Goal: Task Accomplishment & Management: Manage account settings

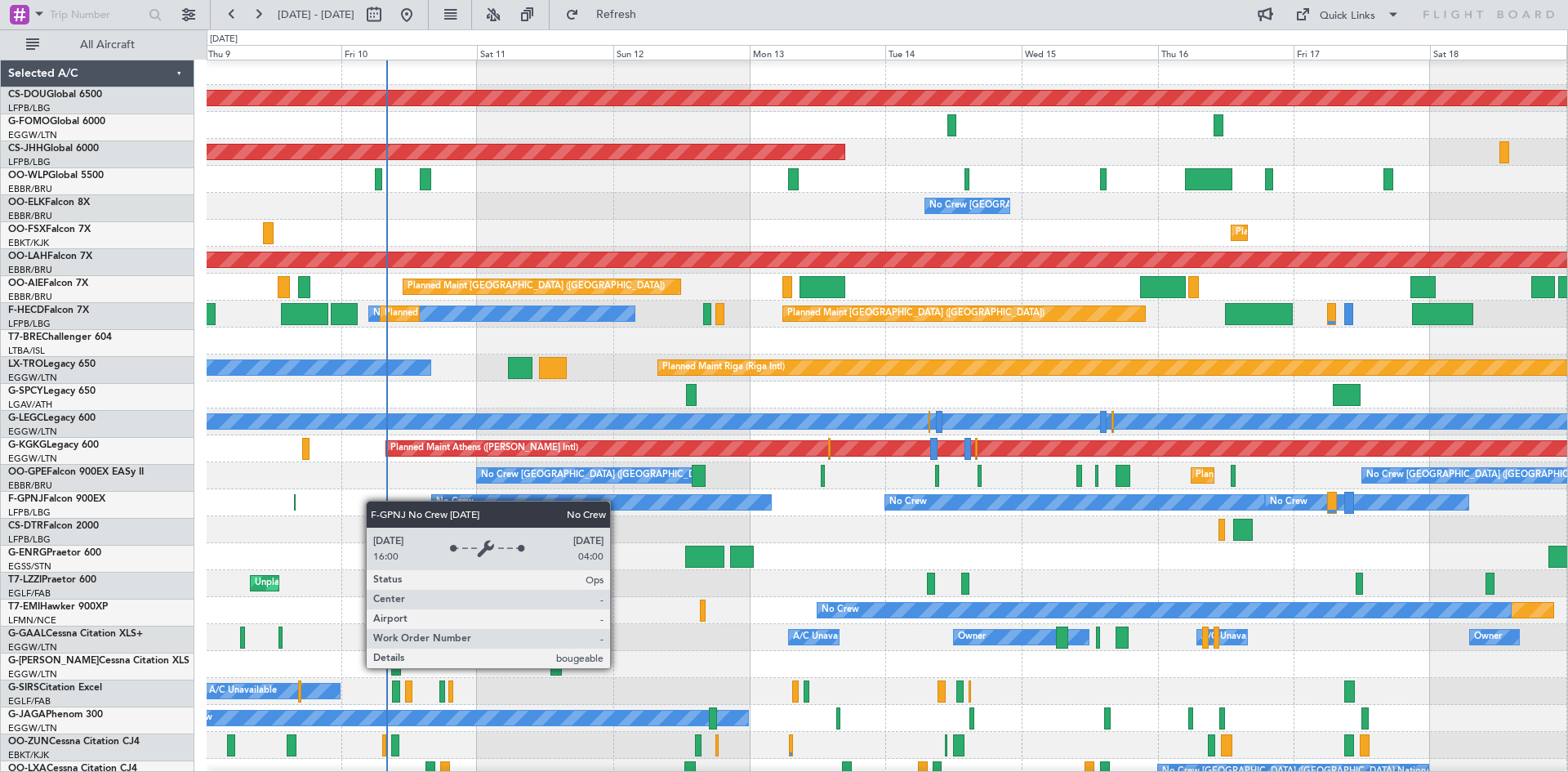
scroll to position [3, 0]
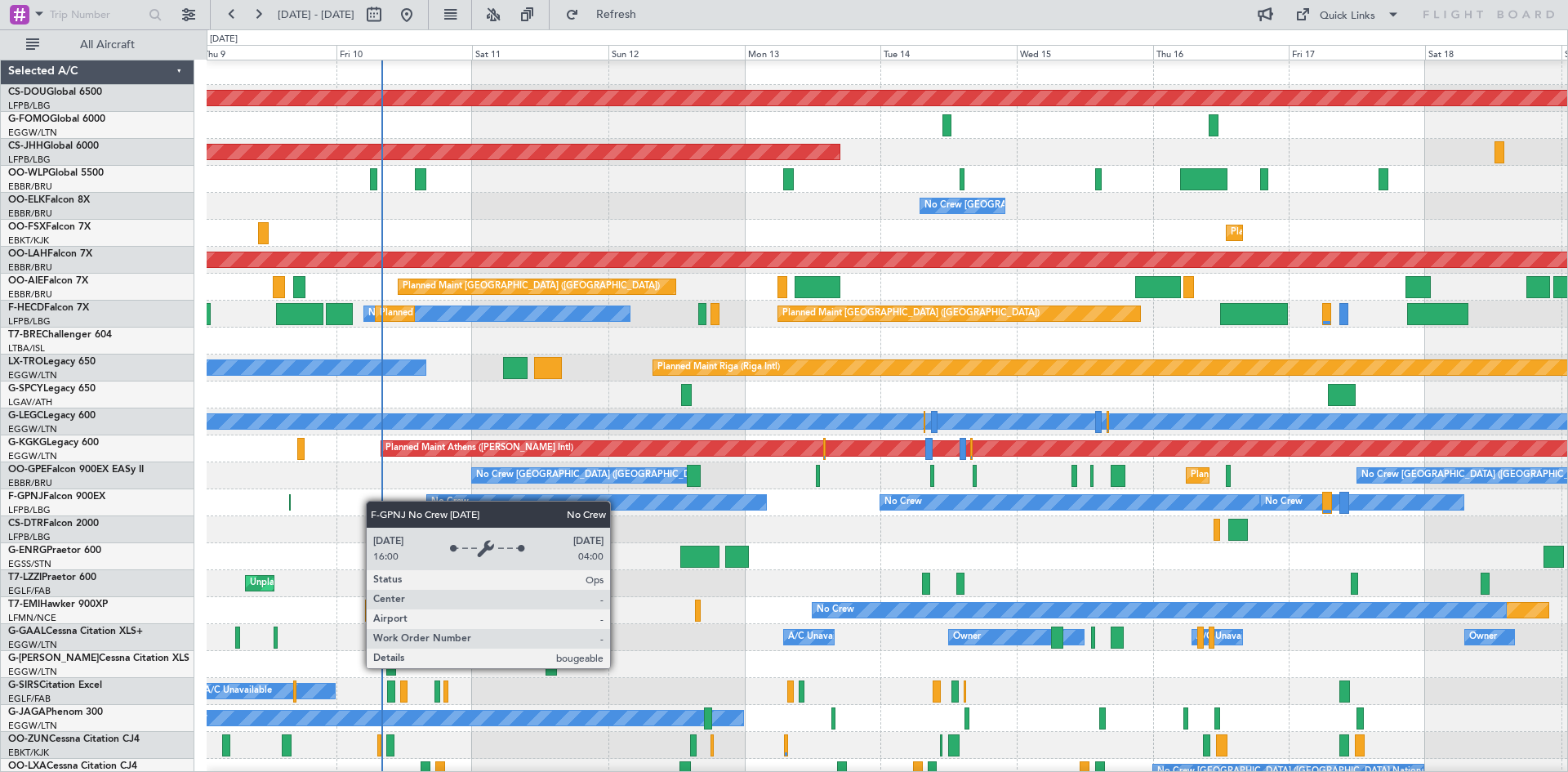
click at [484, 496] on div "No Crew" at bounding box center [596, 502] width 338 height 15
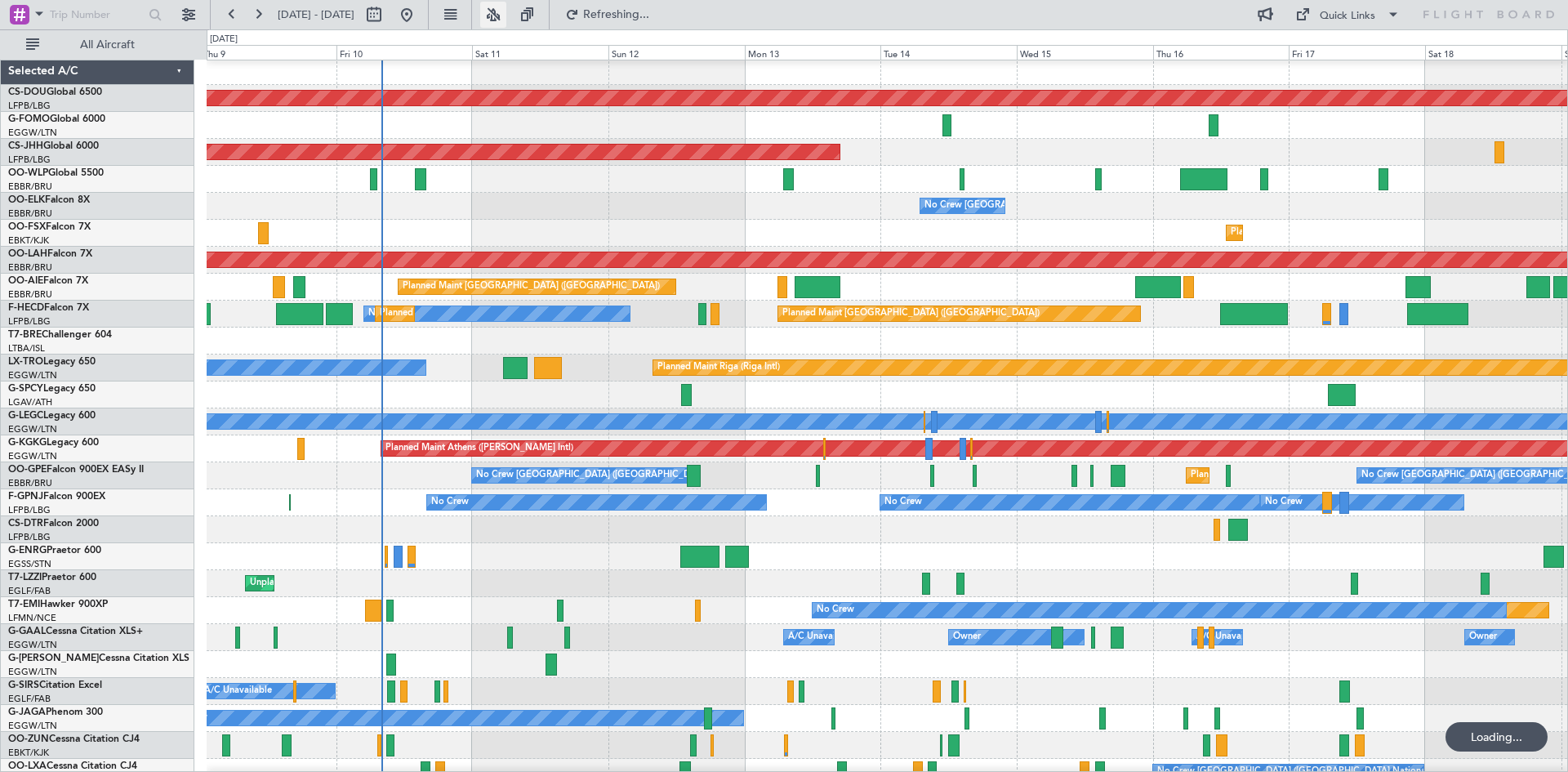
click at [506, 24] on button at bounding box center [492, 14] width 26 height 26
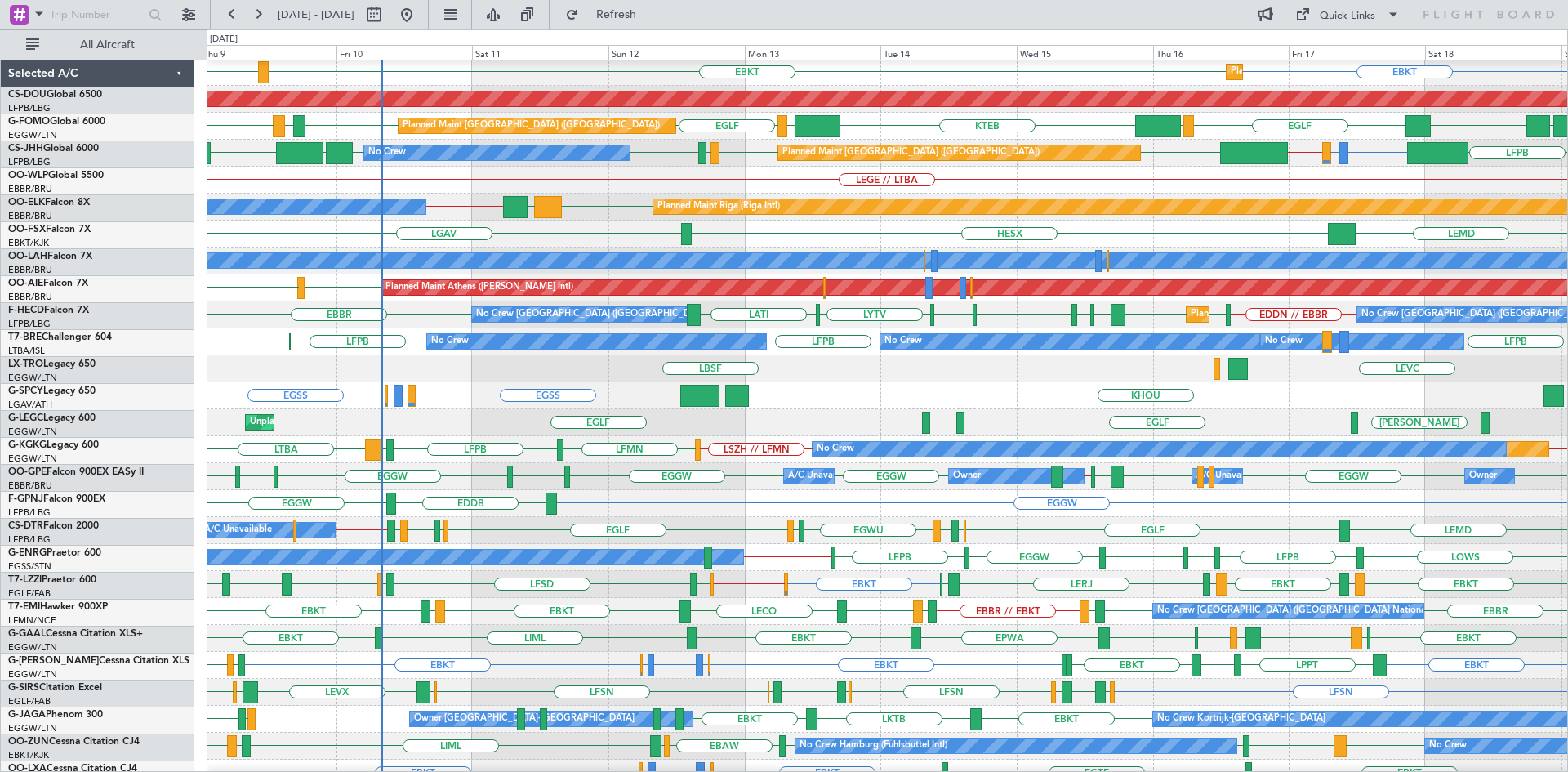
scroll to position [177, 0]
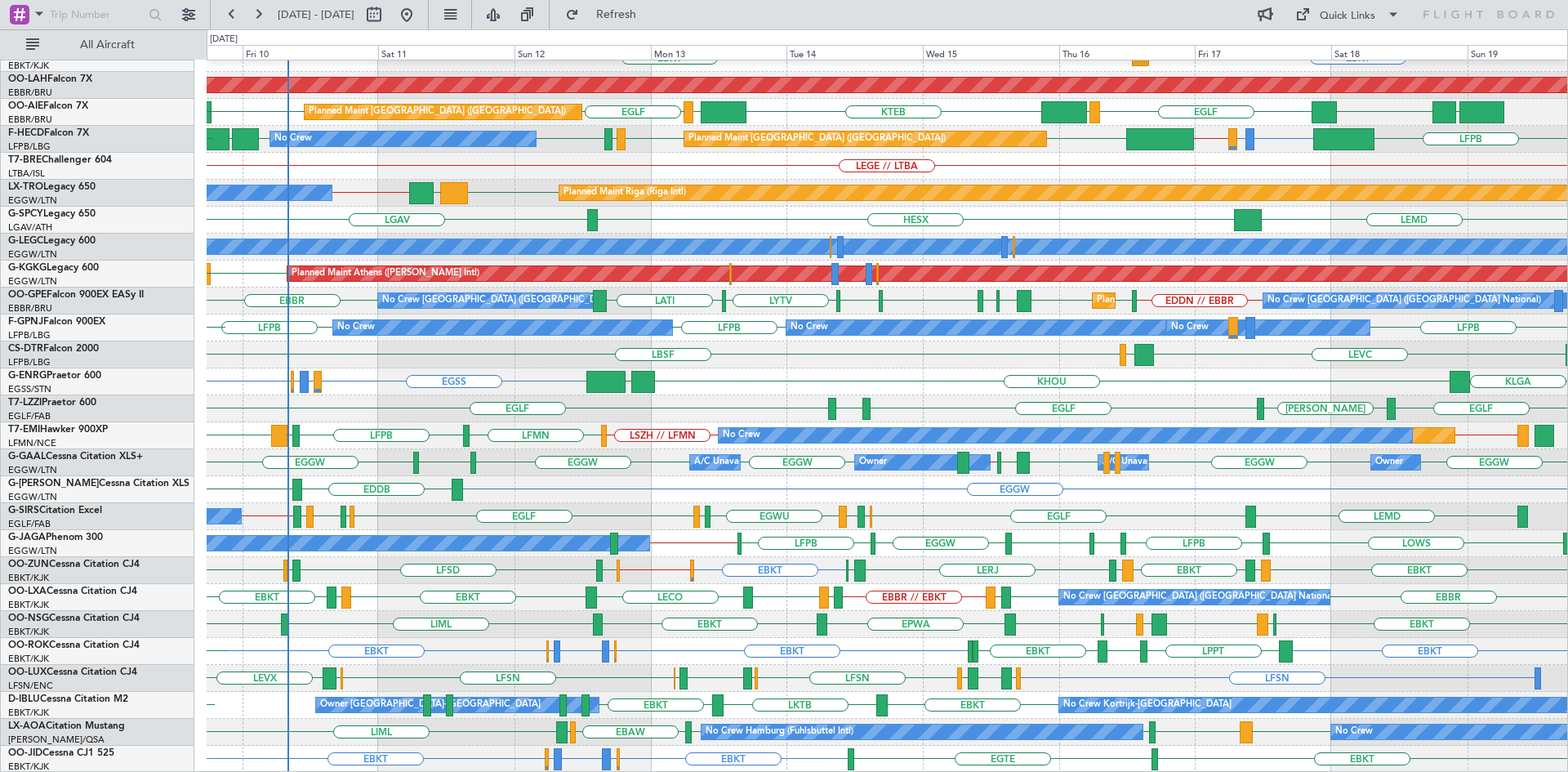
click at [520, 590] on div "No Crew Brussels (Brussels National) EBBR EBBR Planned Maint Kortrijk-Wevelgem …" at bounding box center [887, 328] width 1360 height 889
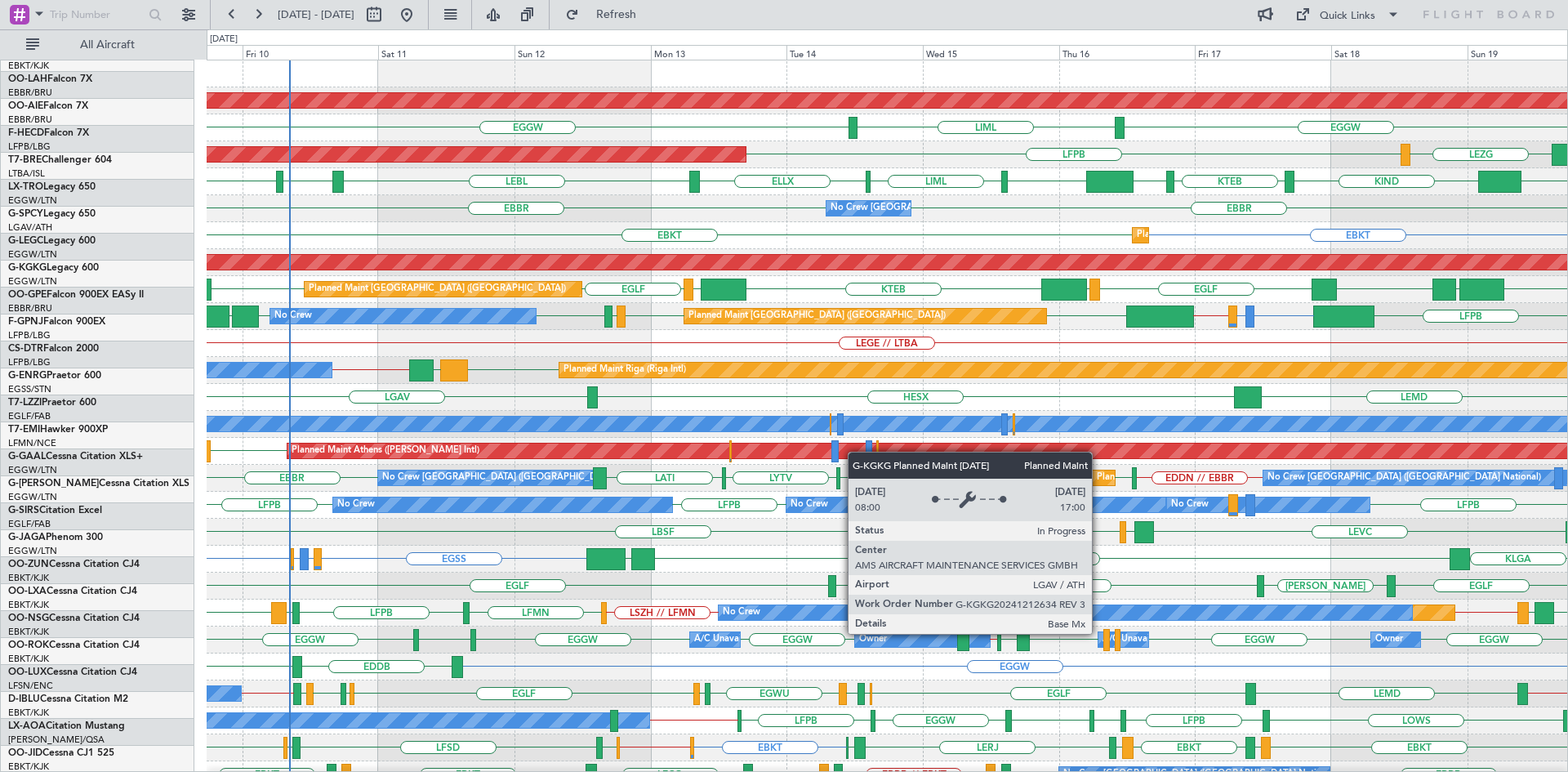
scroll to position [0, 0]
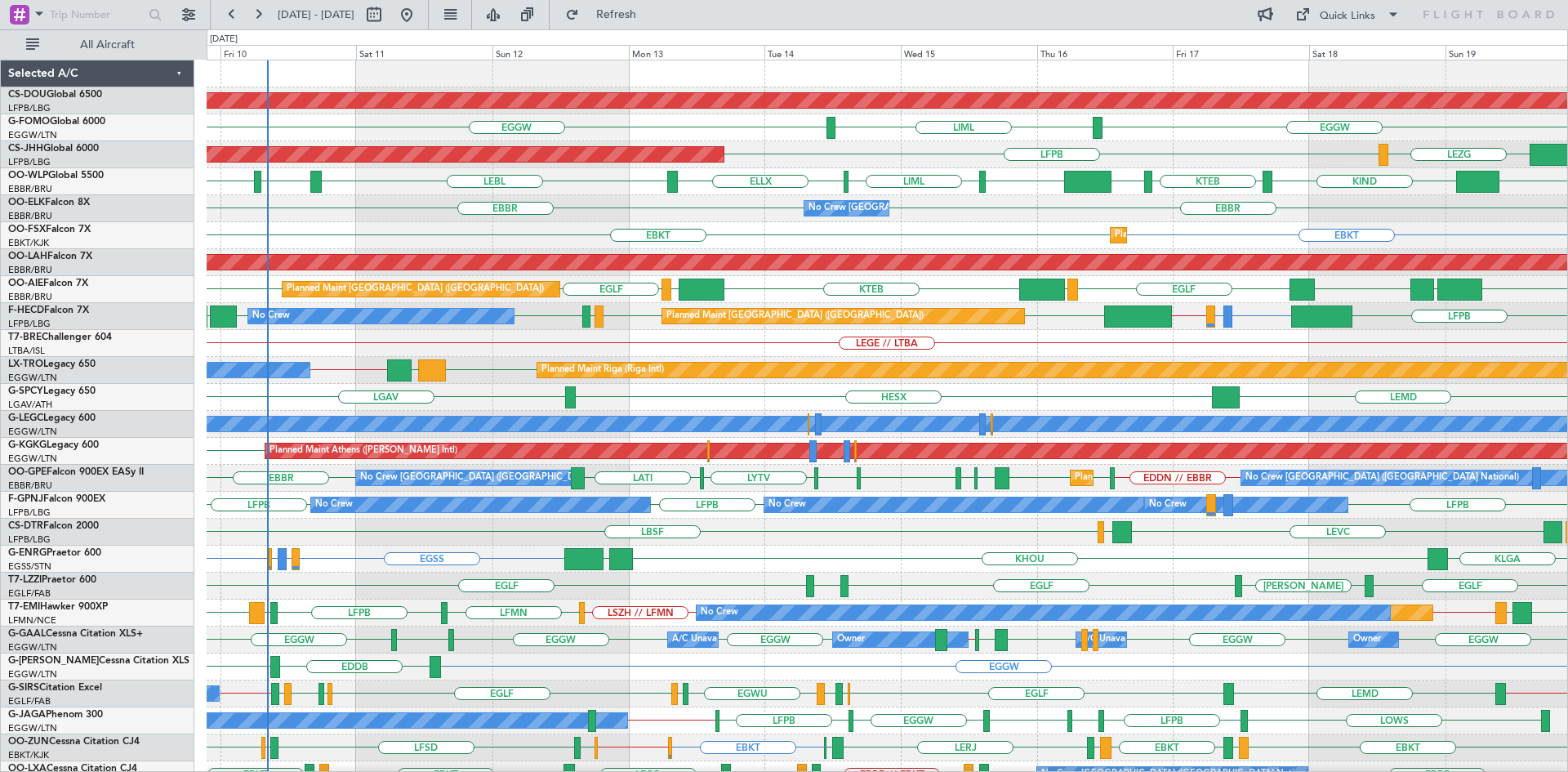
click at [1153, 405] on div "Planned Maint London (Biggin Hill) EGGW EGGW LIML LEZG LFPB Planned Maint Paris…" at bounding box center [887, 505] width 1360 height 889
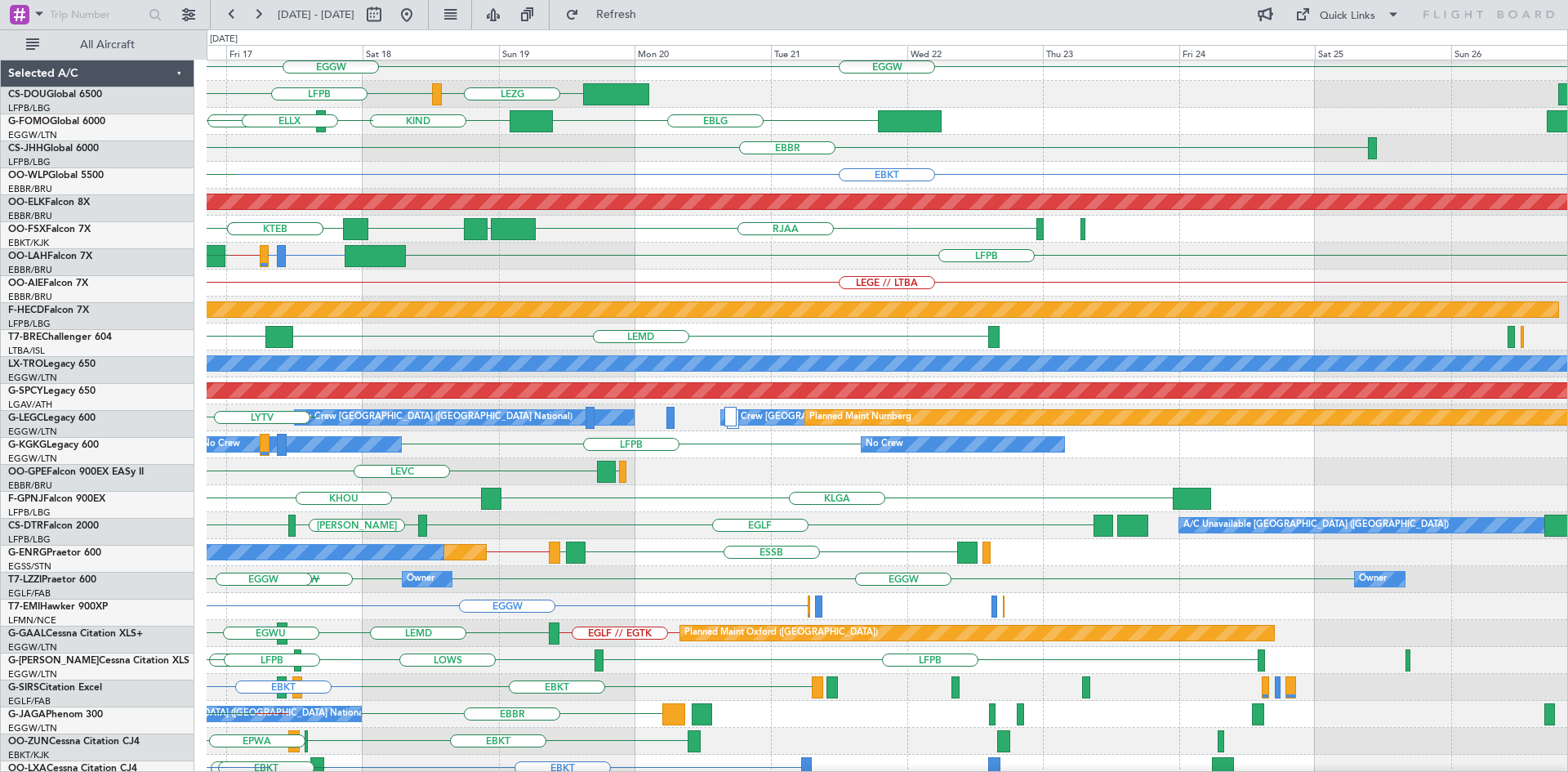
scroll to position [62, 0]
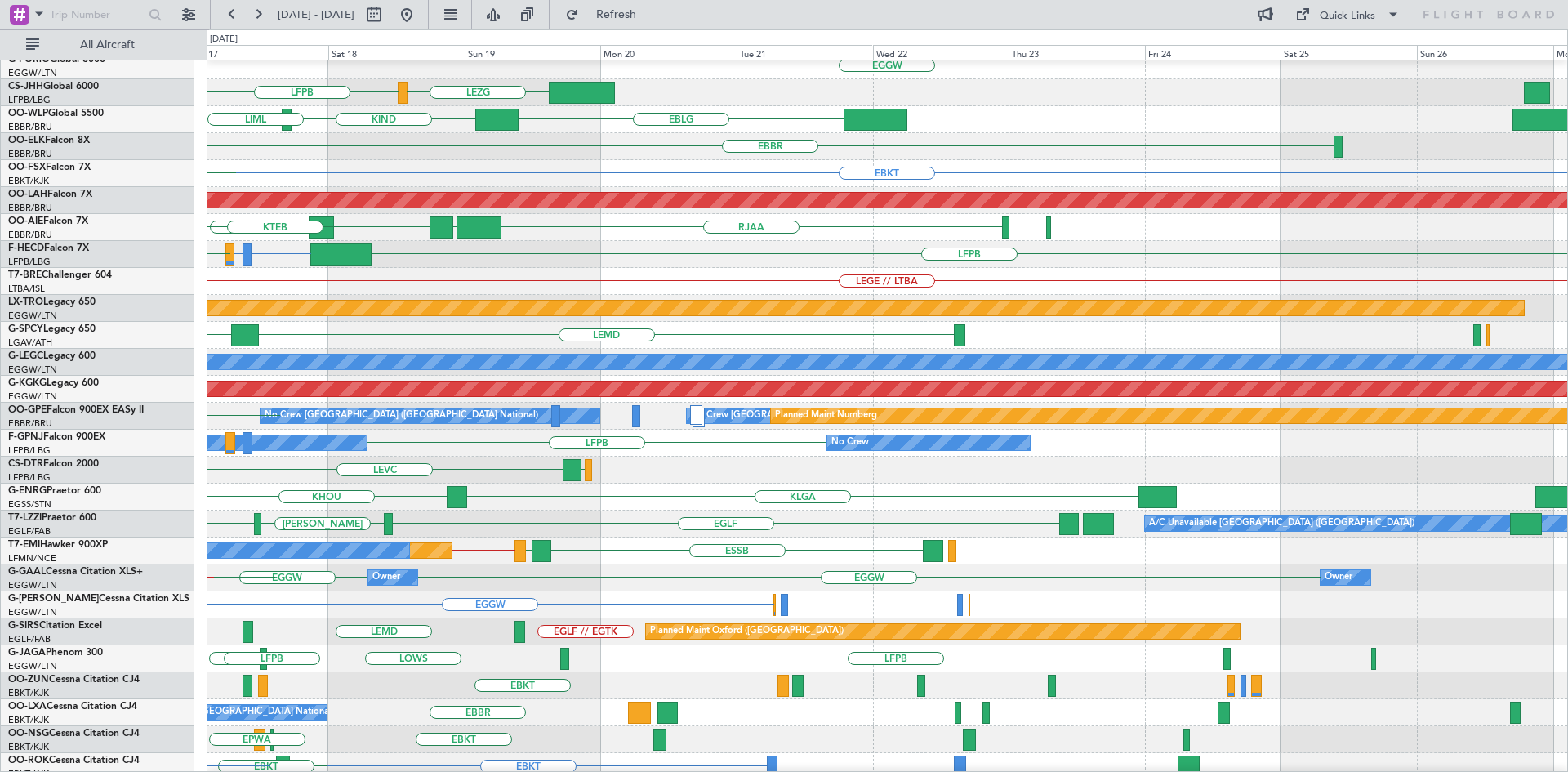
click at [136, 376] on div "Planned Maint London (Biggin Hill) EGGW LIML LEZG LFPB EBLG KIND KTEB KIND EBLG…" at bounding box center [784, 400] width 1568 height 742
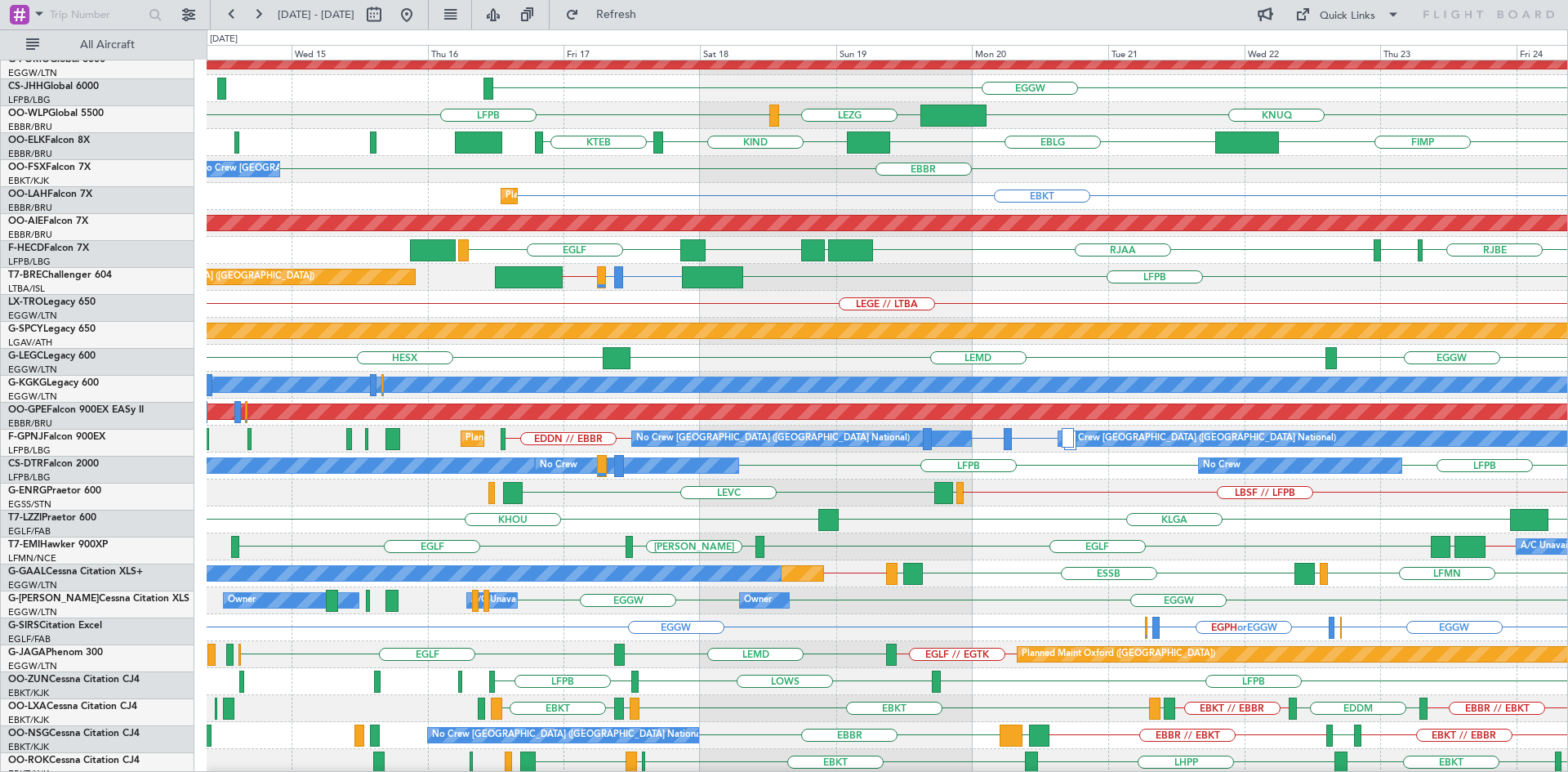
scroll to position [0, 0]
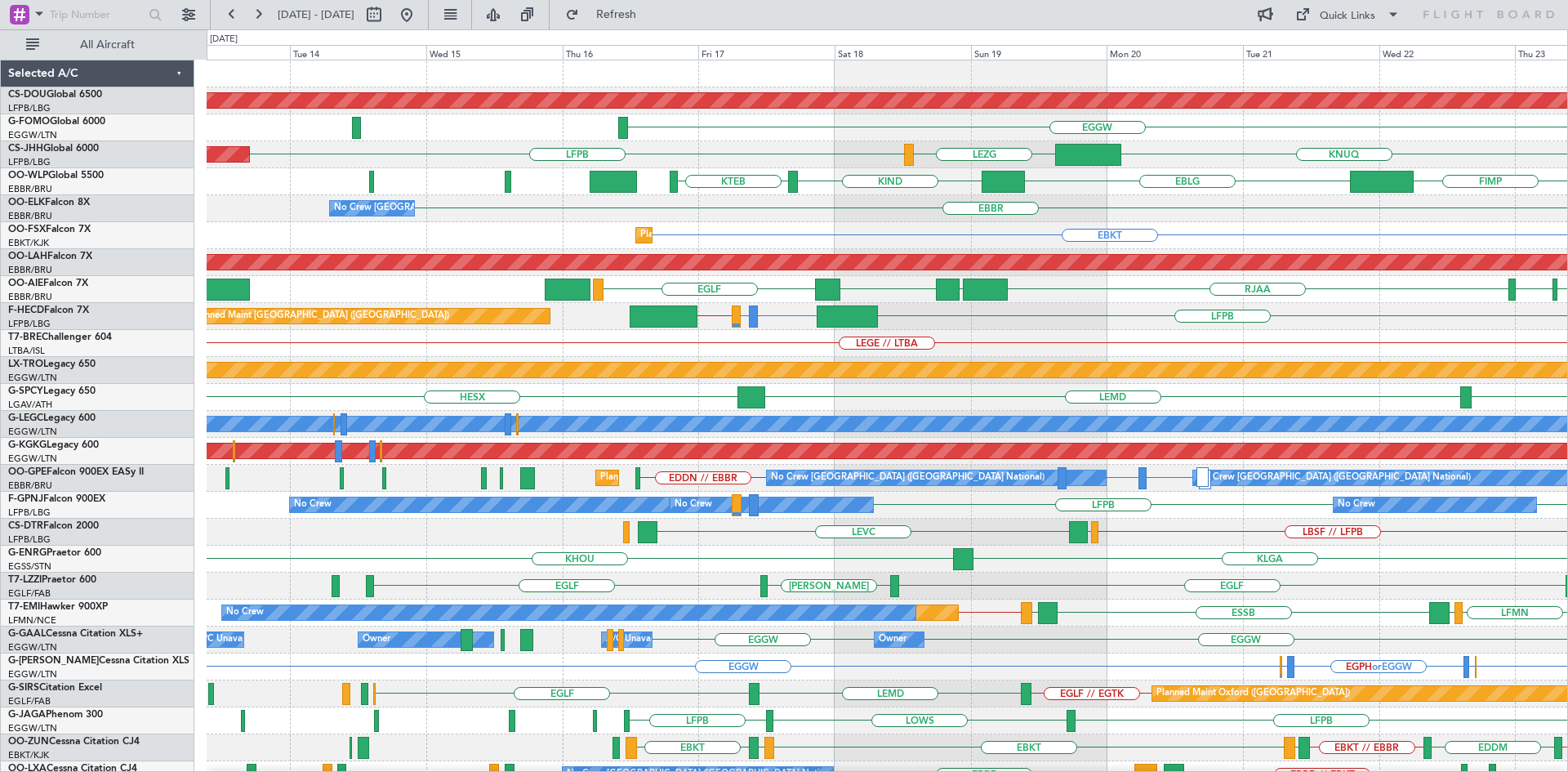
click at [994, 540] on div "Planned Maint London (Biggin Hill) EGGW LFPB KNUQ LEZG Planned Maint Paris (Le …" at bounding box center [887, 505] width 1360 height 889
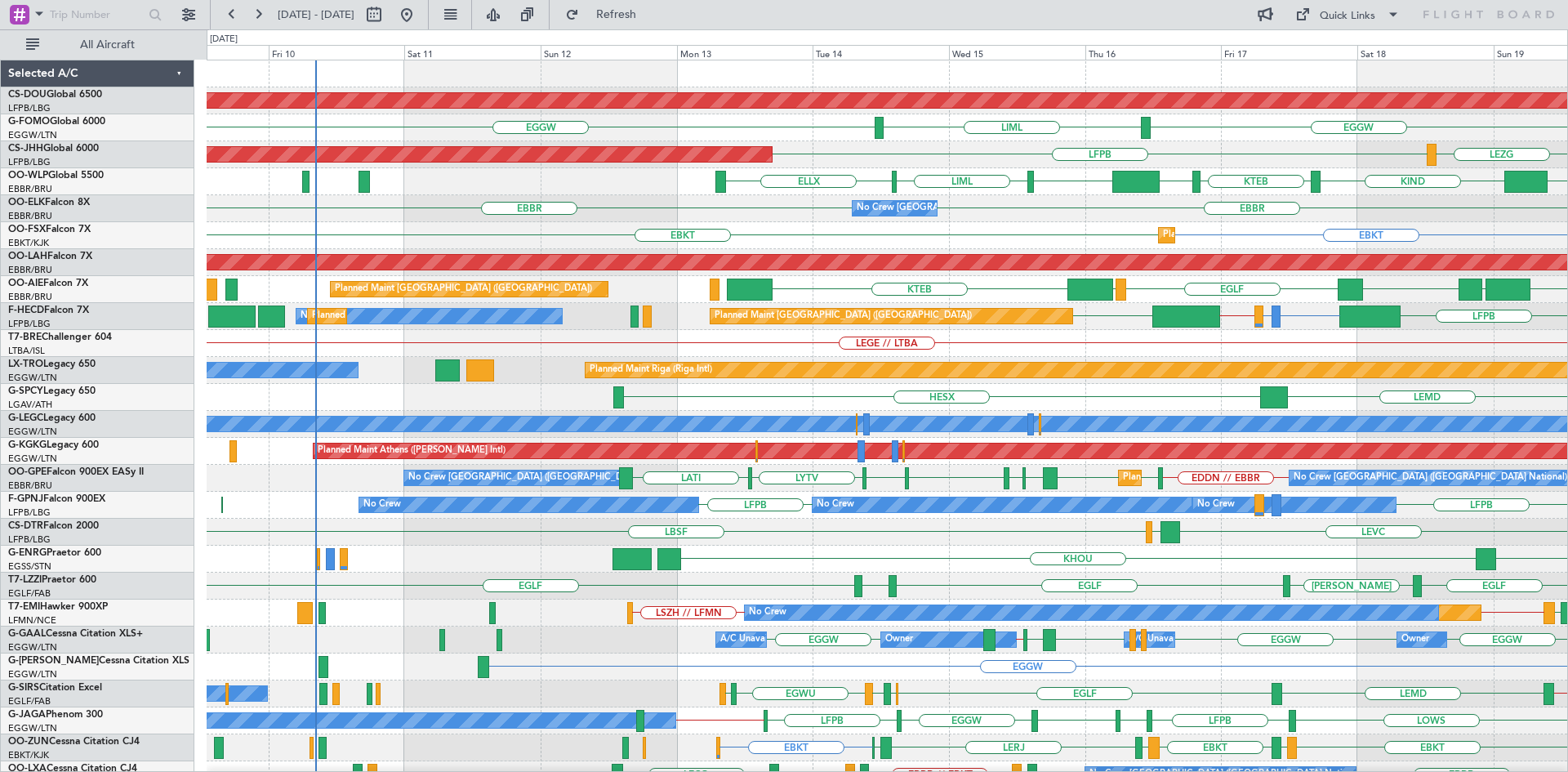
click at [1153, 570] on div "Planned Maint London (Biggin Hill) EGGW EGGW LIML Planned Maint Paris (Le Bourg…" at bounding box center [887, 505] width 1360 height 889
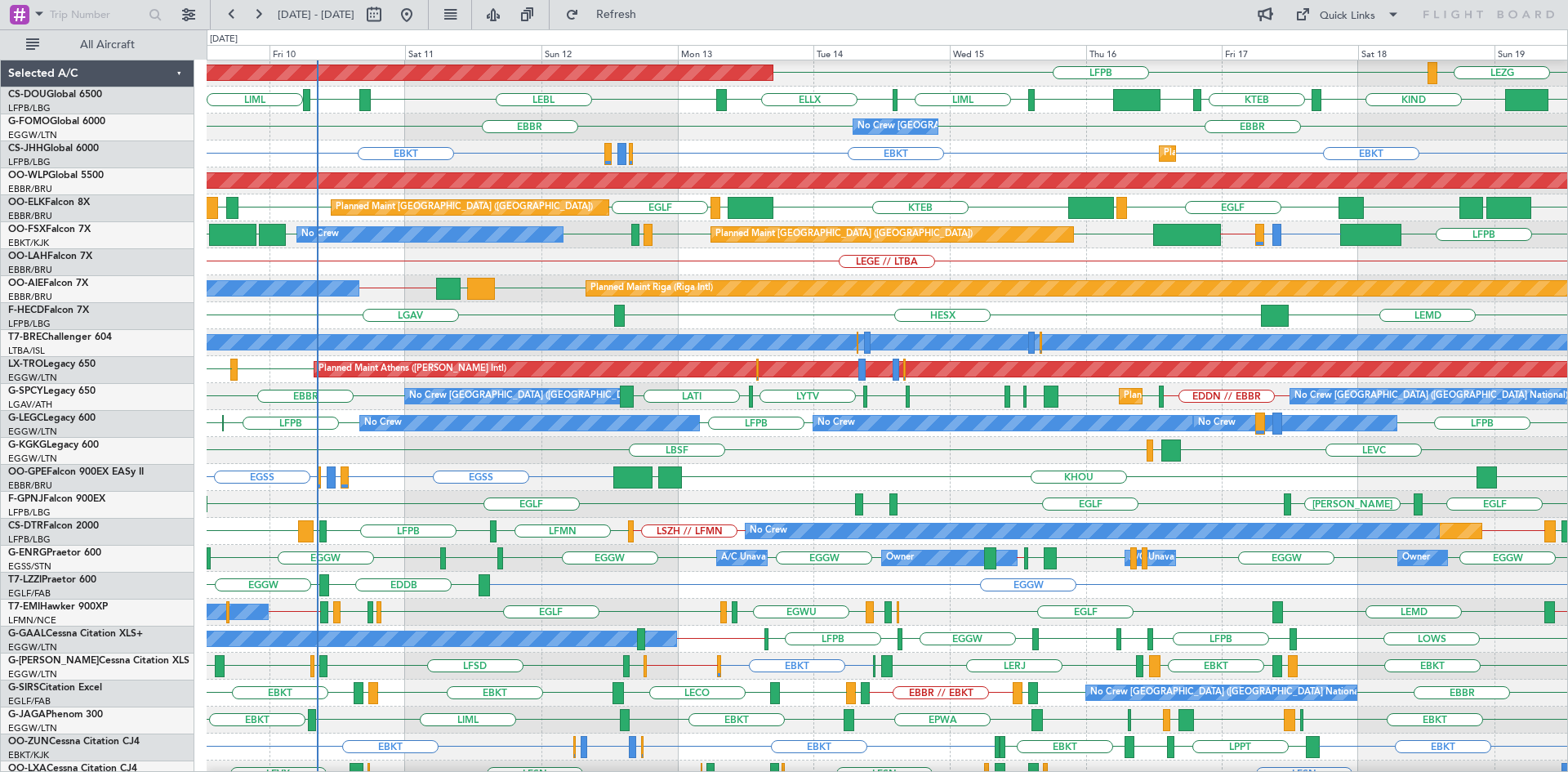
scroll to position [82, 0]
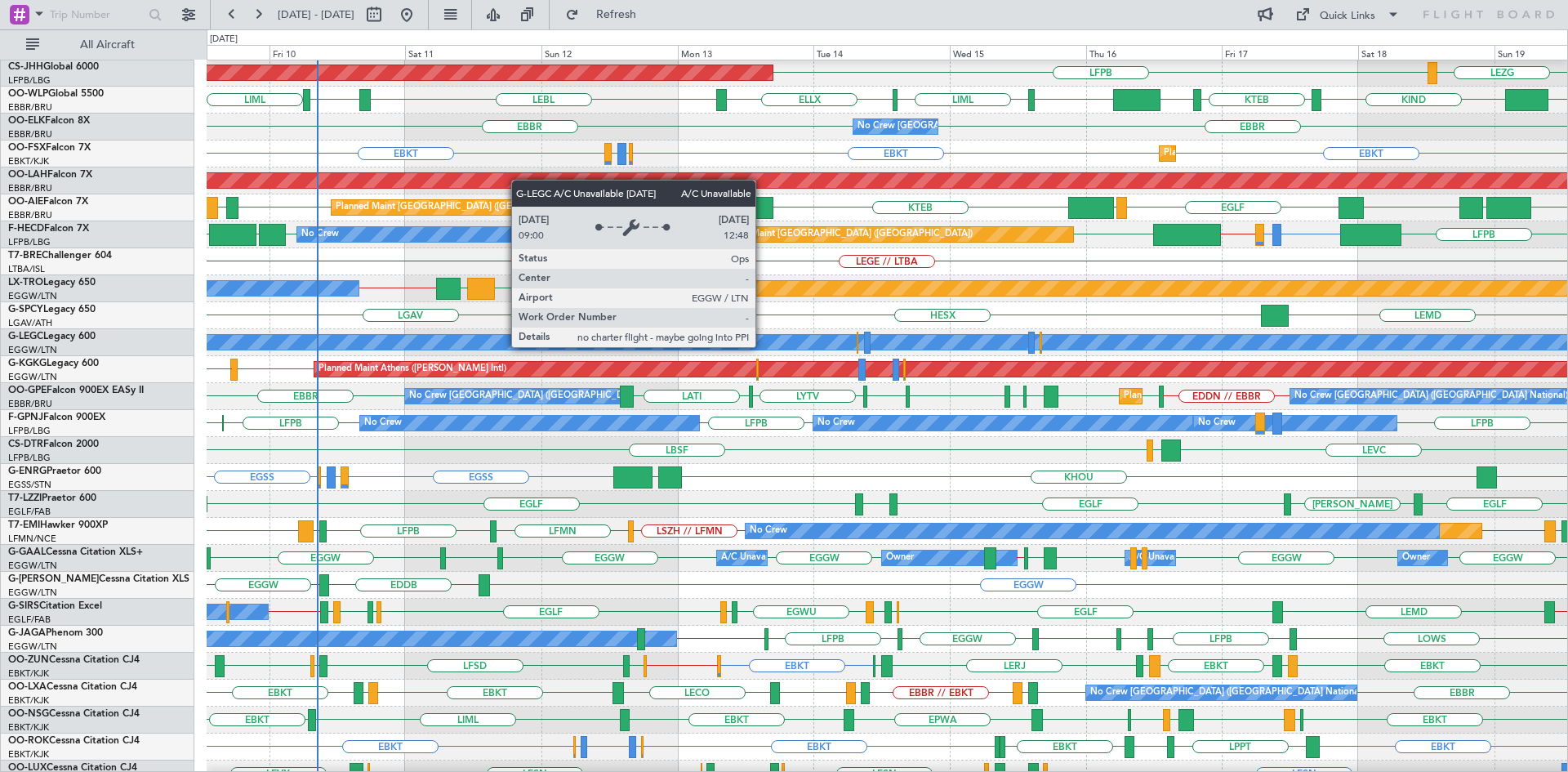
click at [762, 346] on div "A/C Unavailable [GEOGRAPHIC_DATA] ([GEOGRAPHIC_DATA])" at bounding box center [887, 342] width 4080 height 15
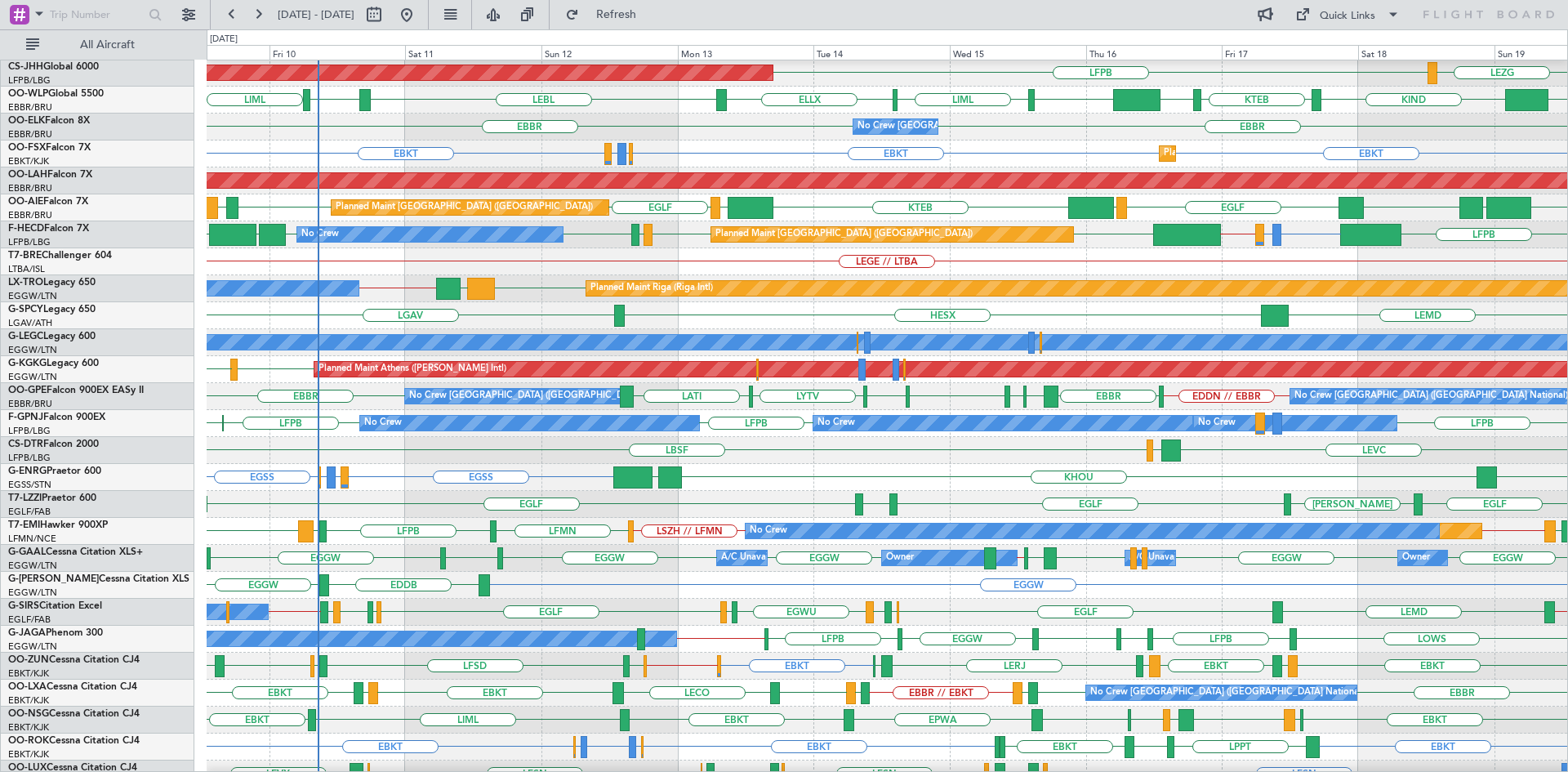
scroll to position [0, 0]
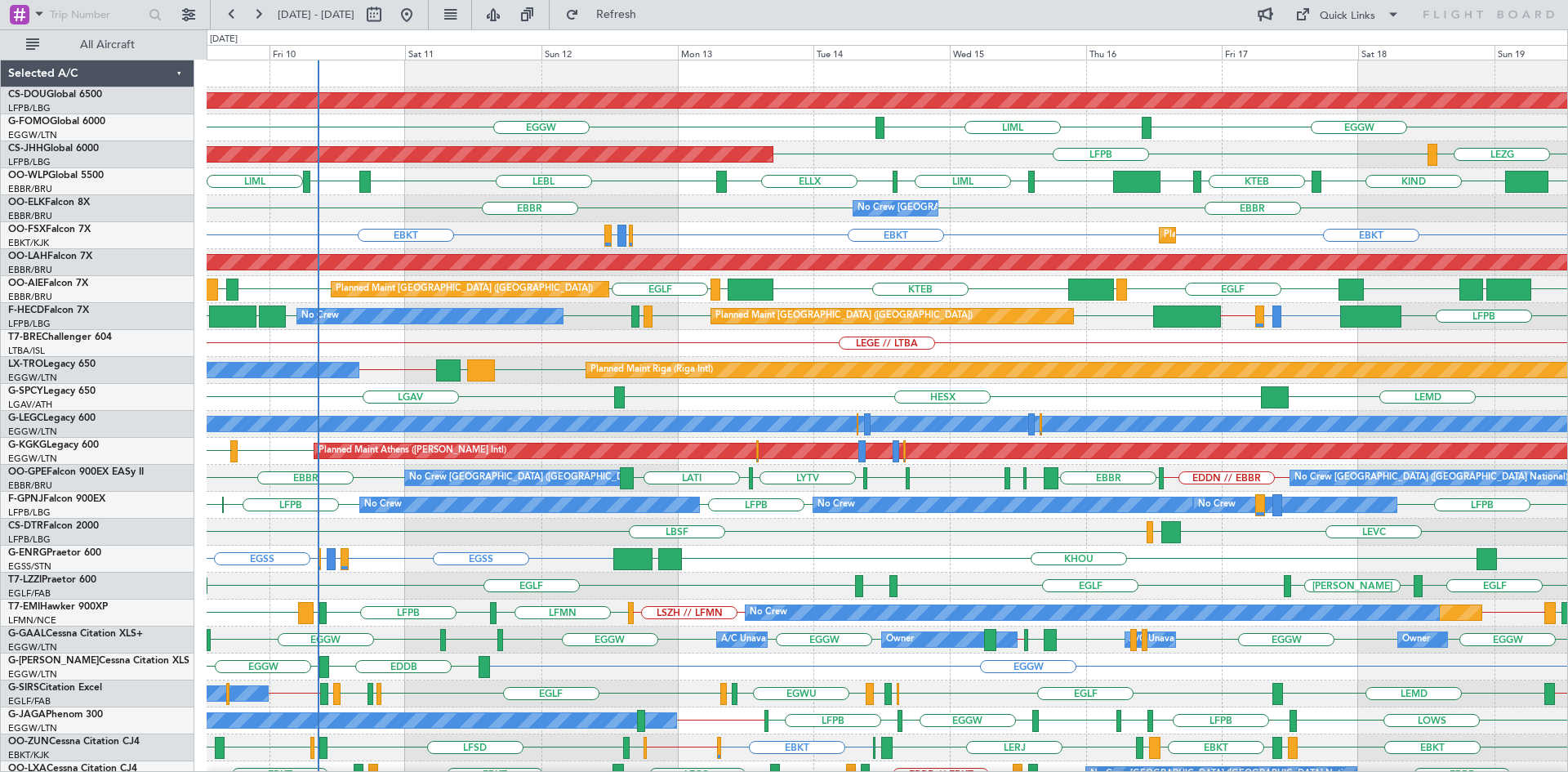
click at [552, 355] on div "LEGE // LTBA" at bounding box center [887, 343] width 1360 height 27
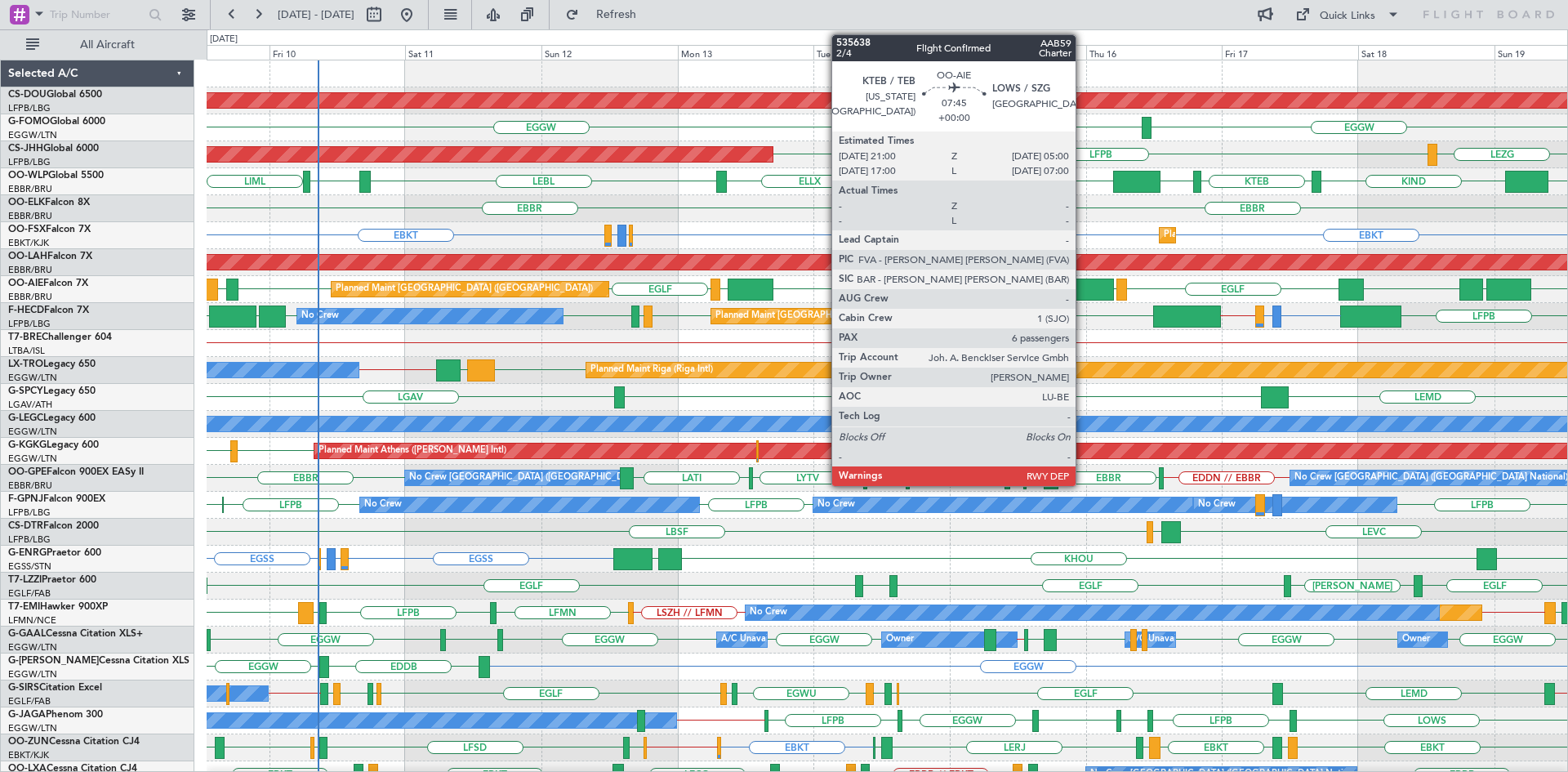
click at [1083, 287] on div at bounding box center [1090, 289] width 45 height 22
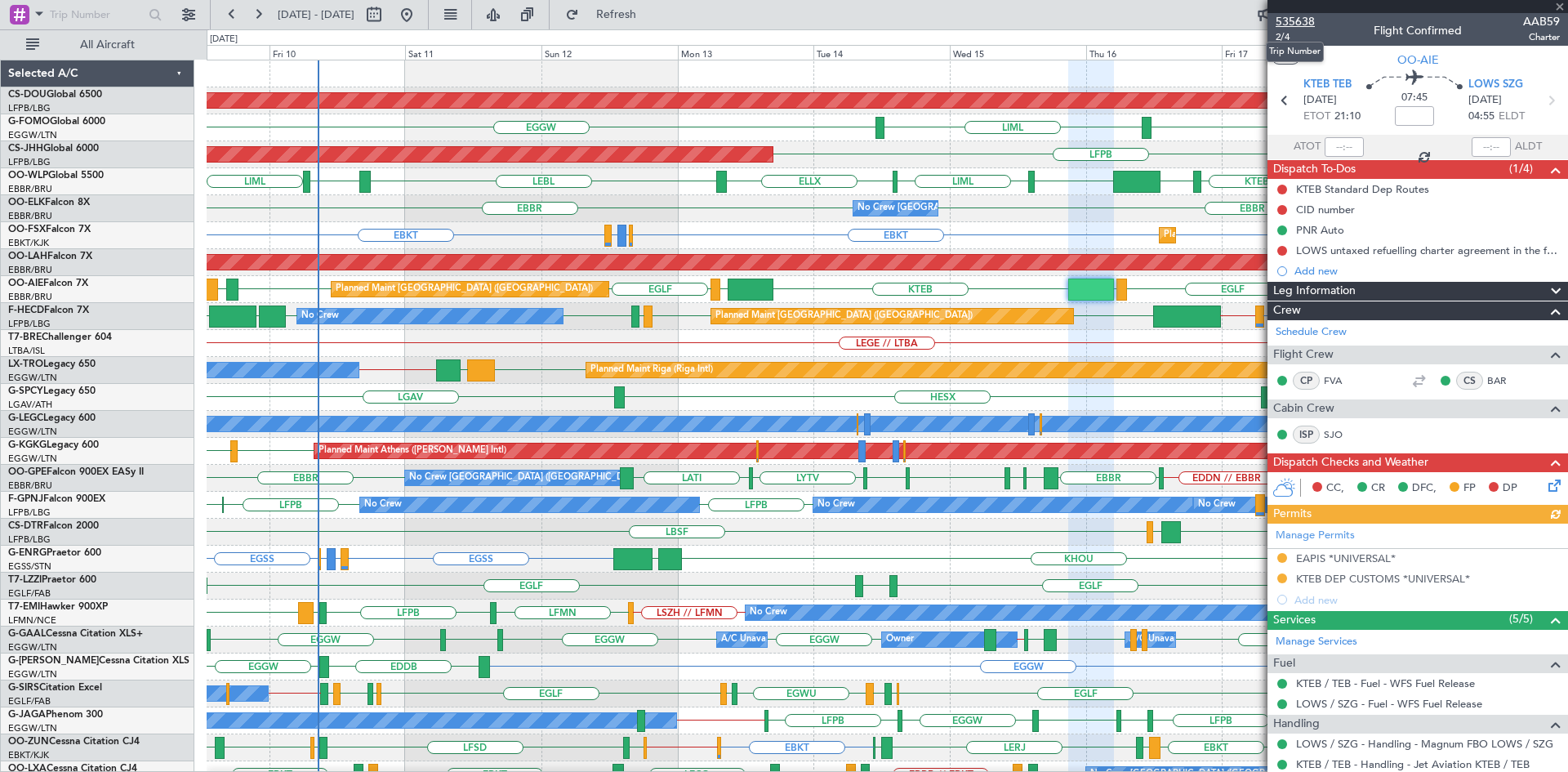
click at [1301, 19] on span "535638" at bounding box center [1295, 21] width 39 height 17
click at [1560, 9] on span at bounding box center [1559, 7] width 16 height 15
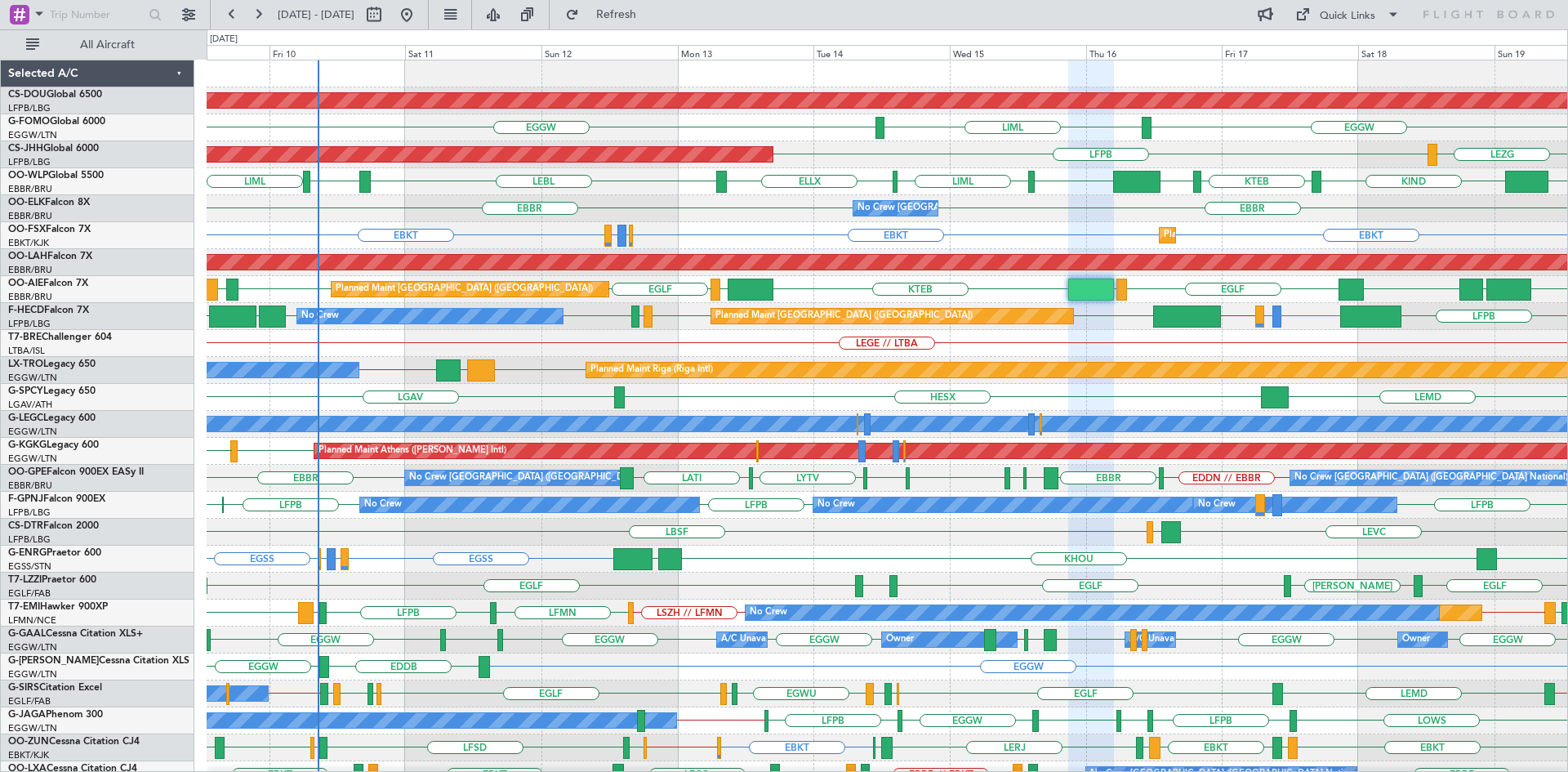
type input "0"
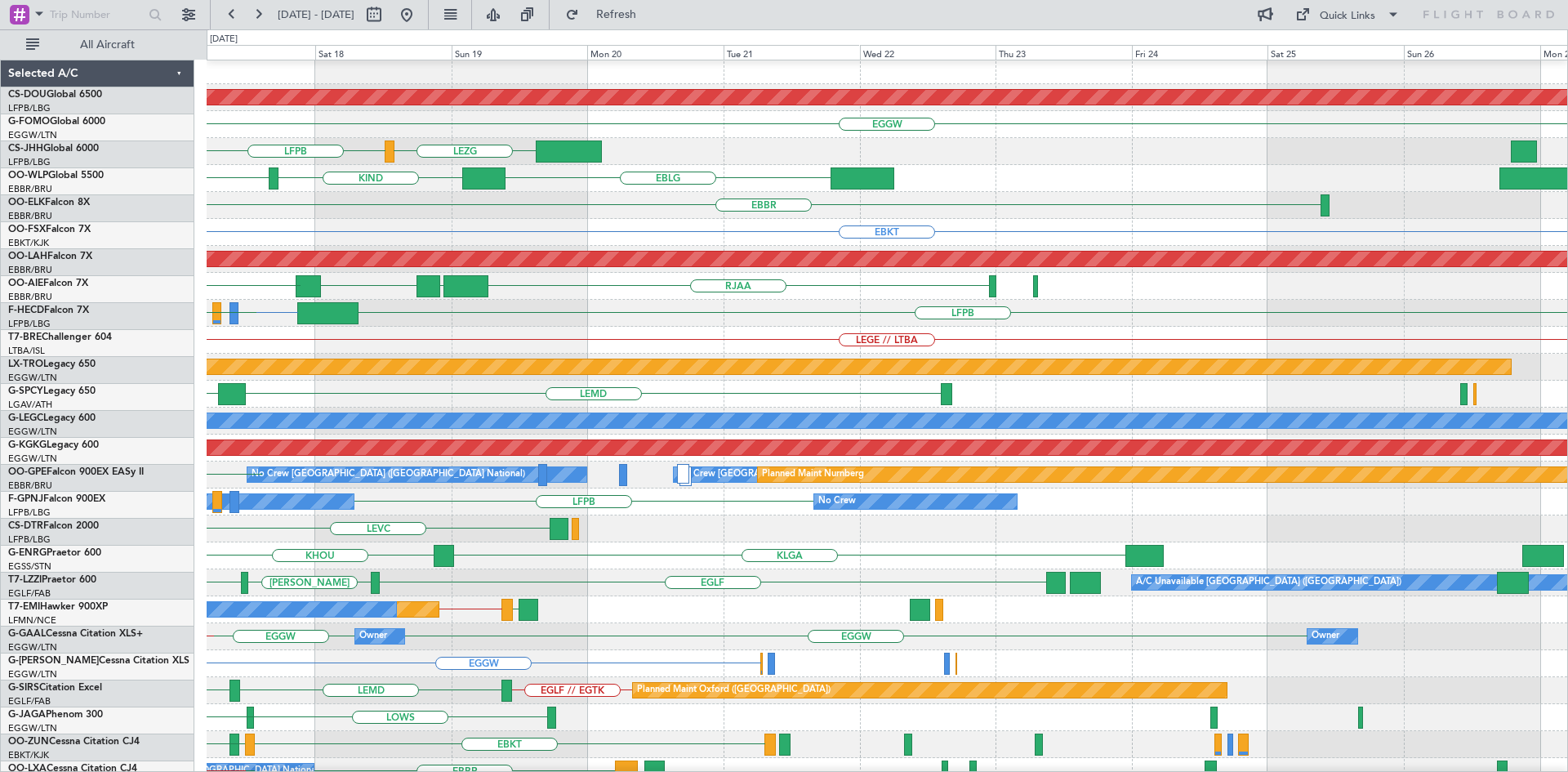
scroll to position [5, 0]
click at [0, 240] on div "Planned Maint London (Biggin Hill) EGGW LIML LFPB LEZG KTEB EBLG KIND KIND EBLG…" at bounding box center [784, 400] width 1568 height 742
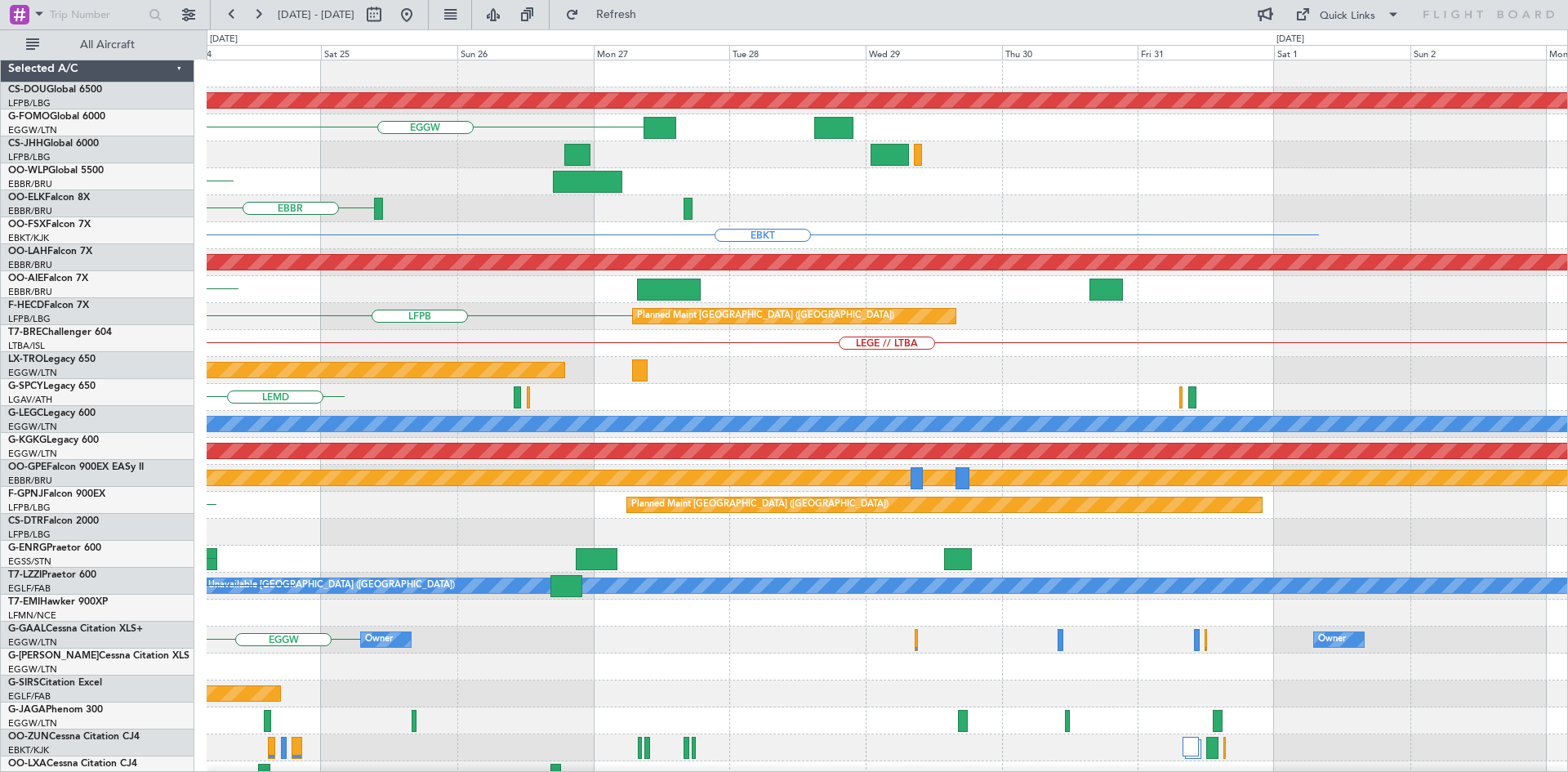
scroll to position [0, 0]
click at [66, 283] on div "Planned Maint London (Biggin Hill) EGGW EBLG EBBR EBKT Planned Maint Alton-st L…" at bounding box center [784, 400] width 1568 height 742
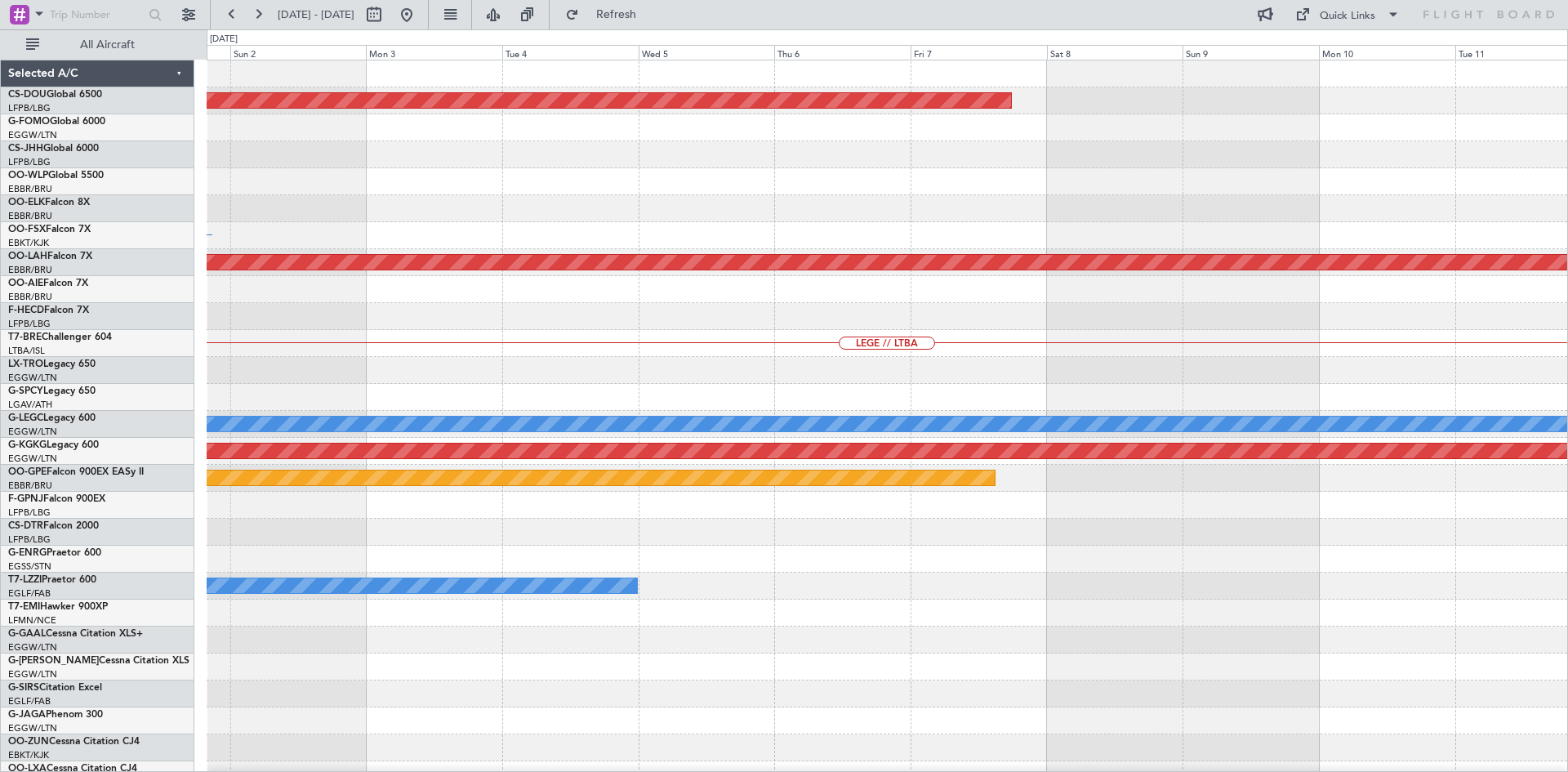
click at [235, 307] on div at bounding box center [887, 316] width 1360 height 27
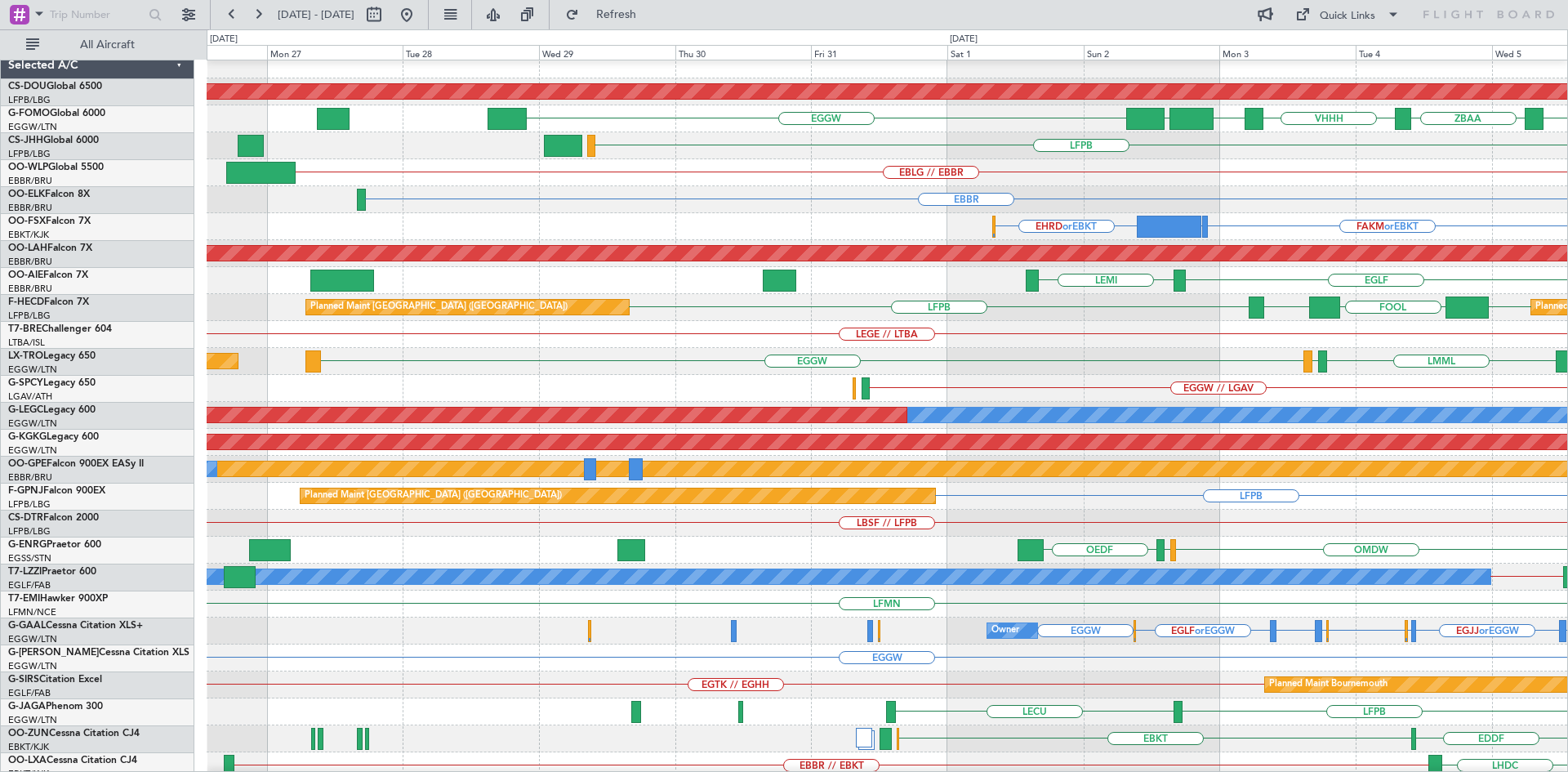
scroll to position [9, 0]
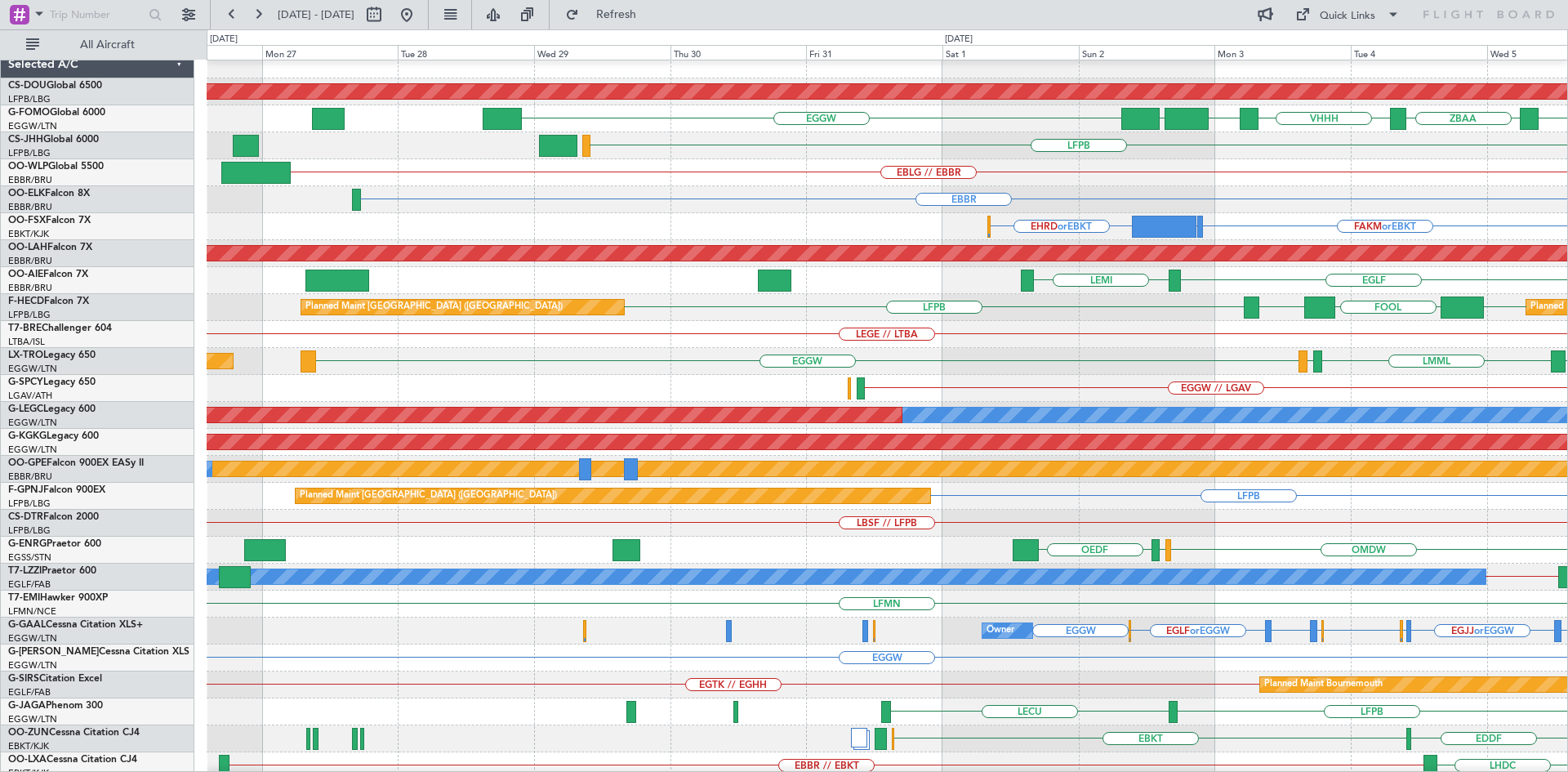
click at [1452, 184] on div "EBLG // EBBR" at bounding box center [887, 172] width 1360 height 27
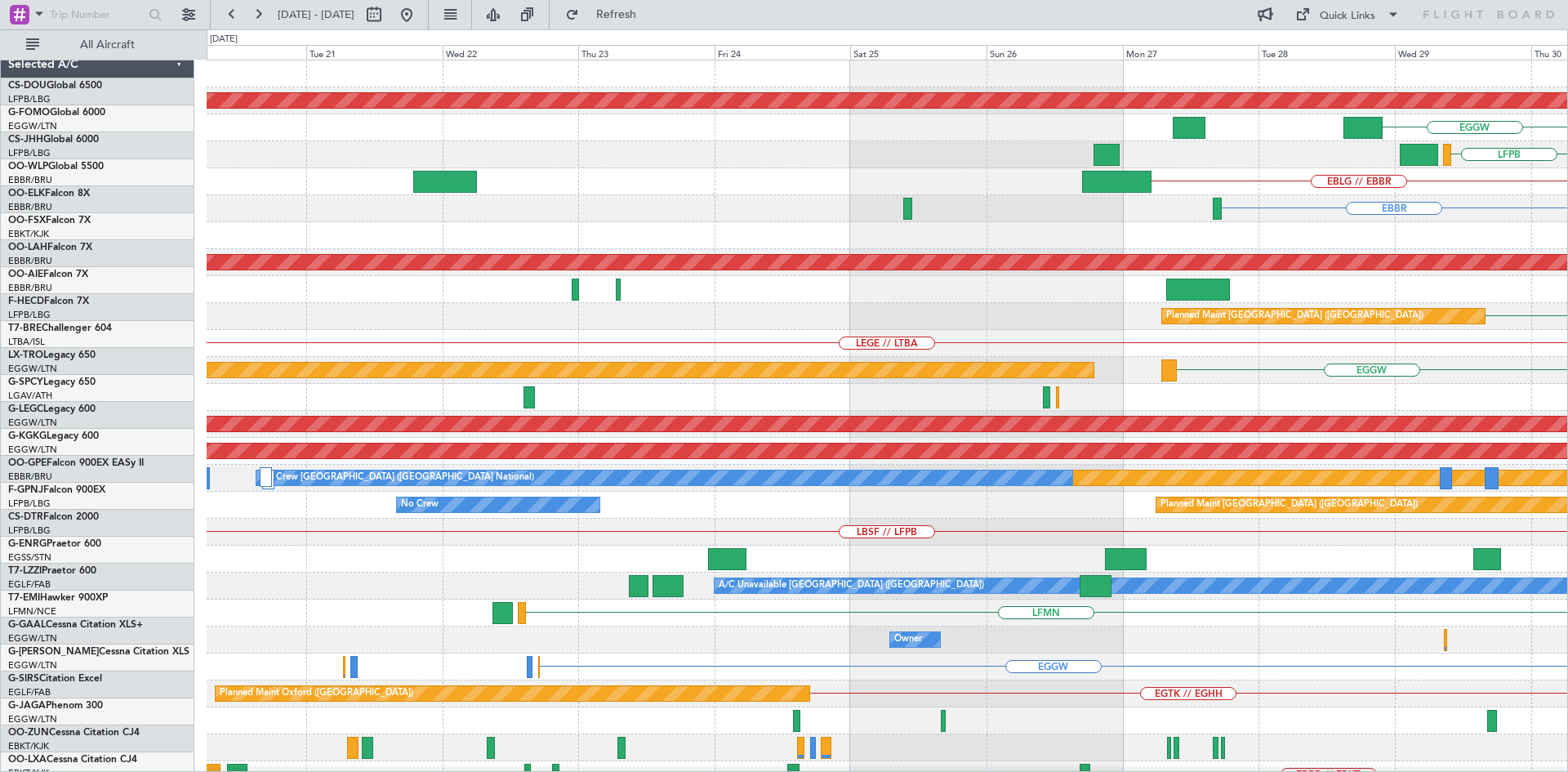
scroll to position [0, 0]
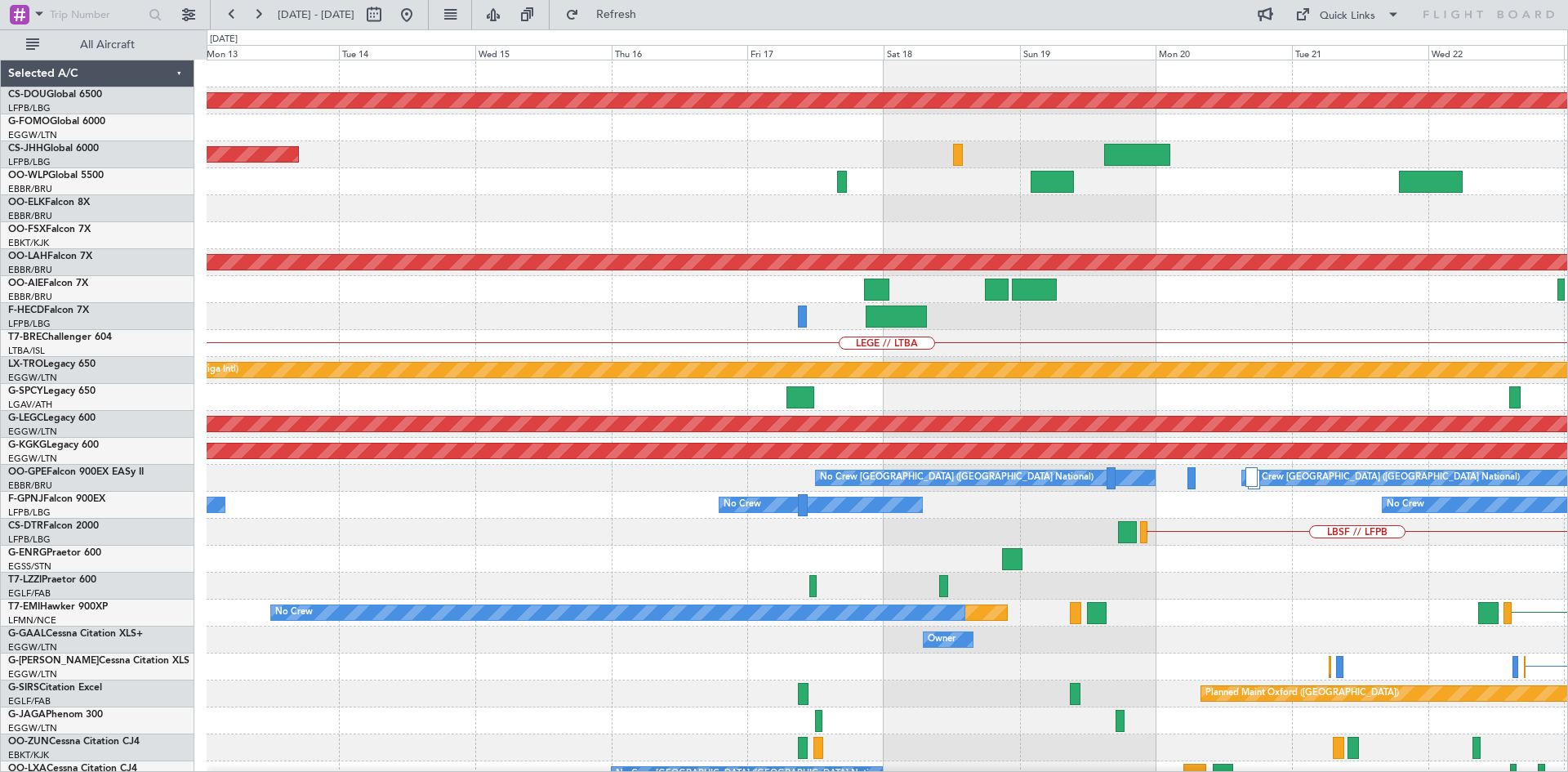
click at [1567, 286] on html "01 Nov 2025 - 11 Nov 2025 Refresh Quick Links All Aircraft Planned Maint London…" at bounding box center [784, 386] width 1568 height 772
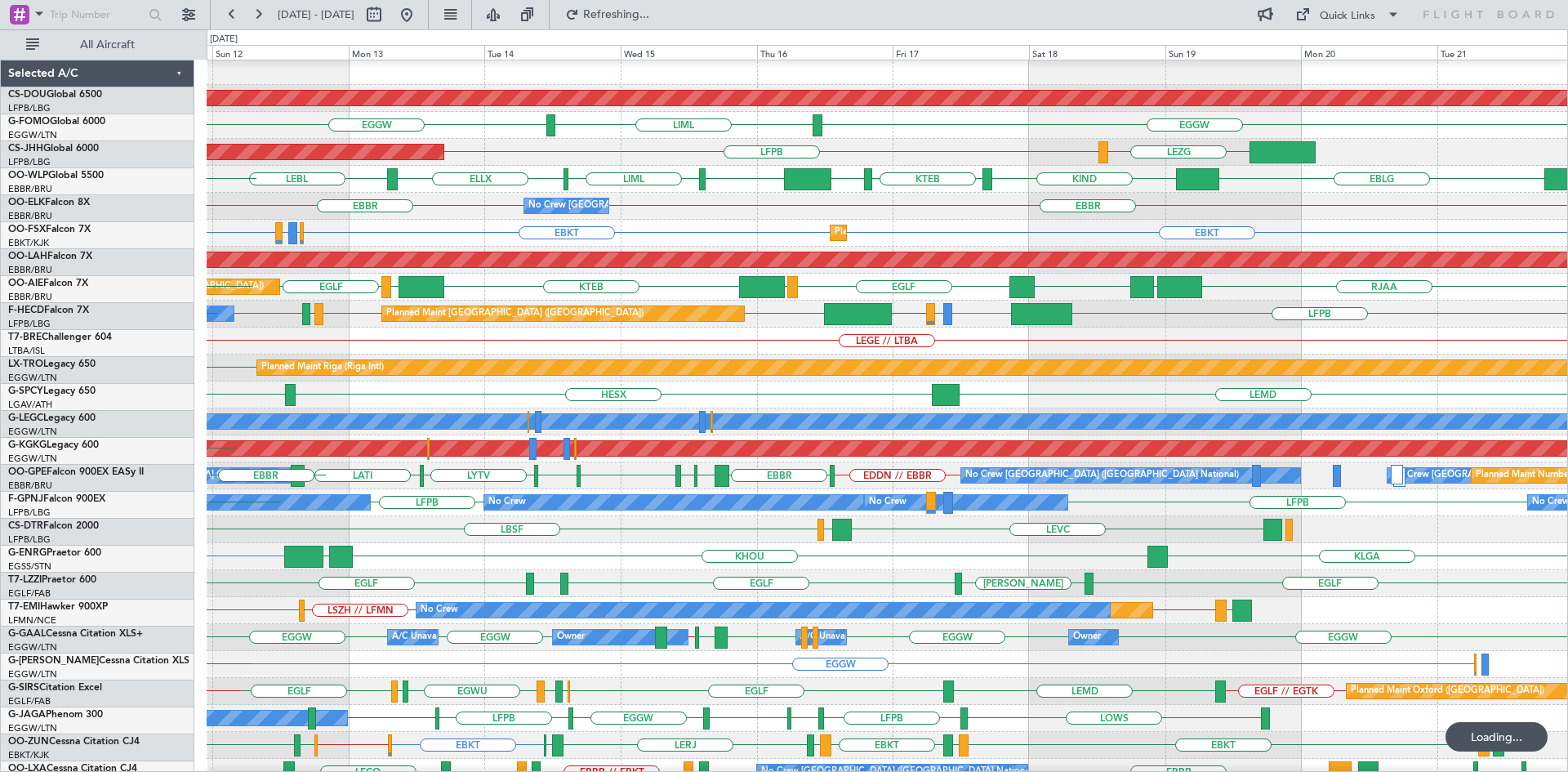
click at [696, 431] on div "Planned Maint London (Stansted) A/C Unavailable London (Luton)" at bounding box center [887, 422] width 1360 height 27
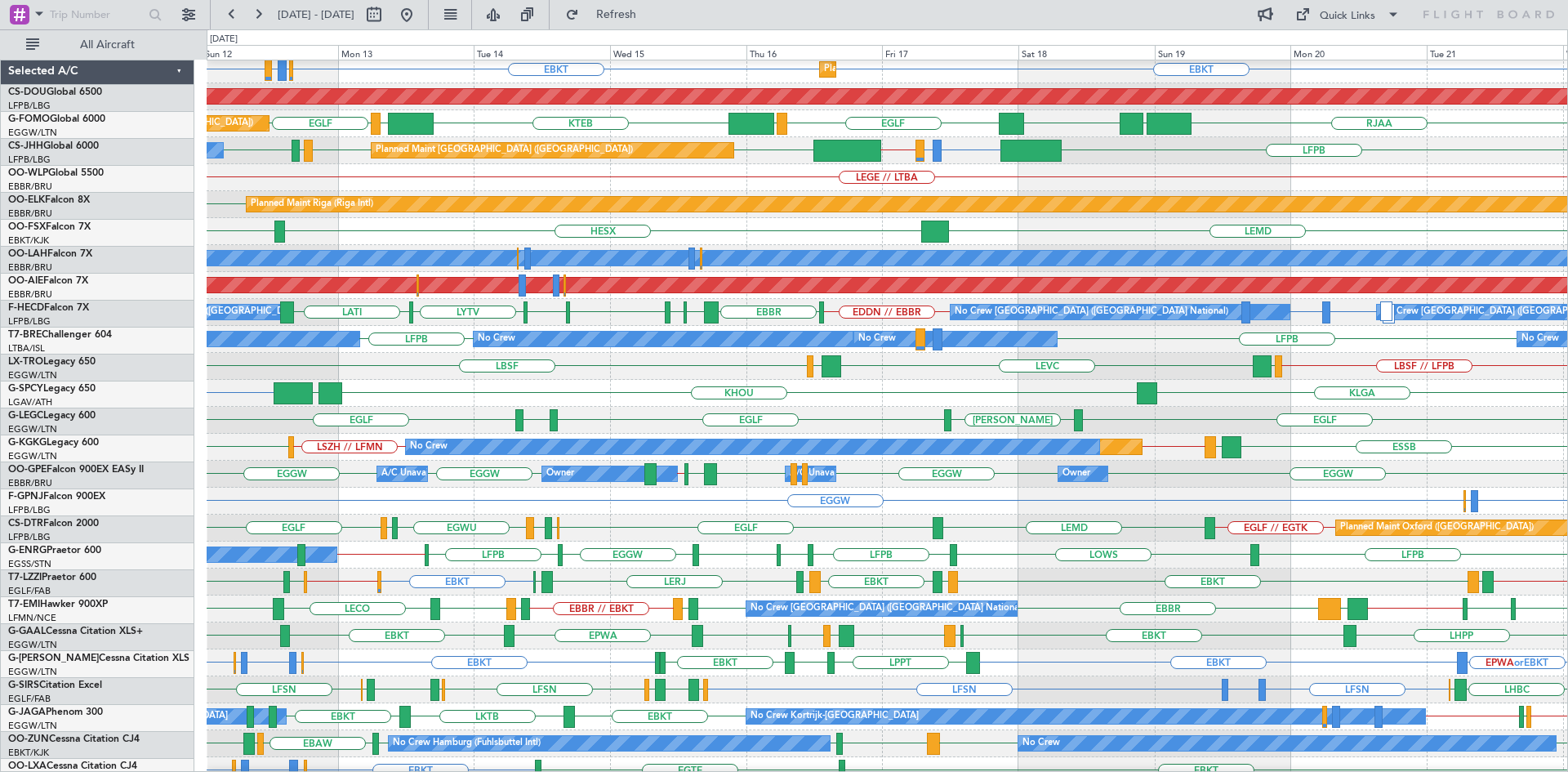
scroll to position [177, 0]
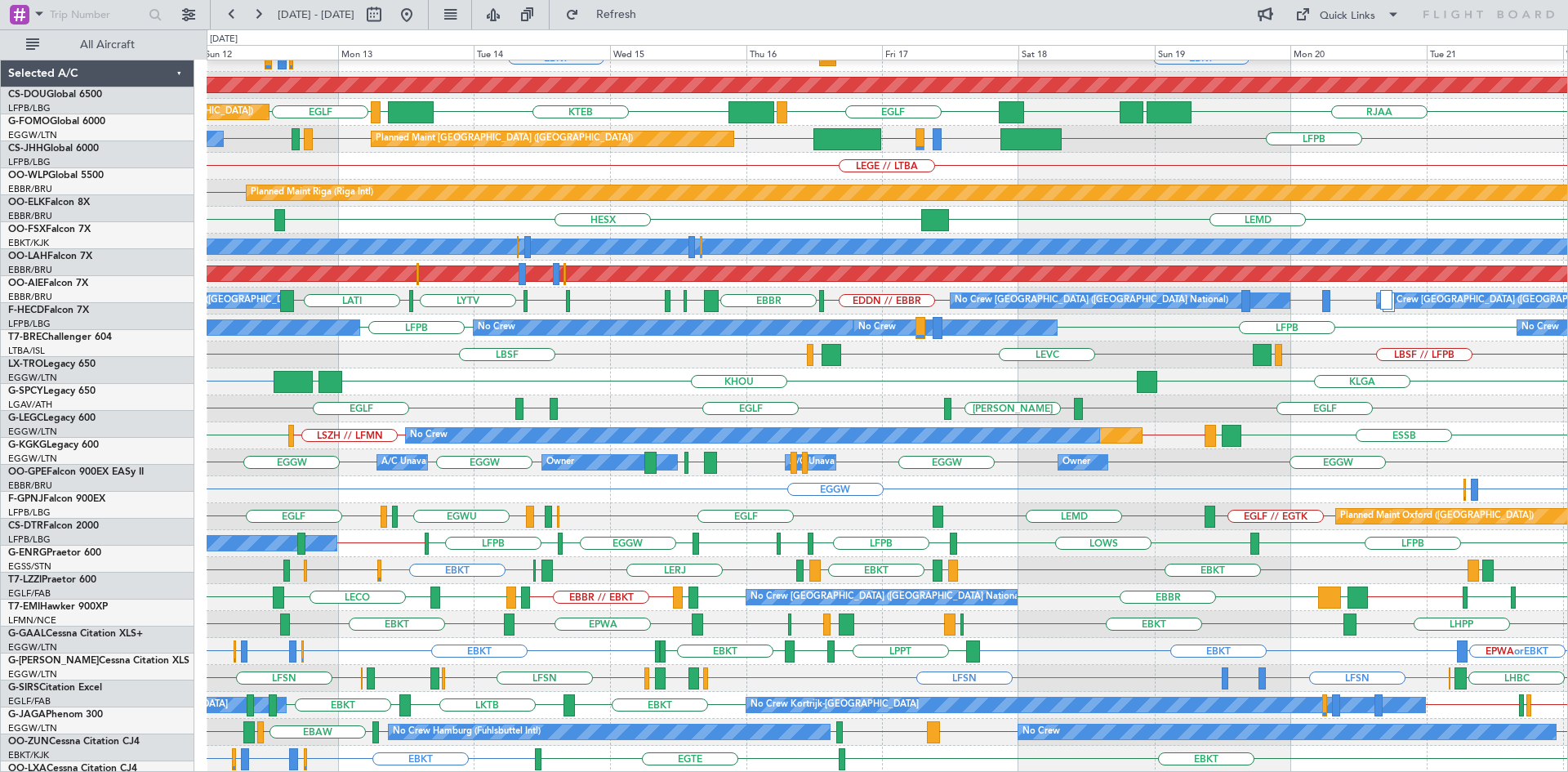
scroll to position [177, 0]
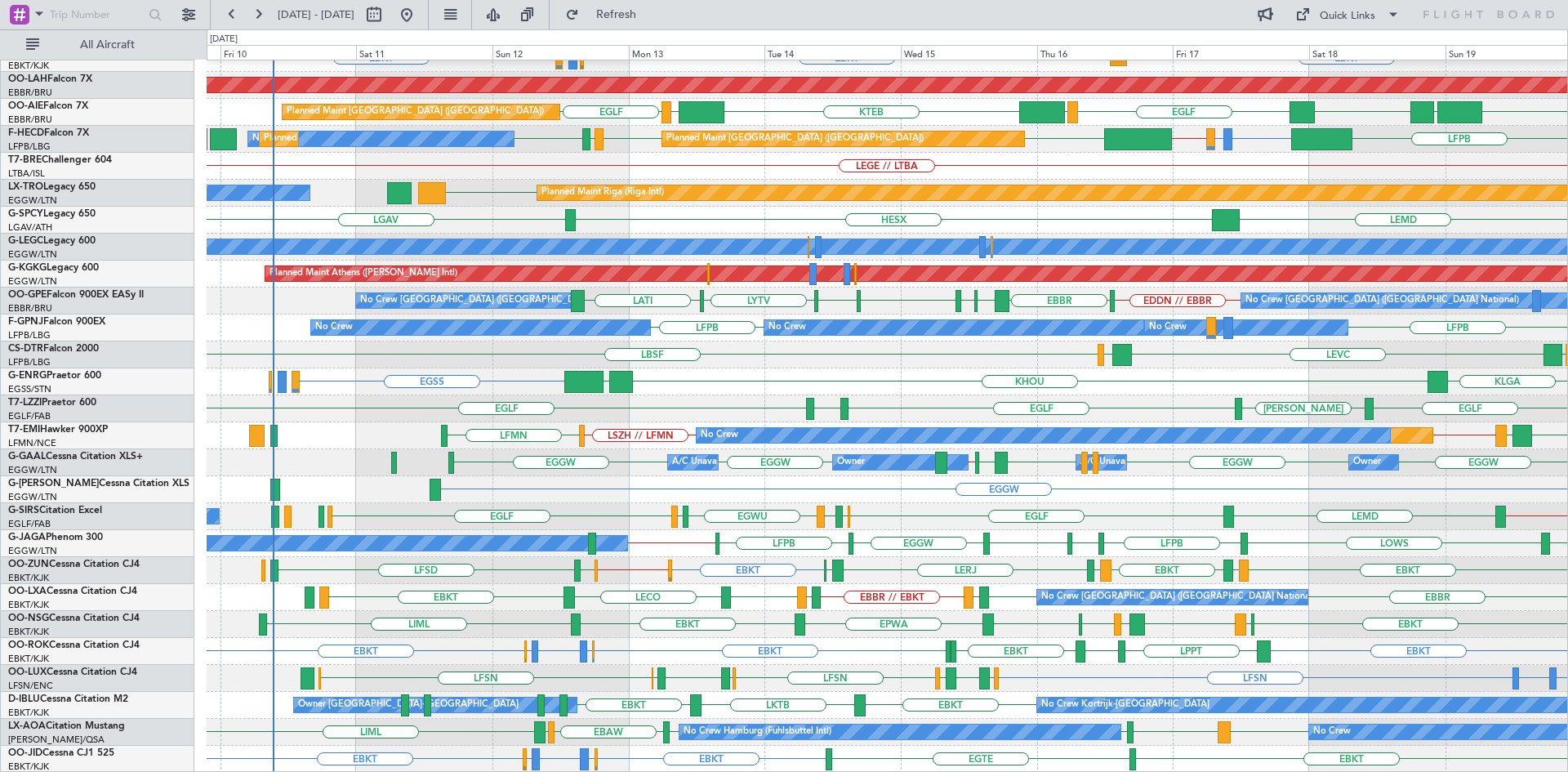
click at [698, 488] on div "EBBR EBBR No Crew Brussels (Brussels National) EBKT EBKT EBMB or EBKT LIMJ or E…" at bounding box center [887, 328] width 1360 height 889
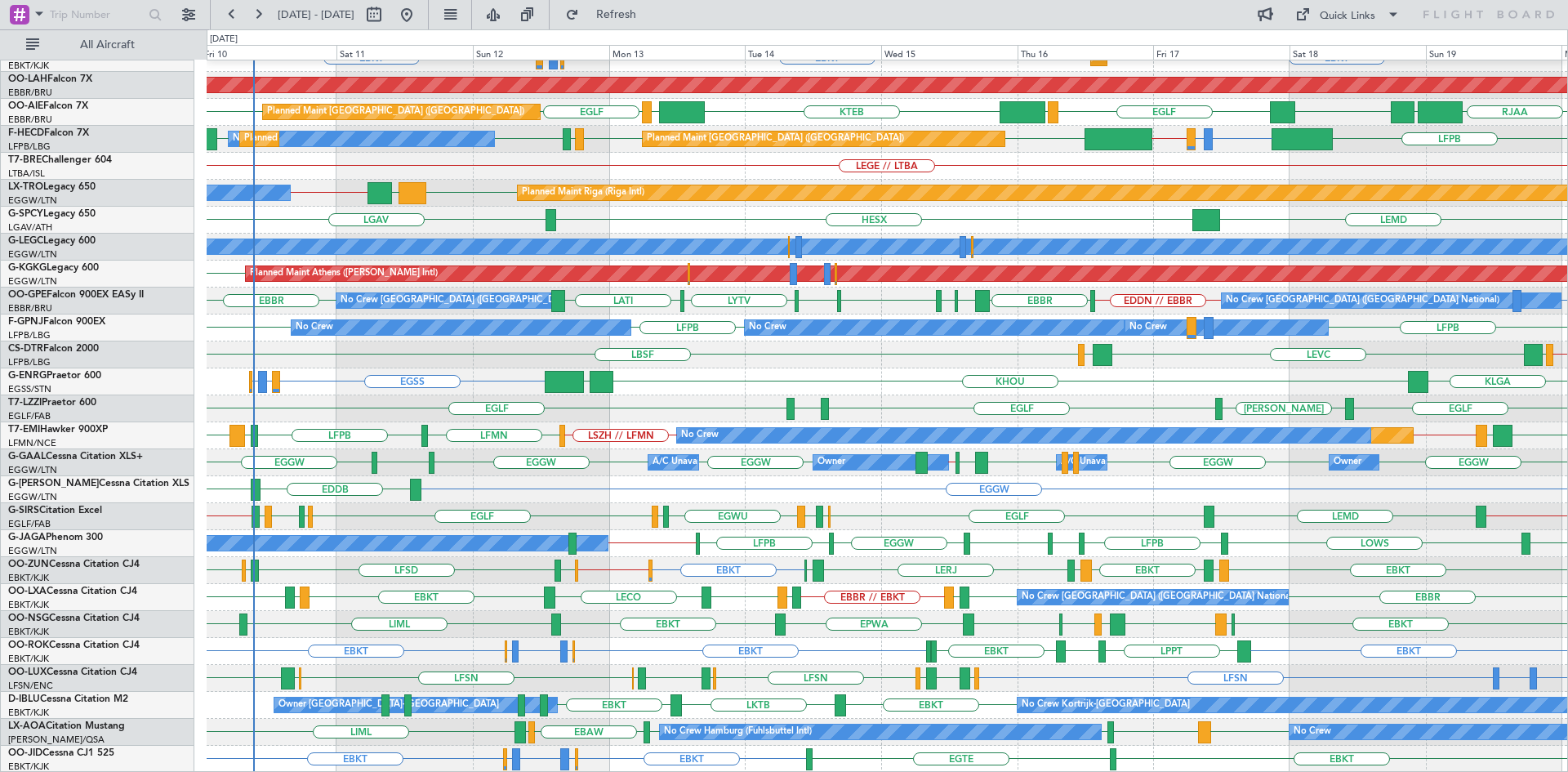
click at [690, 543] on div "No Crew Brussels (Brussels National) EBBR EBBR Planned Maint Kortrijk-Wevelgem …" at bounding box center [887, 328] width 1360 height 889
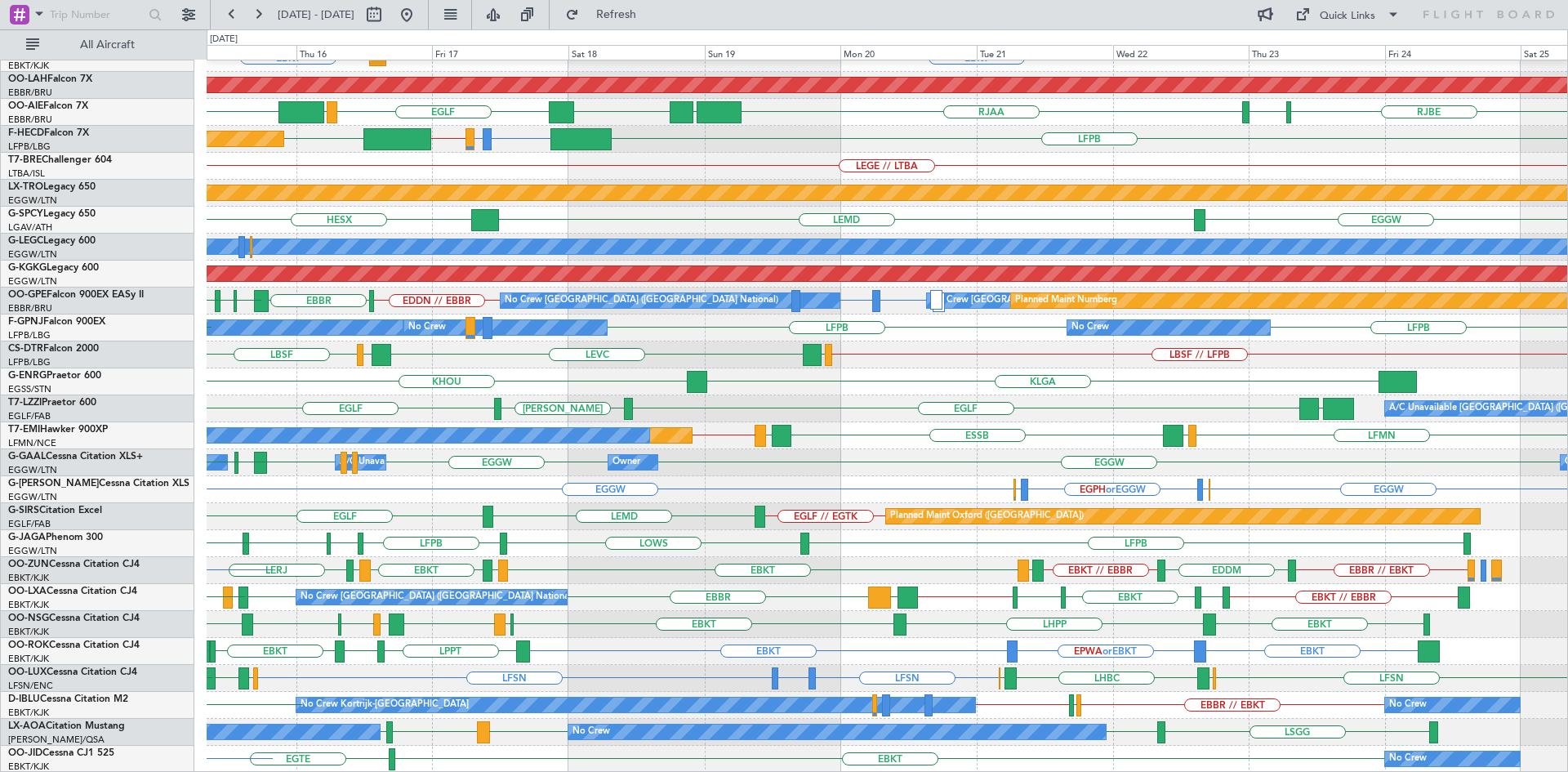
click at [775, 629] on div "EBKT LHPP EBKT EGLC LFML EGPH EGLC EBKT EPWA EBKT" at bounding box center [887, 624] width 1360 height 27
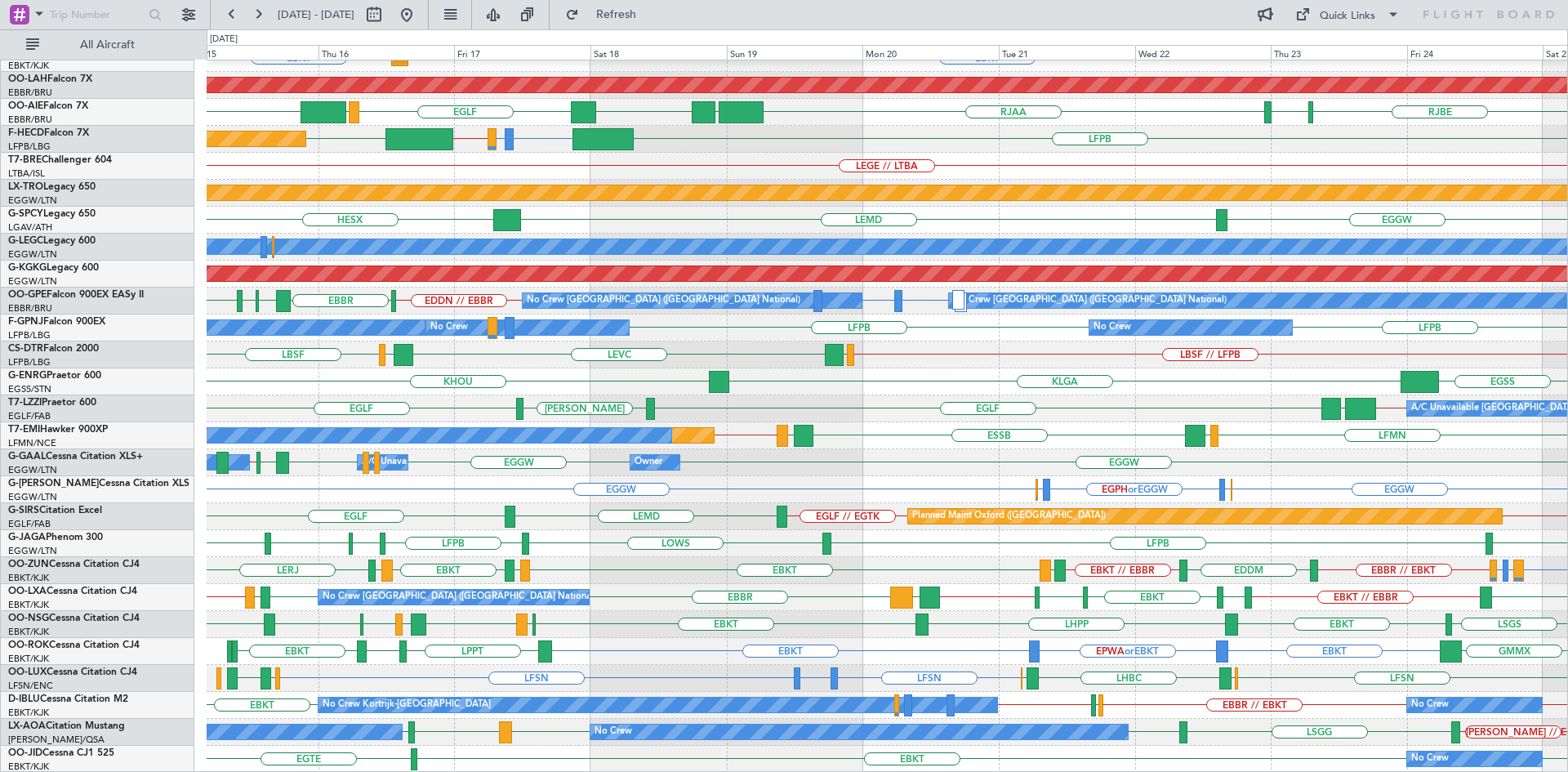
click at [782, 632] on div "LFMN EDDH ELLX EBBR No Crew Brussels (Brussels National) EBKT EBKT Planned Main…" at bounding box center [887, 328] width 1360 height 889
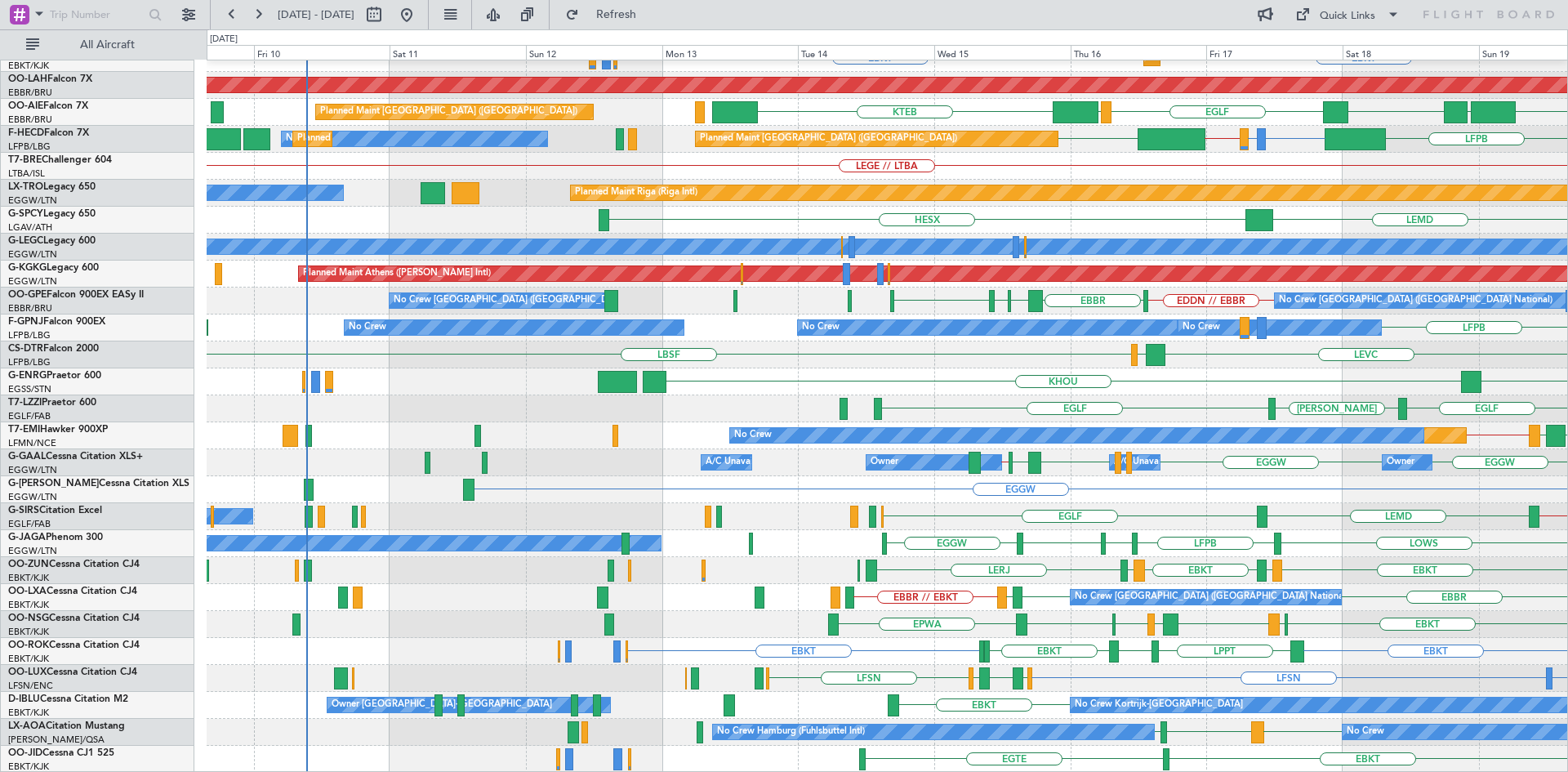
click at [1262, 393] on div "EBBR No Crew Brussels (Brussels National) Planned Maint Kortrijk-Wevelgem EBKT …" at bounding box center [887, 328] width 1360 height 889
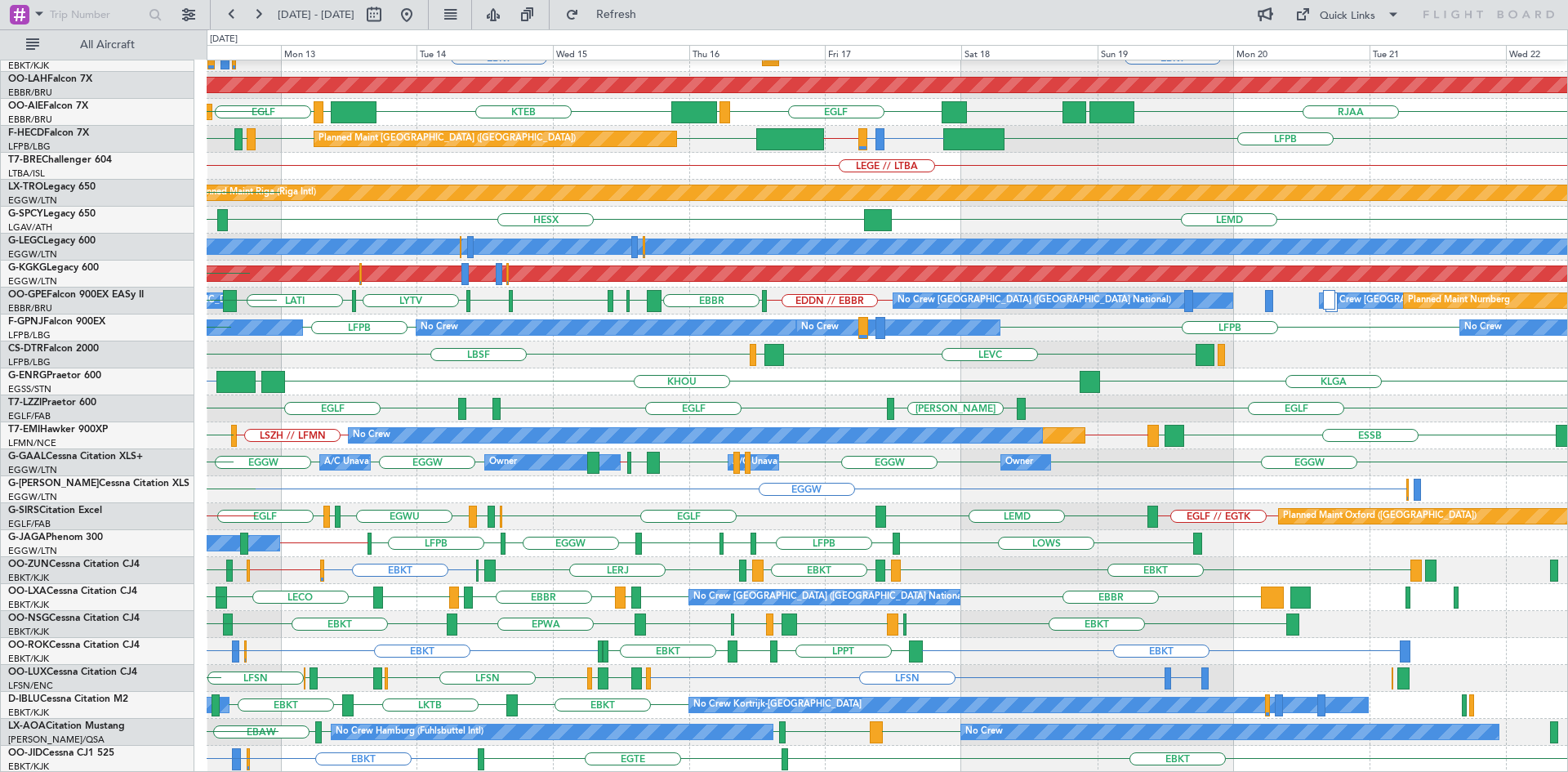
click at [515, 352] on div "LEVC LGAV LBSF" at bounding box center [887, 354] width 1360 height 27
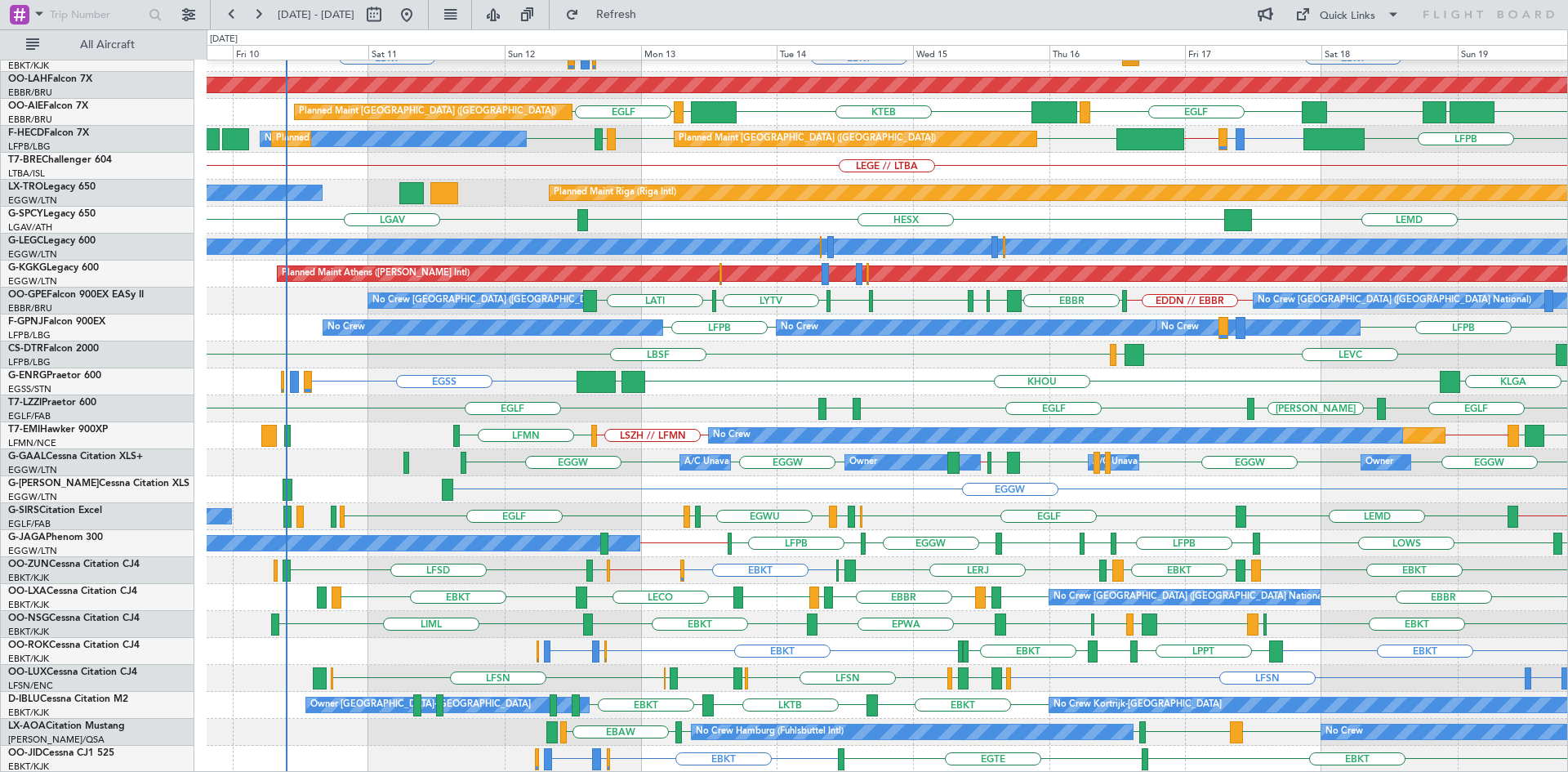
click at [749, 426] on div "EBBR EBBR No Crew Brussels (Brussels National) EBKT EBKT EBMB or EBKT LIMJ or E…" at bounding box center [887, 328] width 1360 height 889
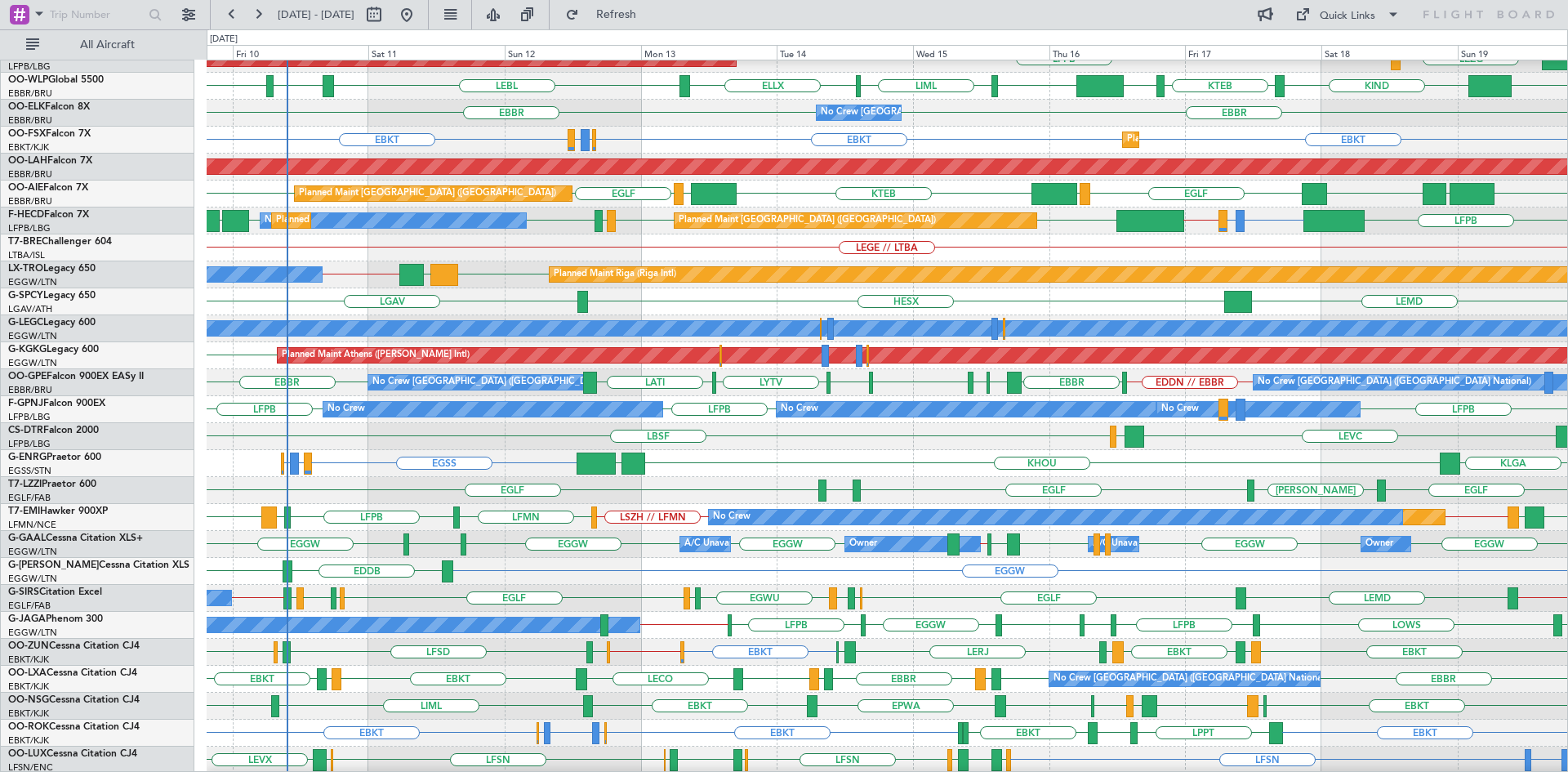
scroll to position [0, 0]
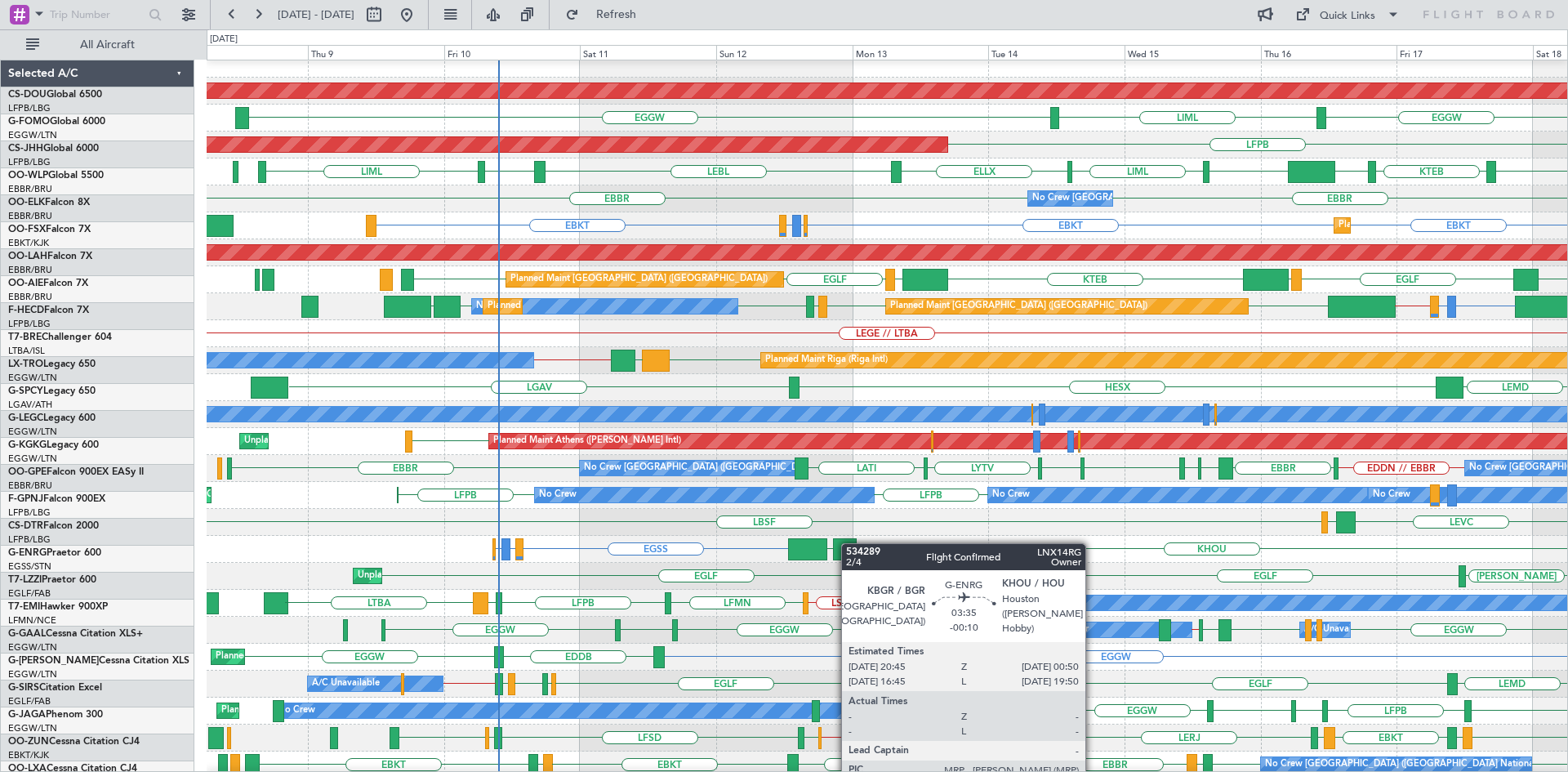
click at [856, 543] on div at bounding box center [844, 549] width 24 height 22
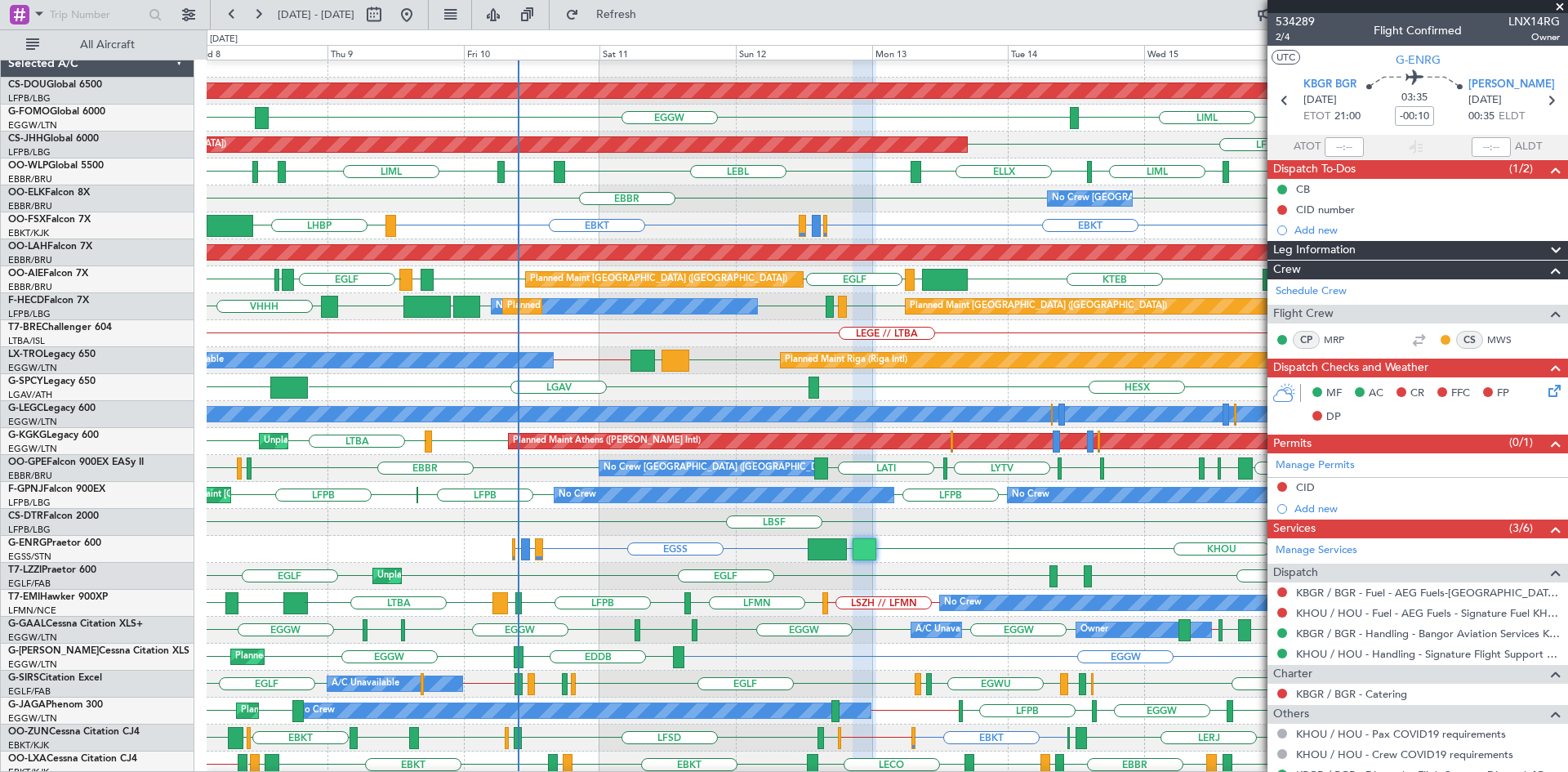
click at [1556, 5] on span at bounding box center [1559, 7] width 16 height 15
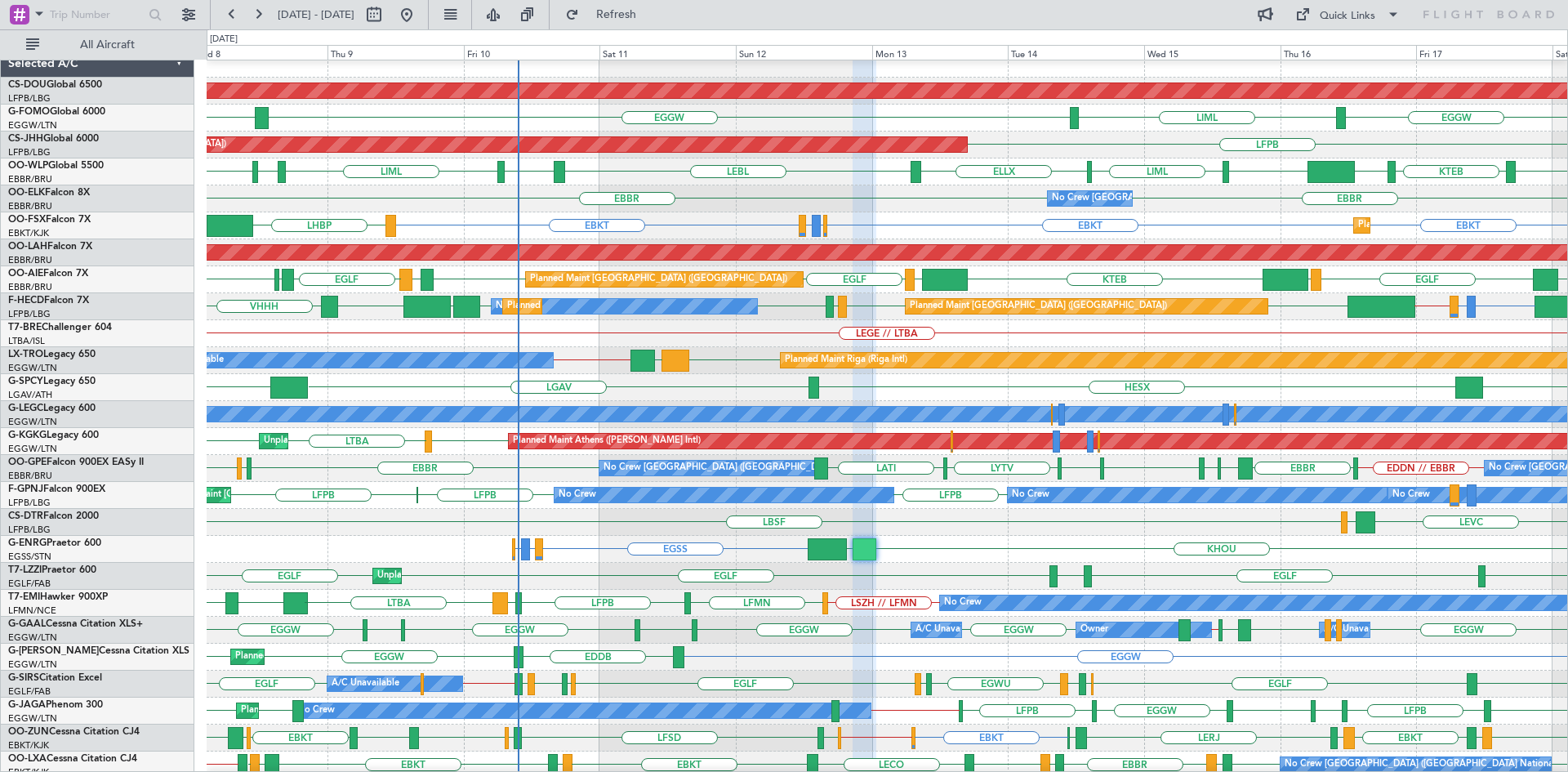
type input "0"
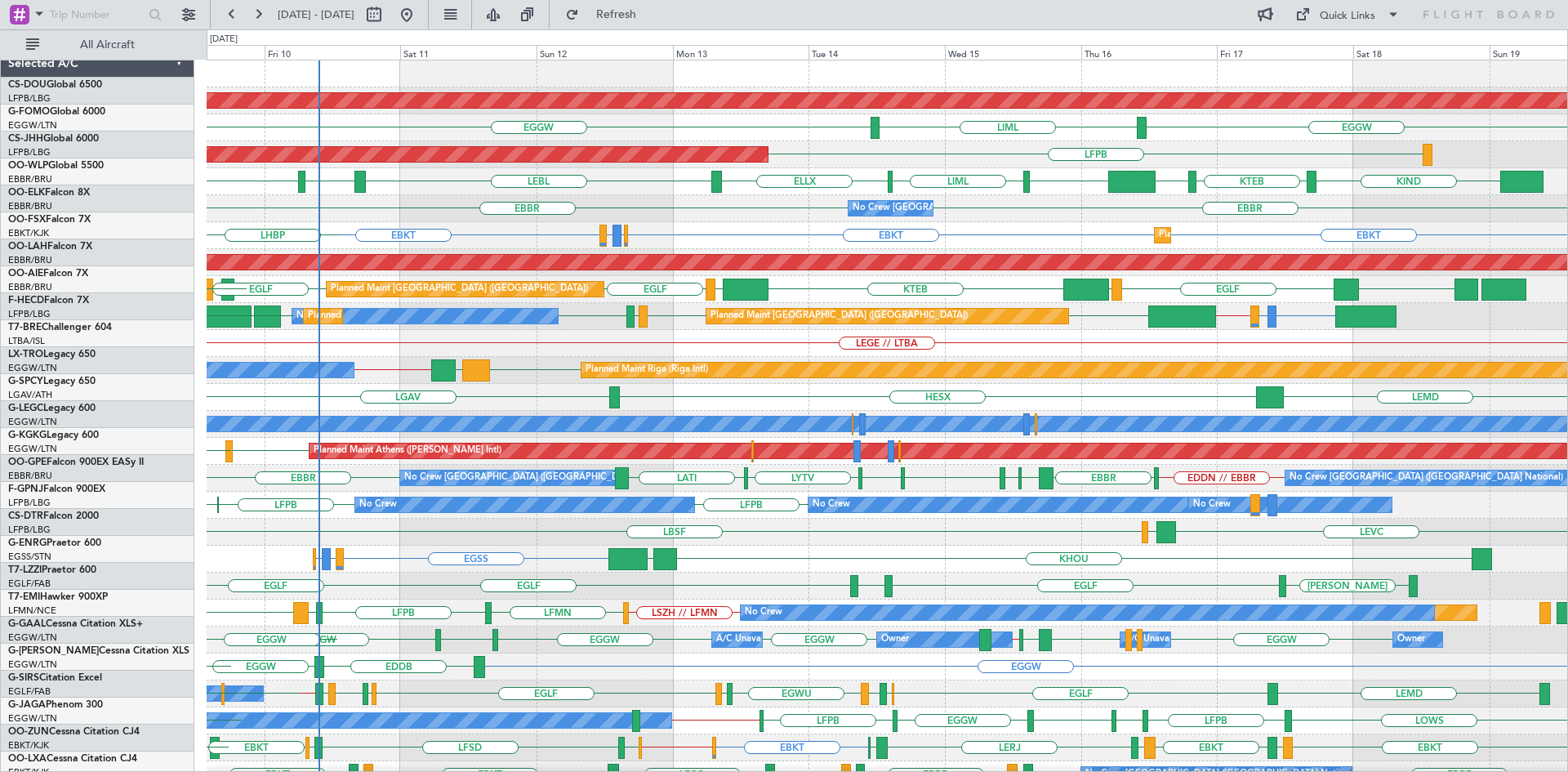
scroll to position [0, 0]
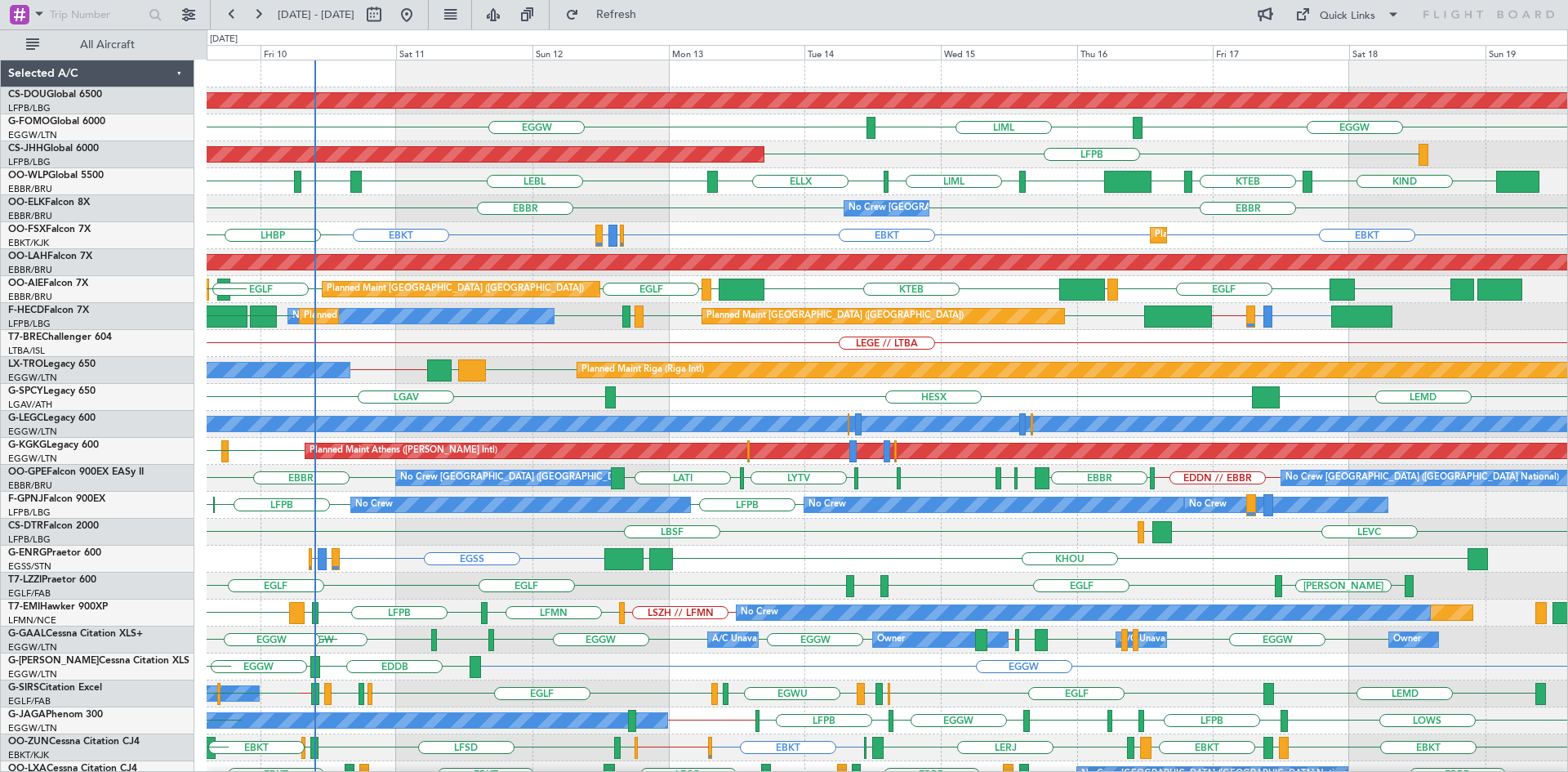
click at [869, 537] on div "LEVC LGAV LBSF" at bounding box center [887, 532] width 1360 height 27
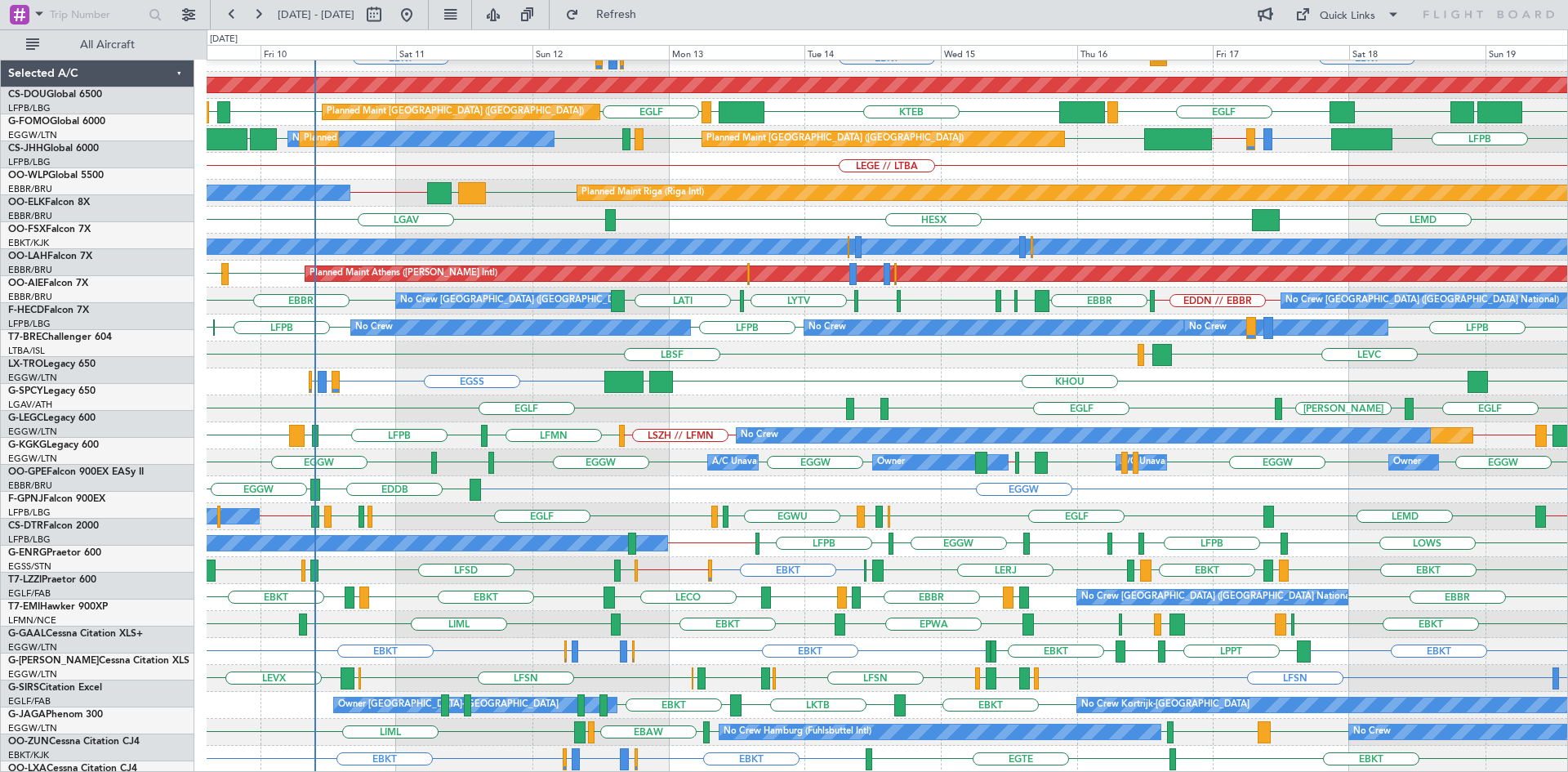
scroll to position [177, 0]
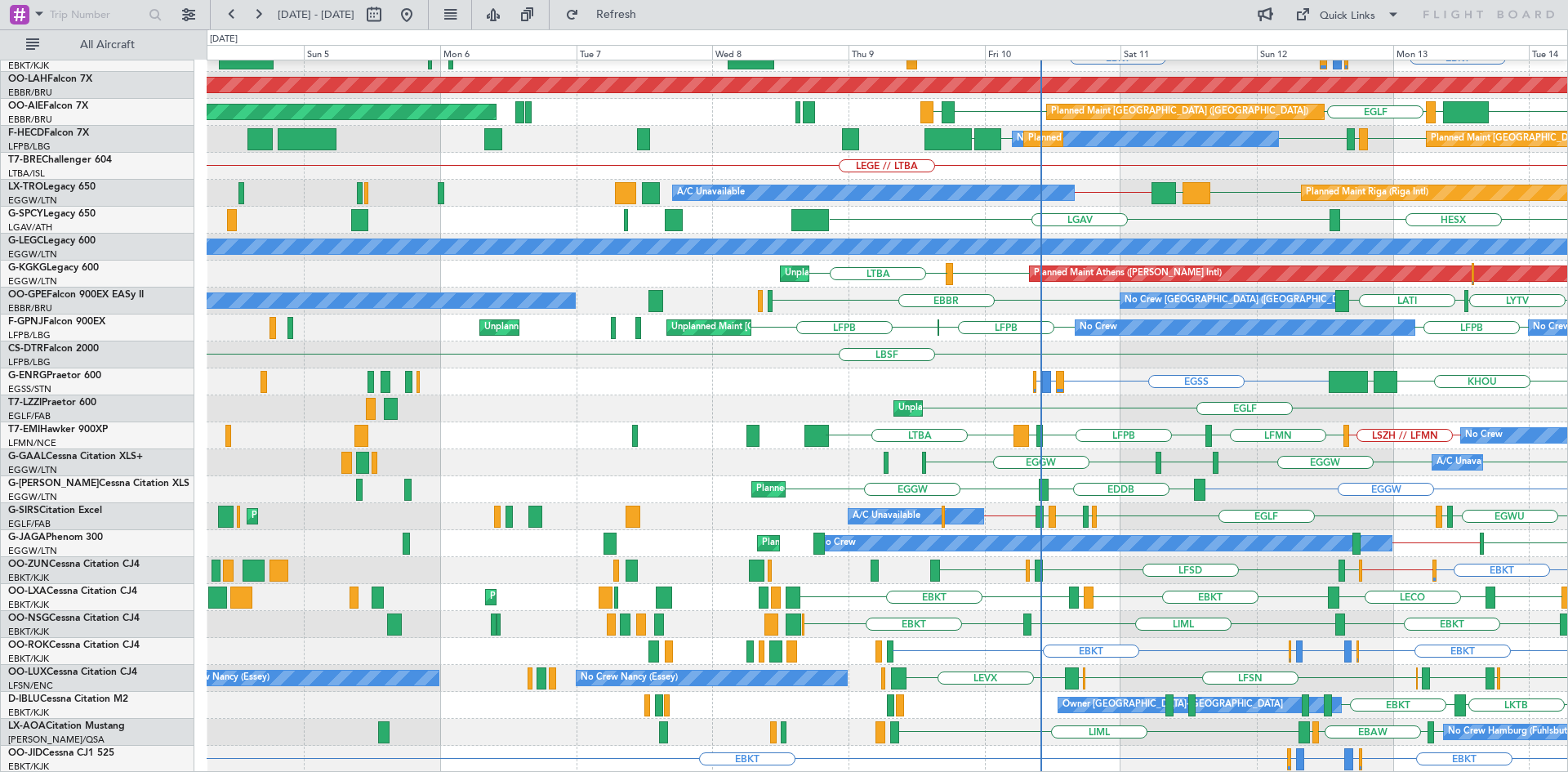
click at [1153, 372] on div "EBBR No Crew Brussels (Brussels National) EBBR EBKT EBMB or EBKT LIMJ or EBKT E…" at bounding box center [887, 328] width 1360 height 889
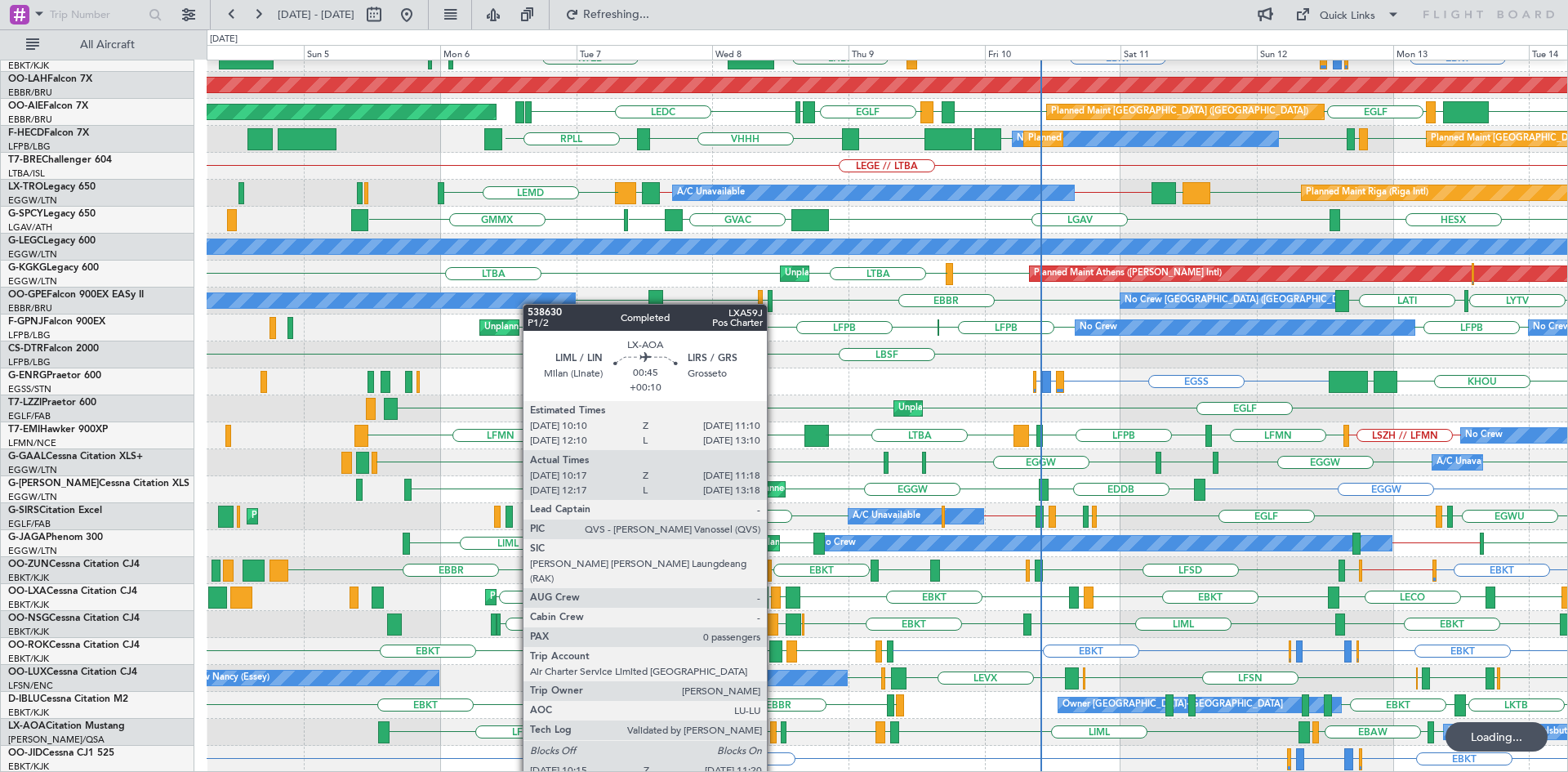
click at [774, 734] on div at bounding box center [773, 732] width 6 height 22
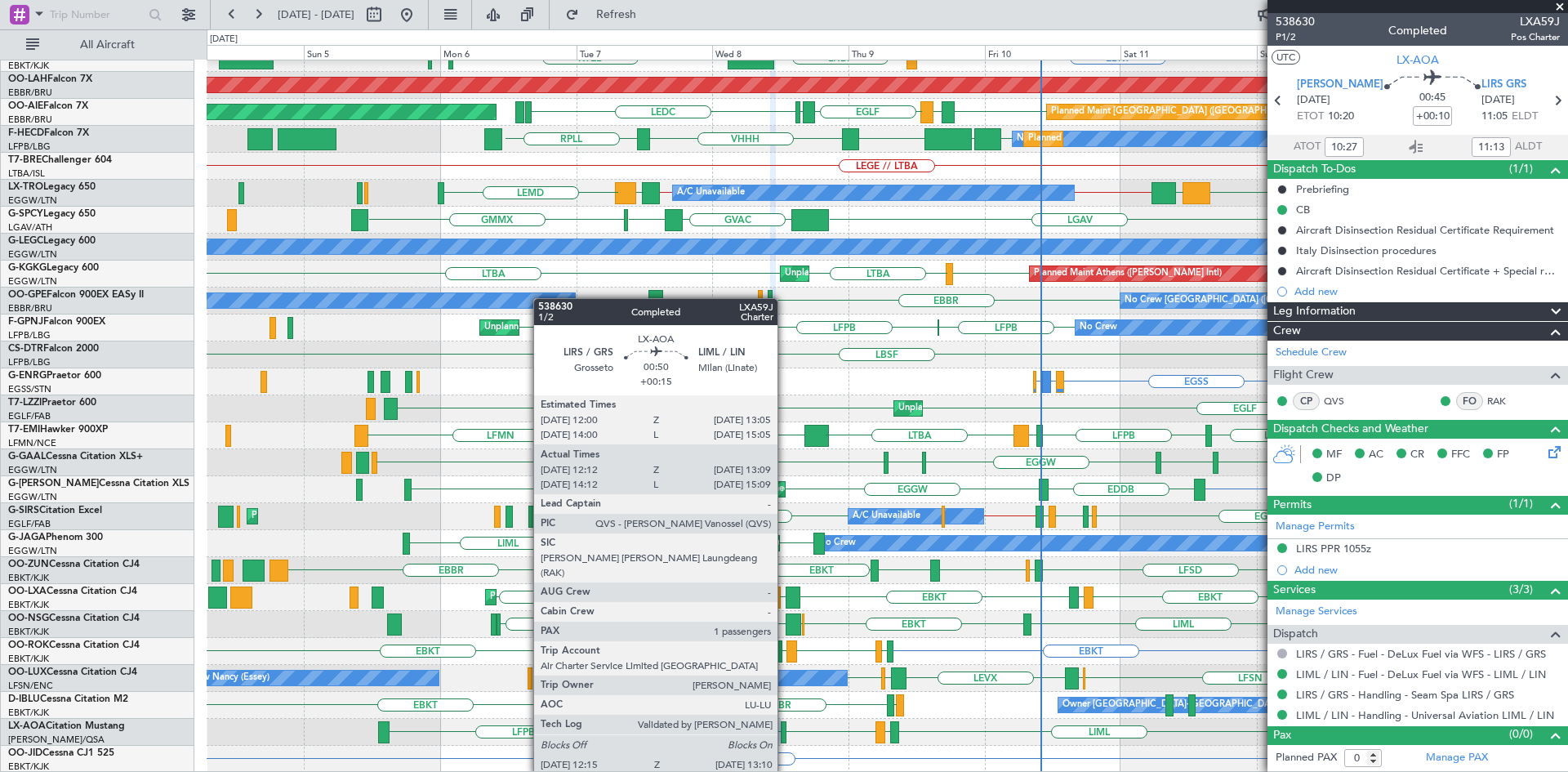
click at [784, 728] on div at bounding box center [784, 732] width 5 height 22
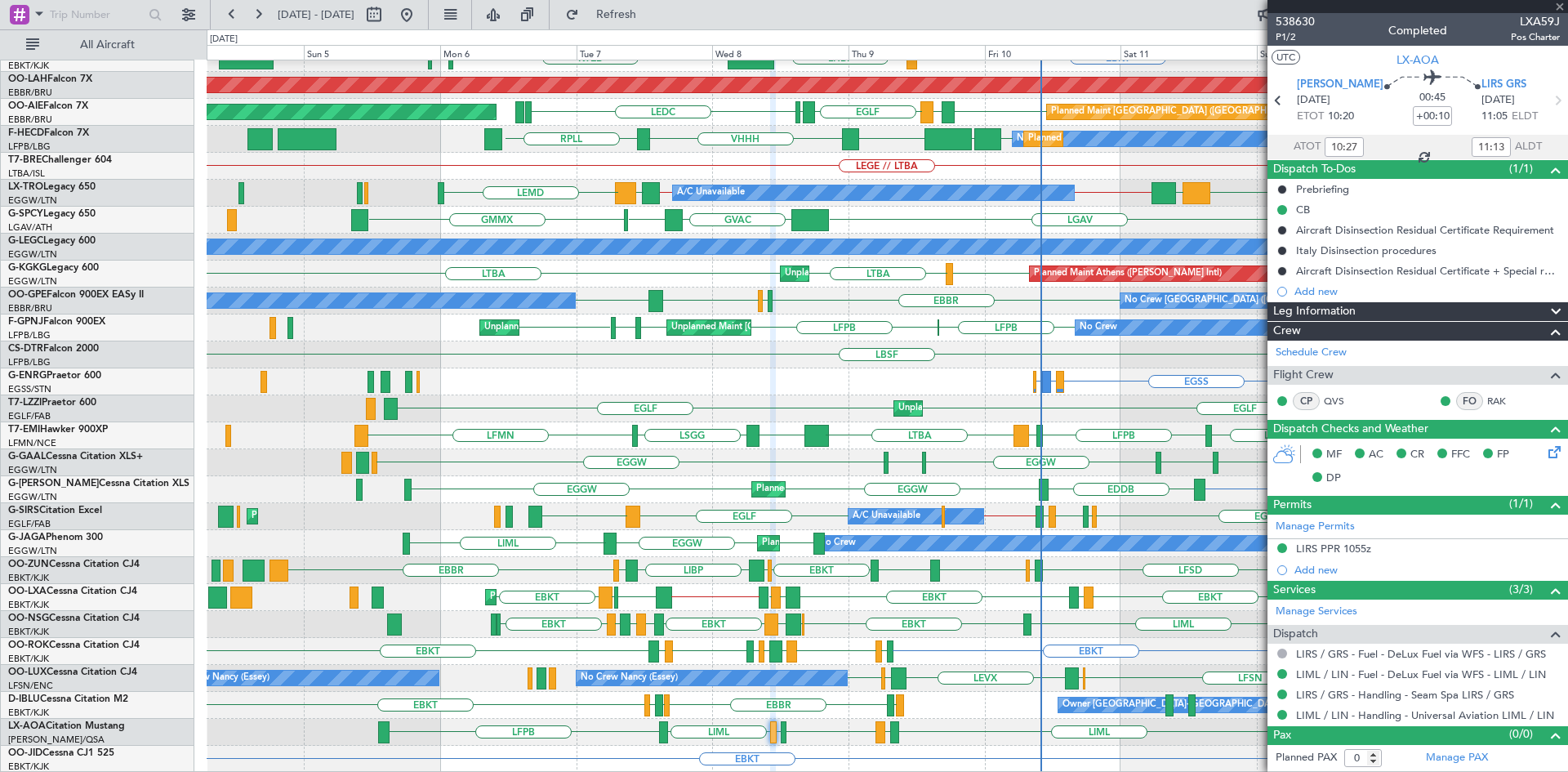
type input "+00:15"
type input "12:22"
type input "13:04"
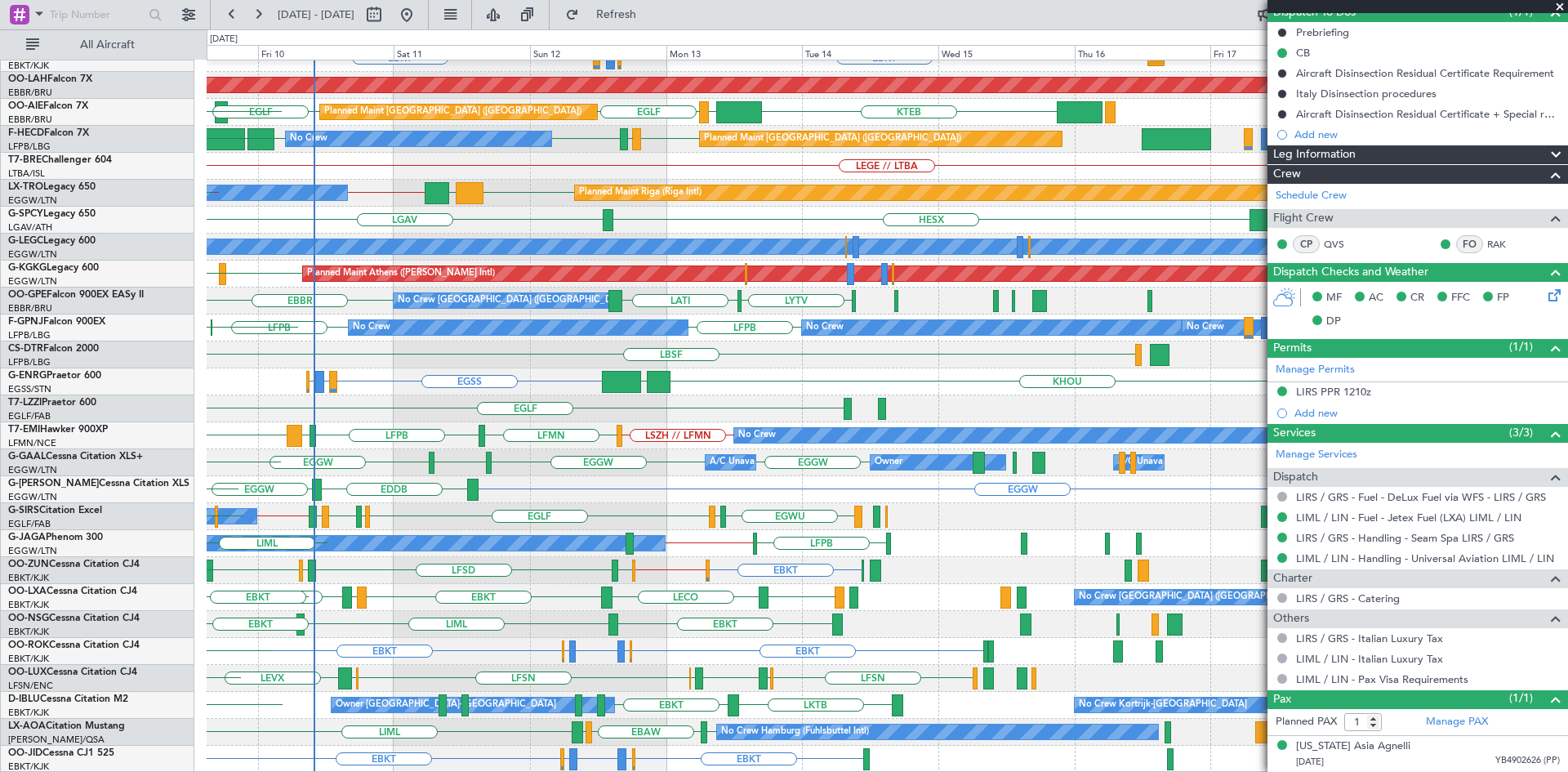
click at [76, 328] on div "EBBR No Crew Brussels (Brussels National) LIML EBKT EBKT EBMB or EBKT LIMJ or E…" at bounding box center [784, 400] width 1568 height 742
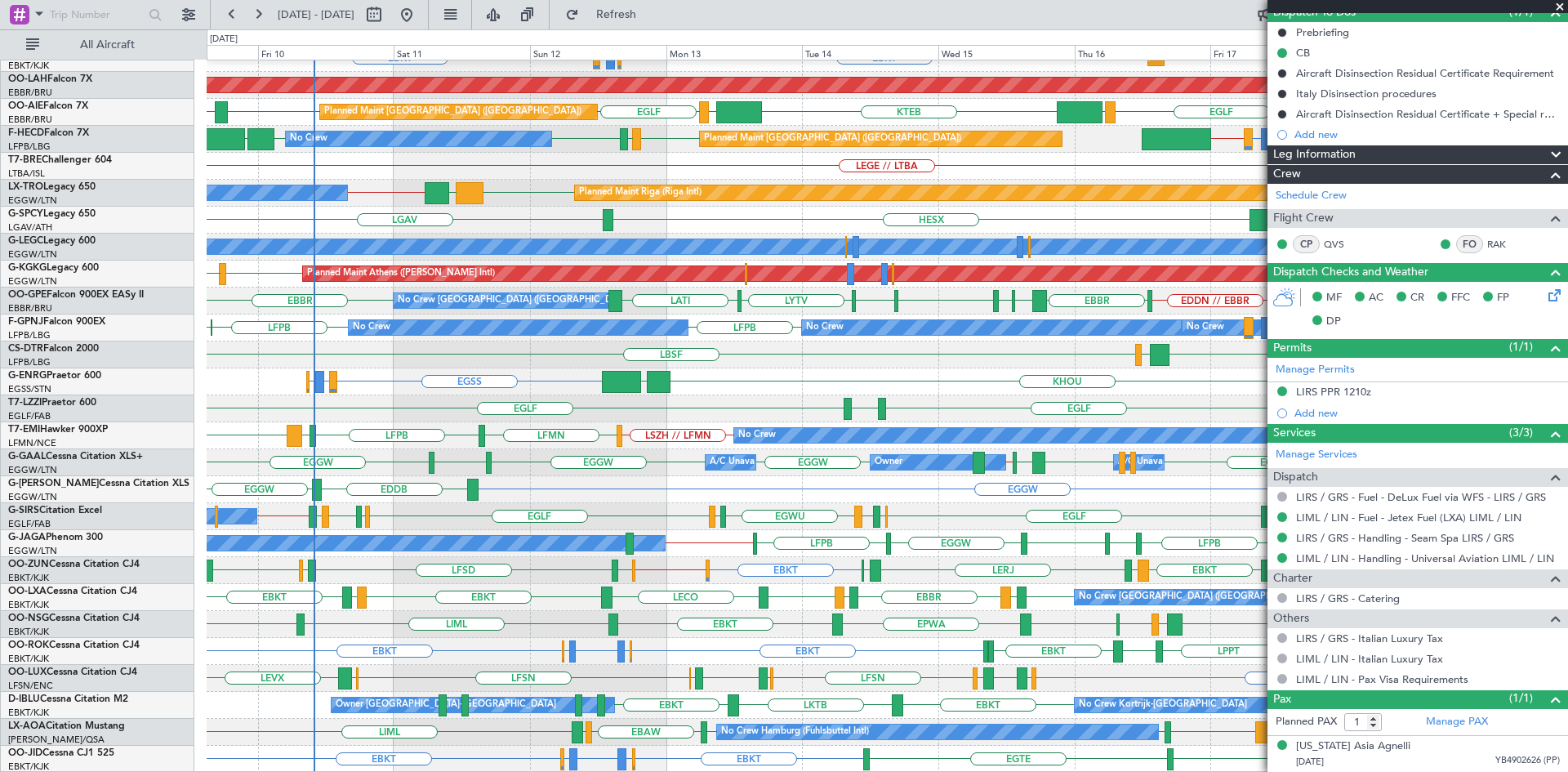
click at [1556, 5] on span at bounding box center [1559, 7] width 16 height 15
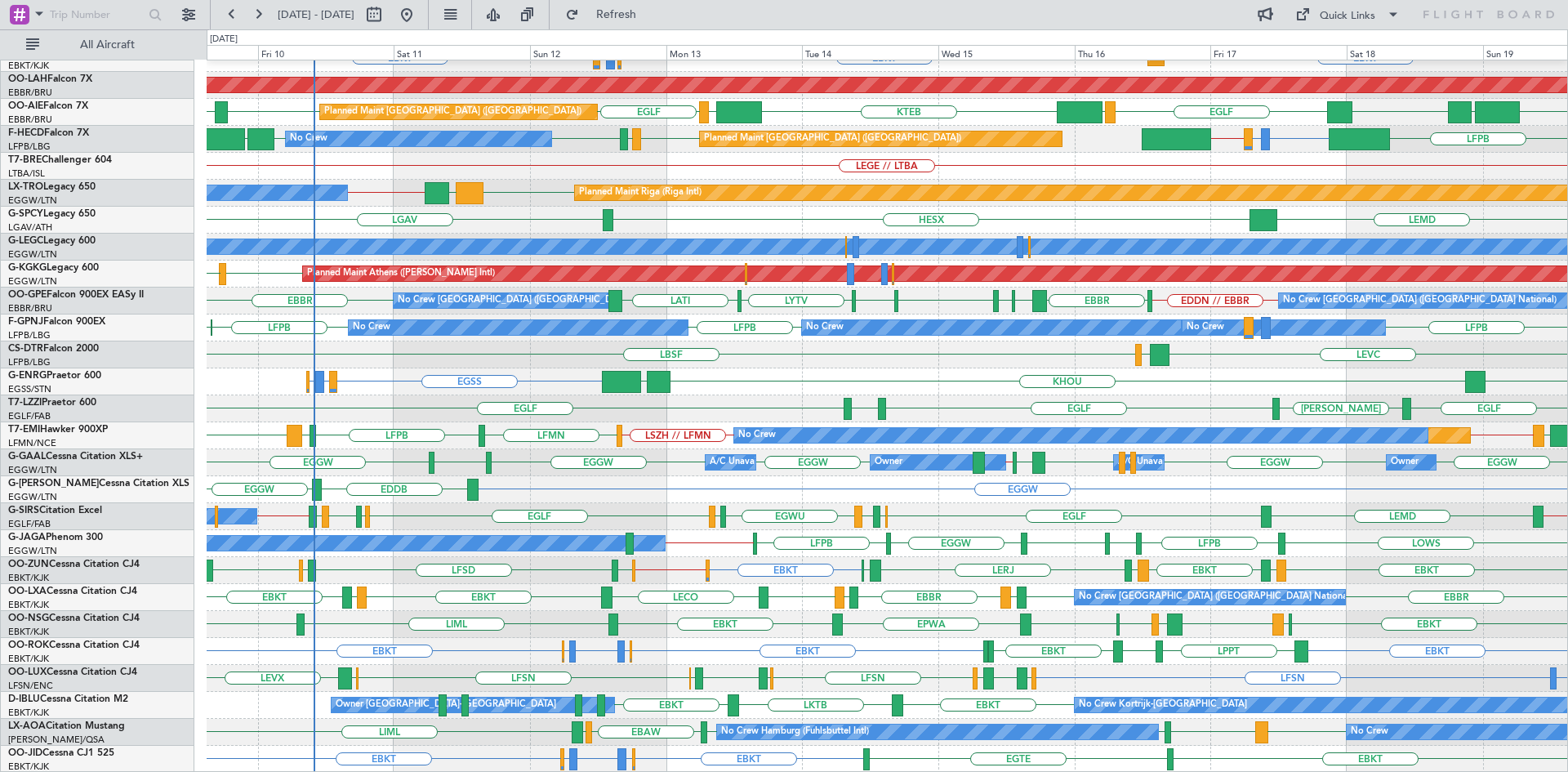
type input "0"
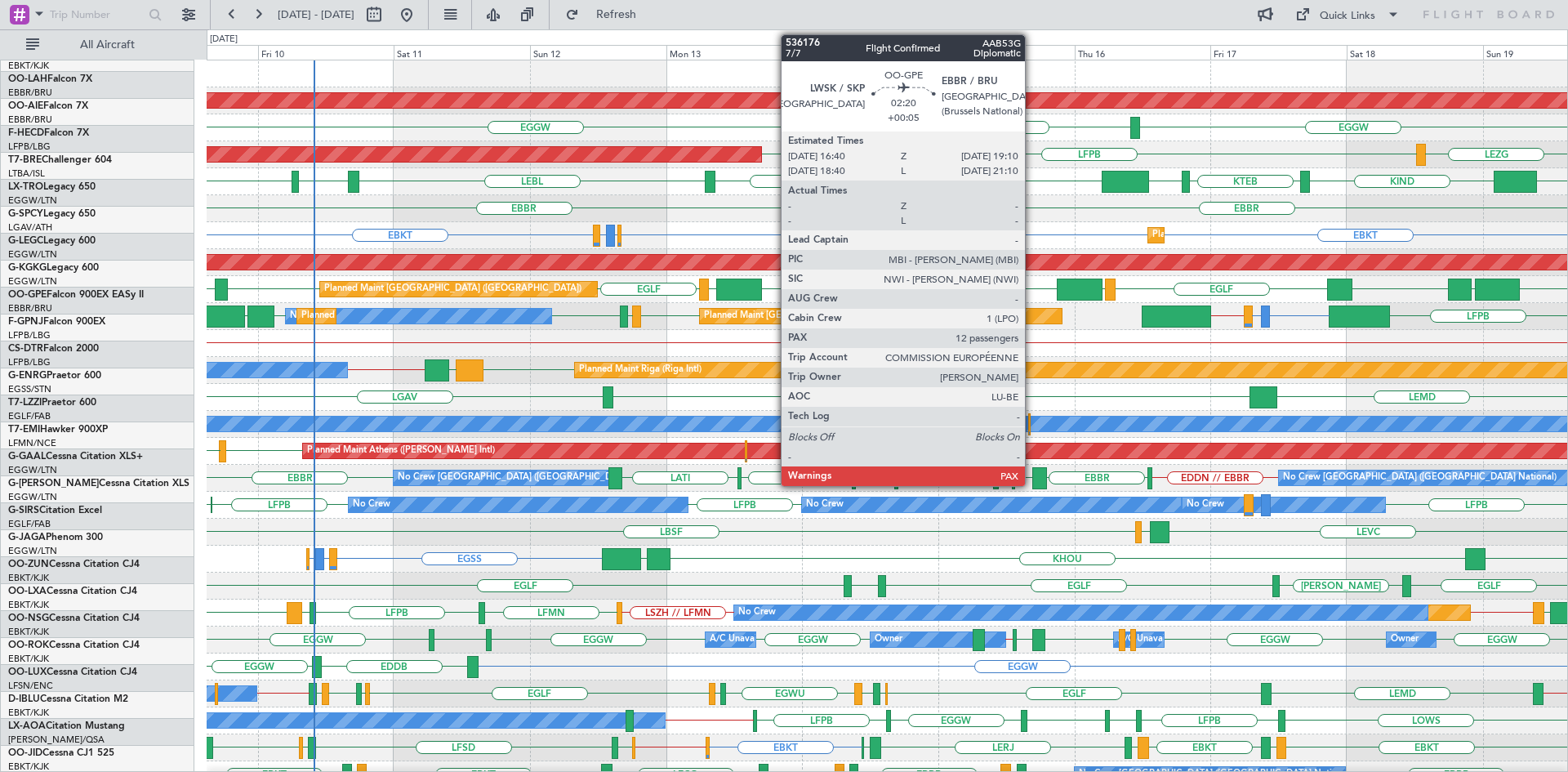
scroll to position [0, 0]
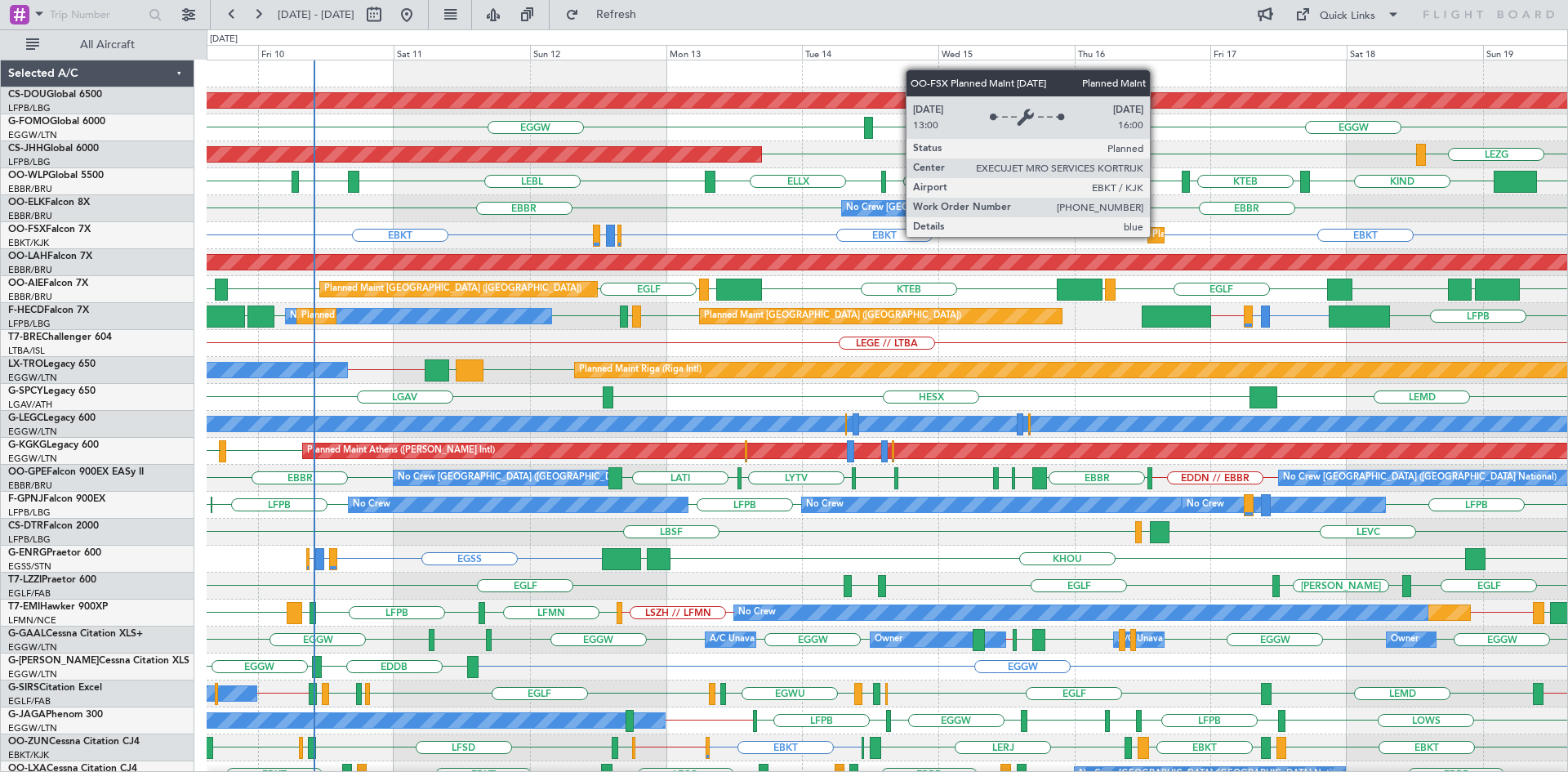
click at [1157, 236] on div "Planned Maint Kortrijk-[GEOGRAPHIC_DATA]" at bounding box center [1247, 235] width 190 height 25
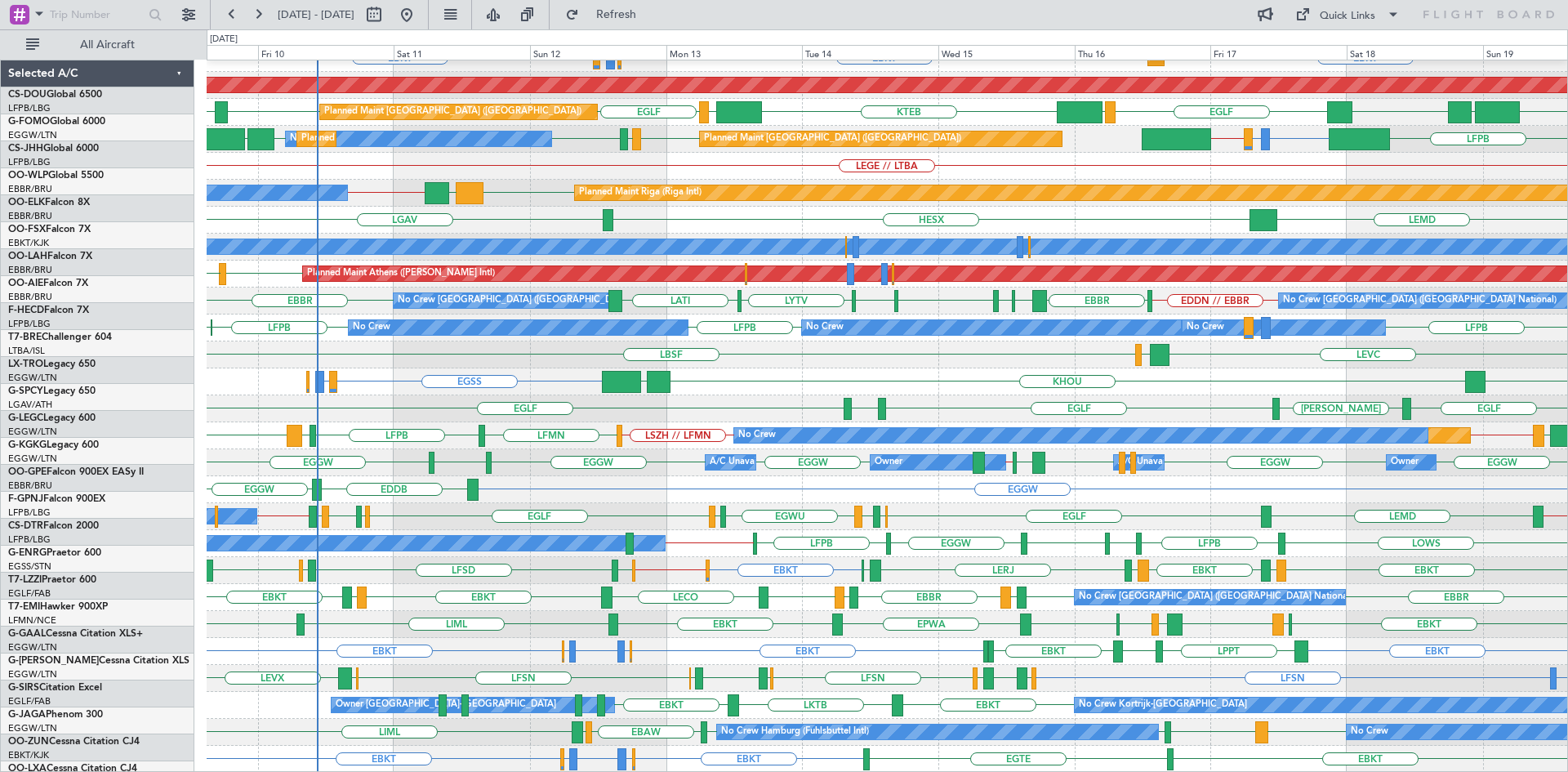
scroll to position [177, 0]
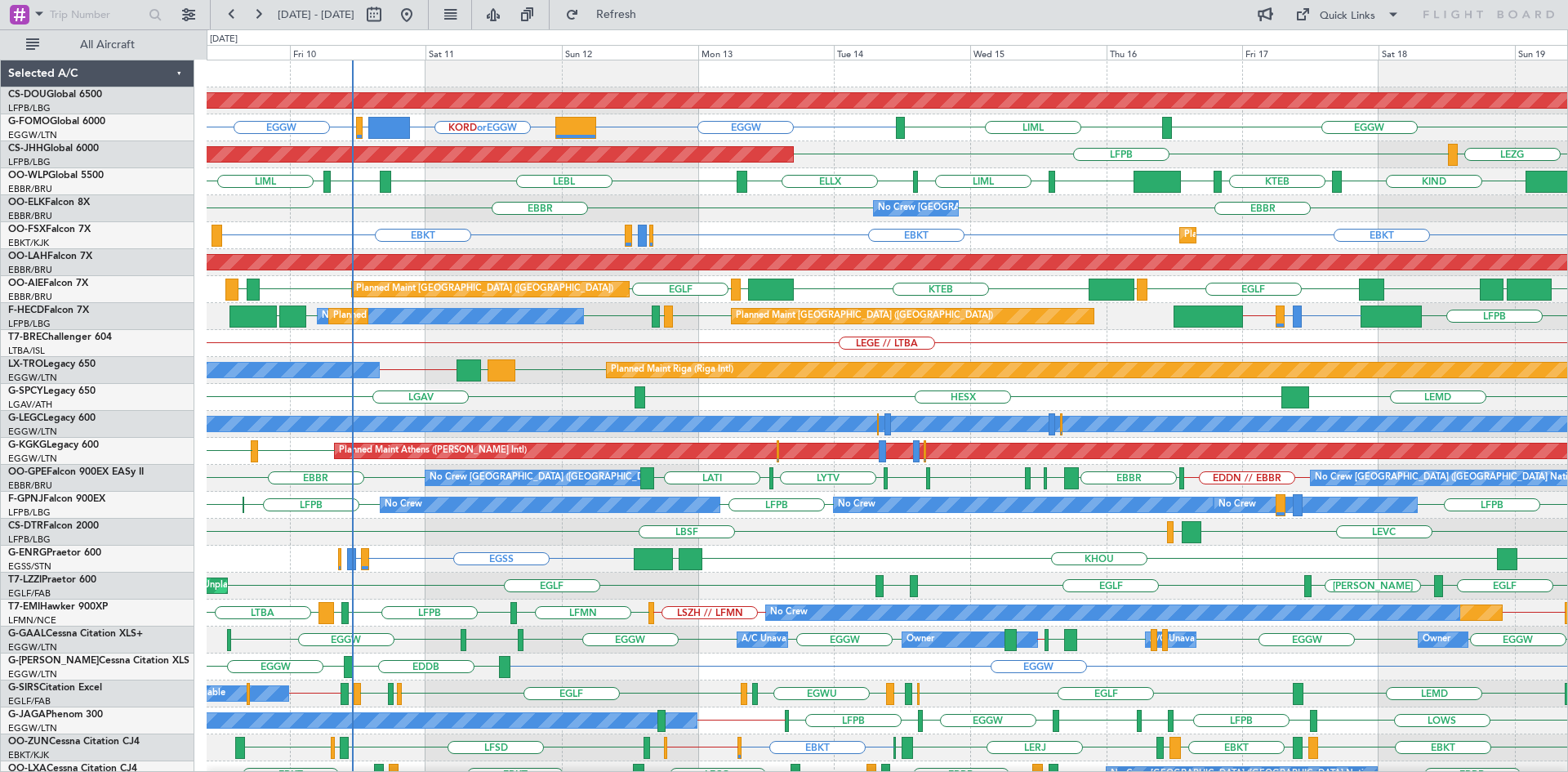
click at [812, 358] on div "Planned Maint London ([GEOGRAPHIC_DATA]) EGGW KORD or EGGW EGPE or EGGW EGGW EG…" at bounding box center [887, 505] width 1360 height 889
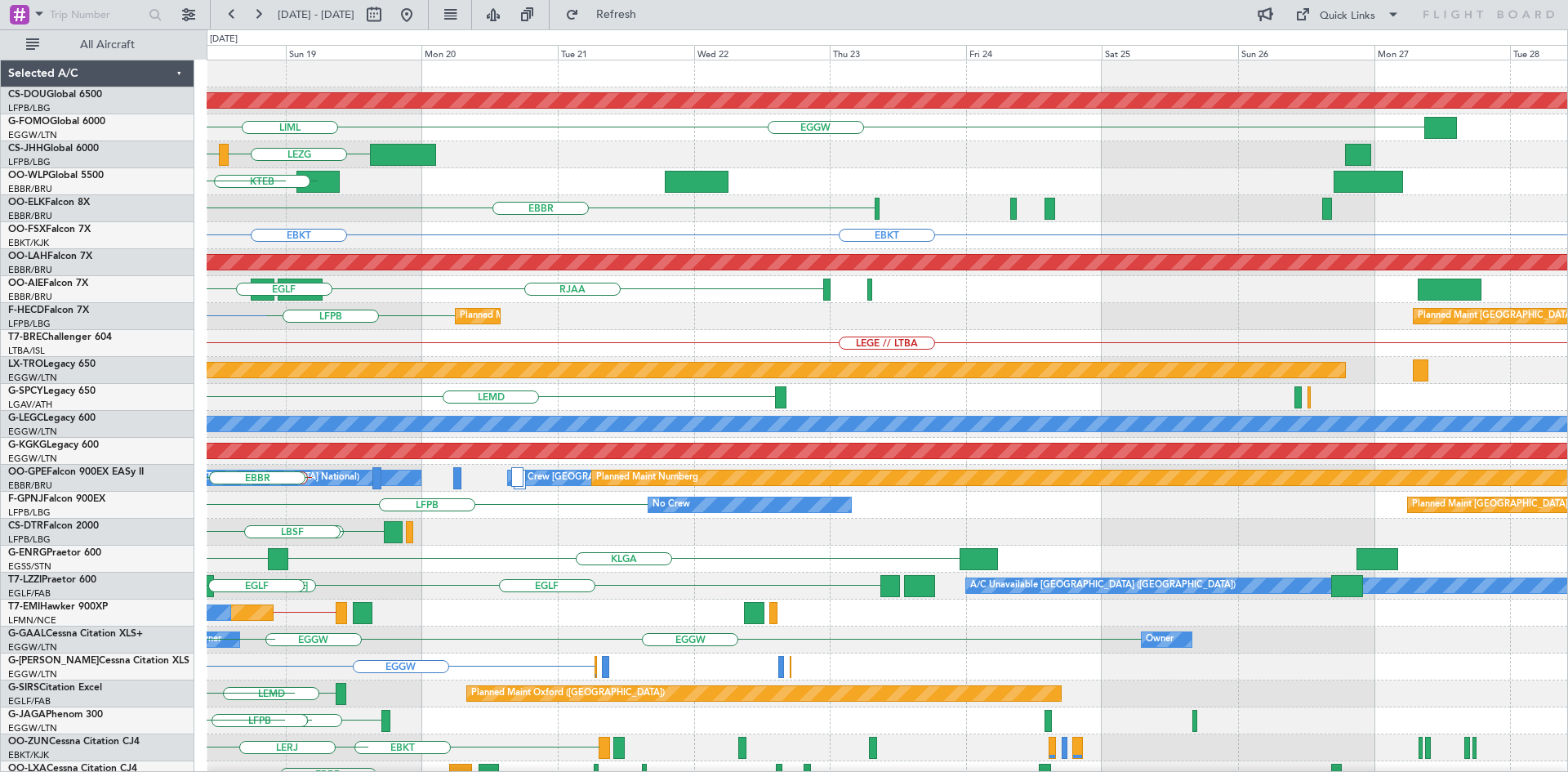
click at [0, 402] on div "Planned Maint London ([GEOGRAPHIC_DATA]) EGGW LIML [GEOGRAPHIC_DATA] LFPB KIND …" at bounding box center [784, 400] width 1568 height 742
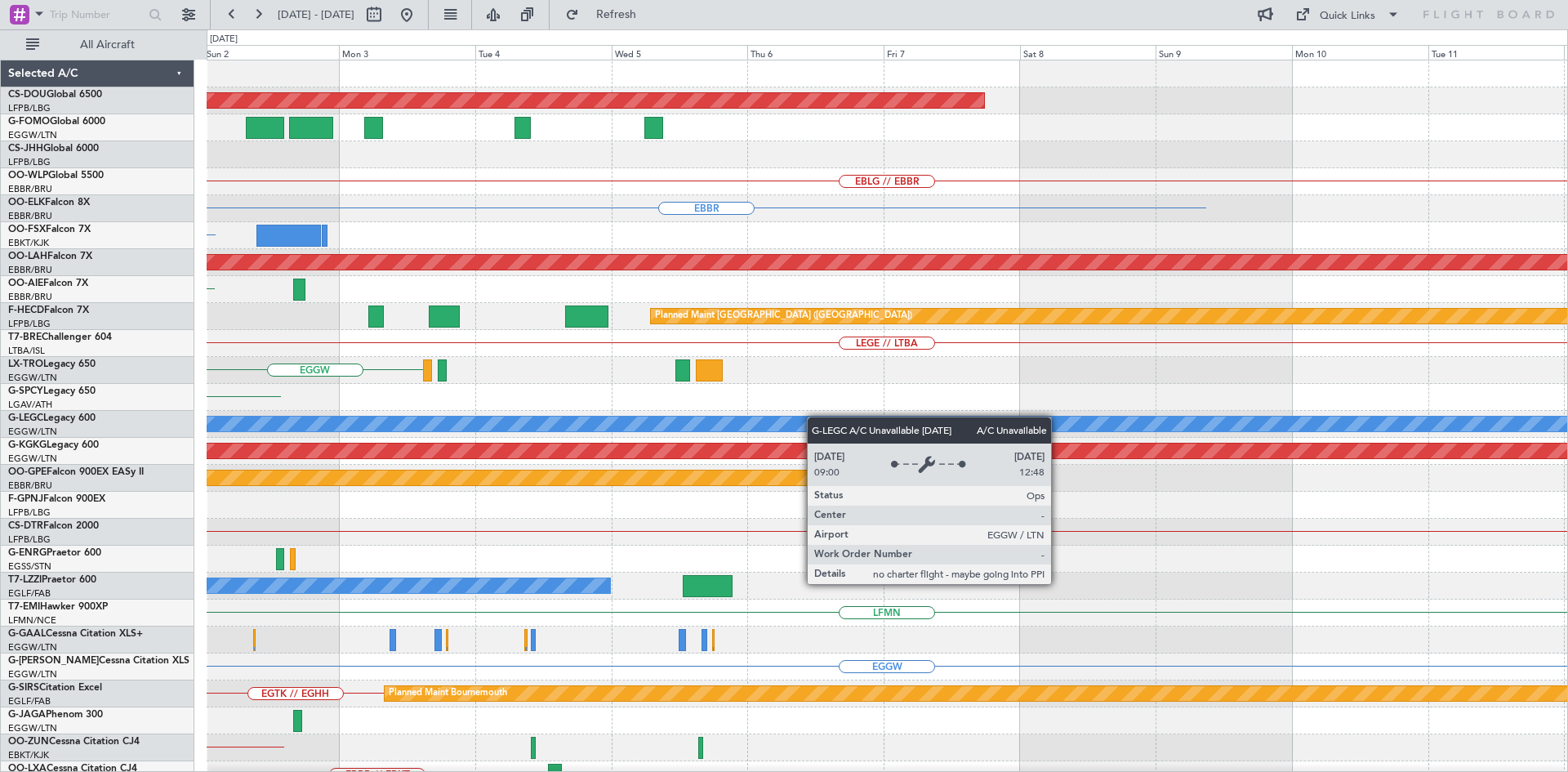
click at [286, 431] on div "Planned Maint London ([GEOGRAPHIC_DATA]) EBLG // EBBR [GEOGRAPHIC_DATA] EBKT Pl…" at bounding box center [887, 505] width 1360 height 889
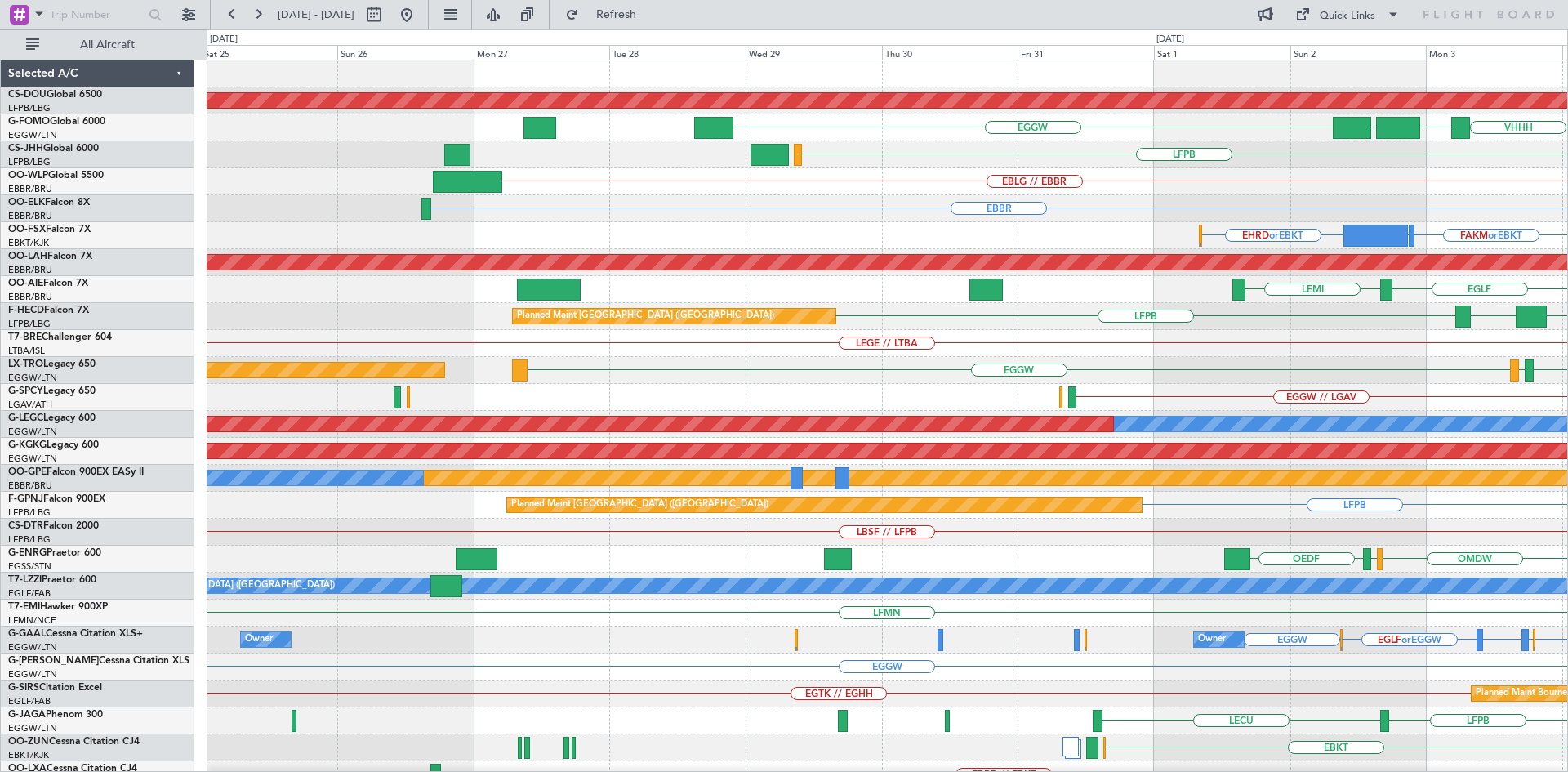
click at [1567, 354] on html "[DATE] - [DATE] Refresh Quick Links All Aircraft Planned Maint [GEOGRAPHIC_DATA…" at bounding box center [784, 386] width 1568 height 772
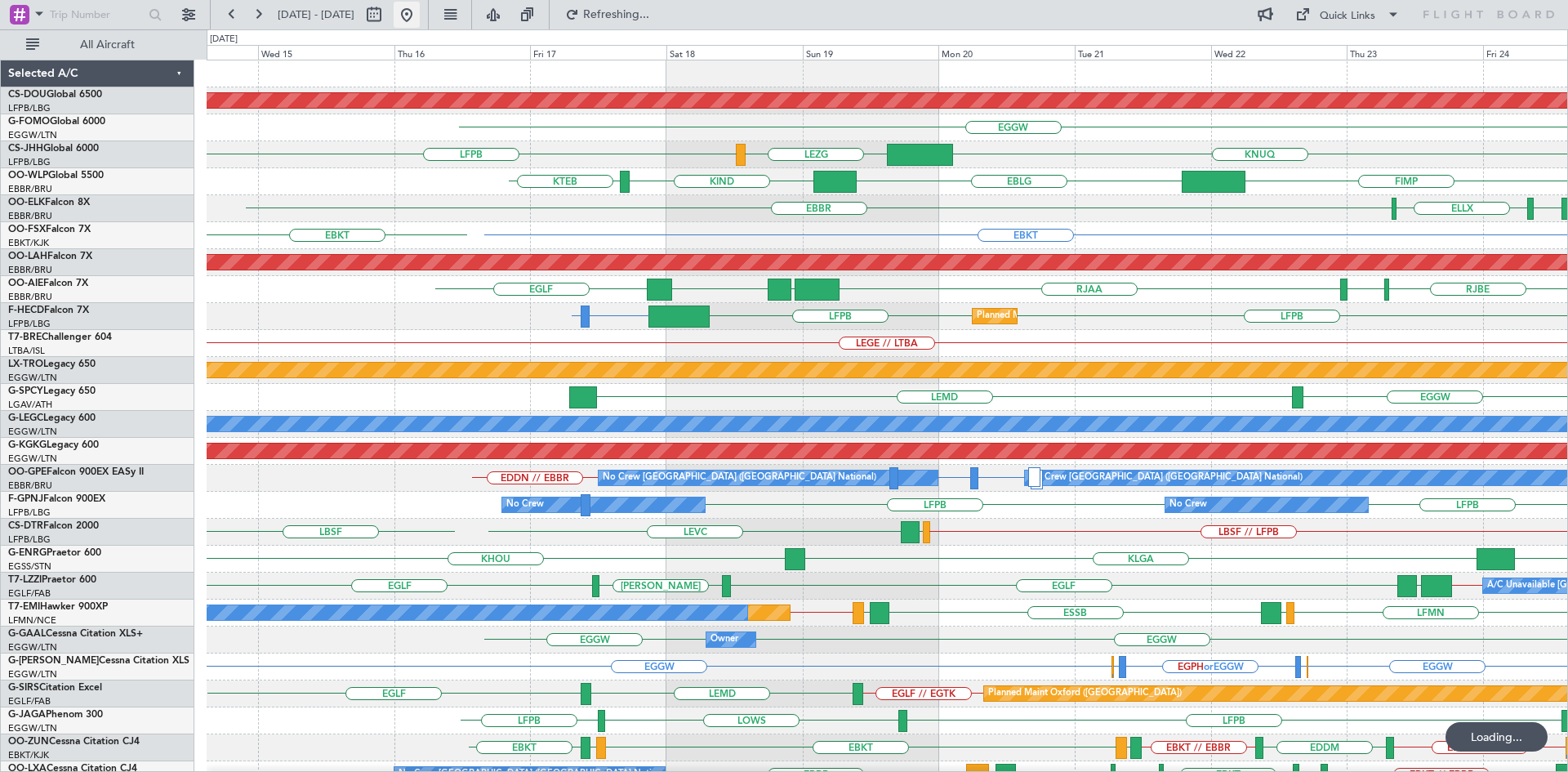
click at [419, 16] on button at bounding box center [406, 14] width 26 height 26
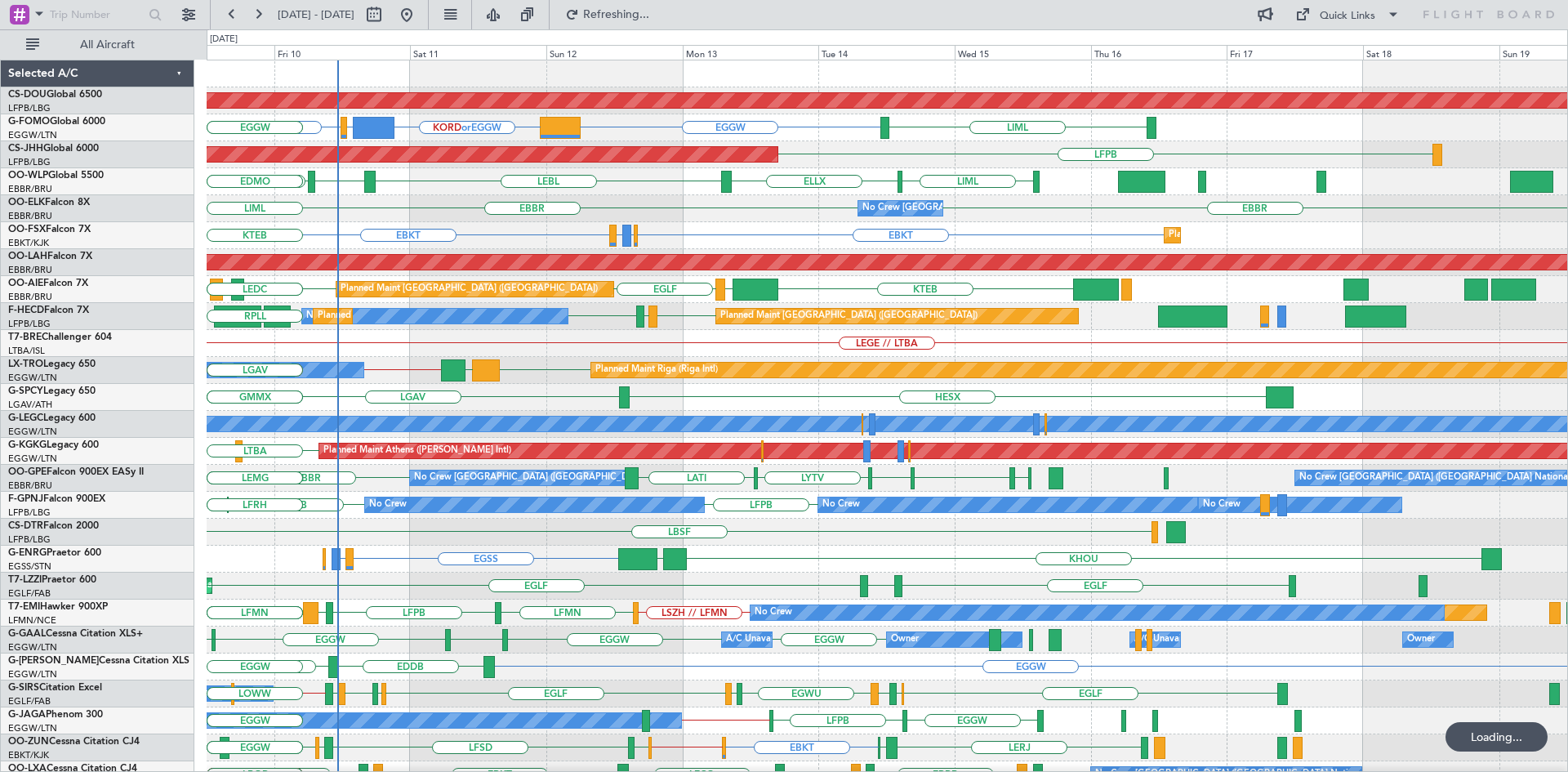
click at [388, 410] on div "Planned Maint London ([GEOGRAPHIC_DATA]) EGGW KORD or EGGW EGPE or EGGW EGGW LI…" at bounding box center [887, 505] width 1360 height 889
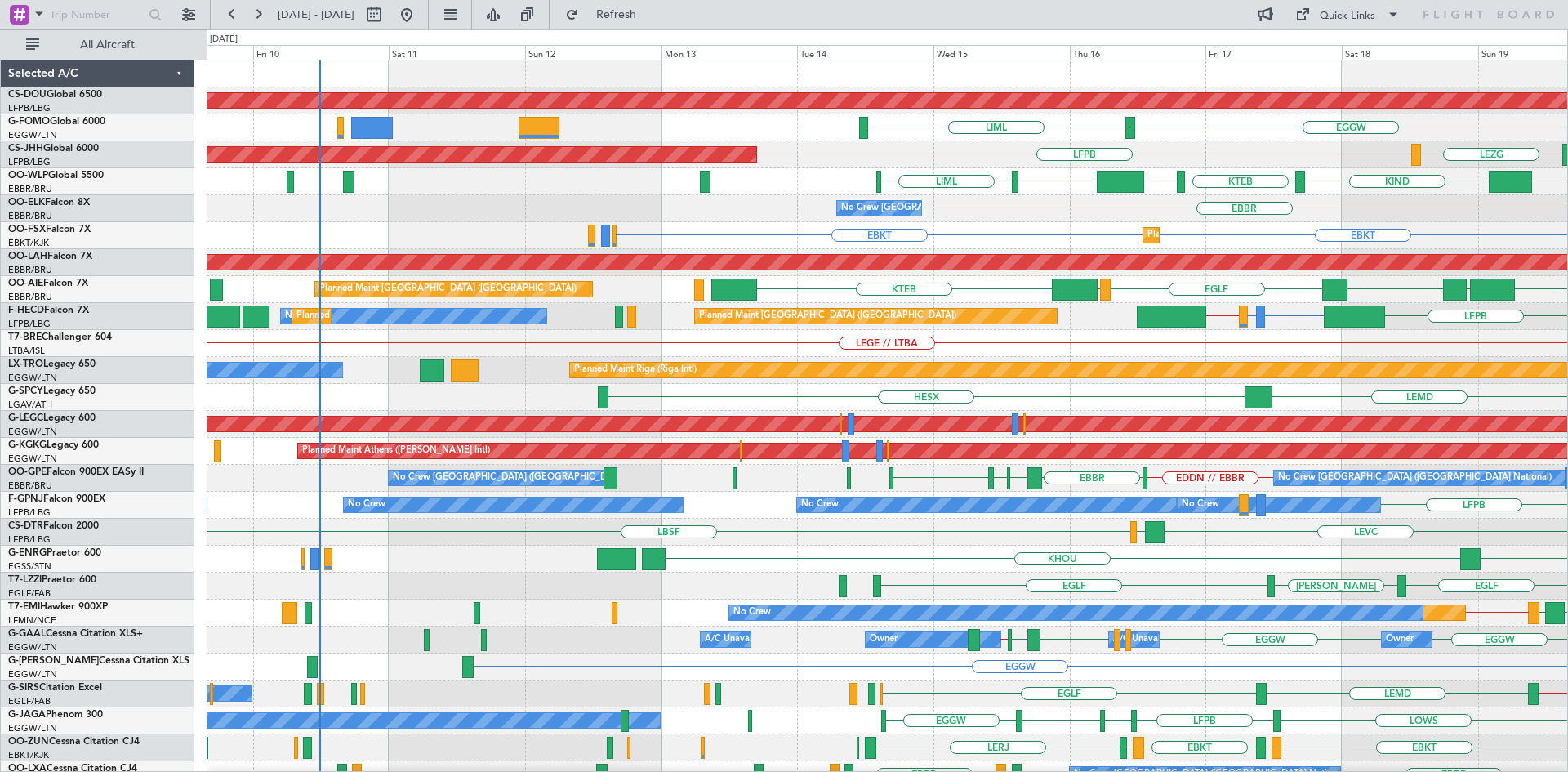
click at [1242, 278] on div "Planned Maint London (Biggin Hill) EGGW LIML Planned Maint Paris (Le Bourget) L…" at bounding box center [887, 505] width 1360 height 889
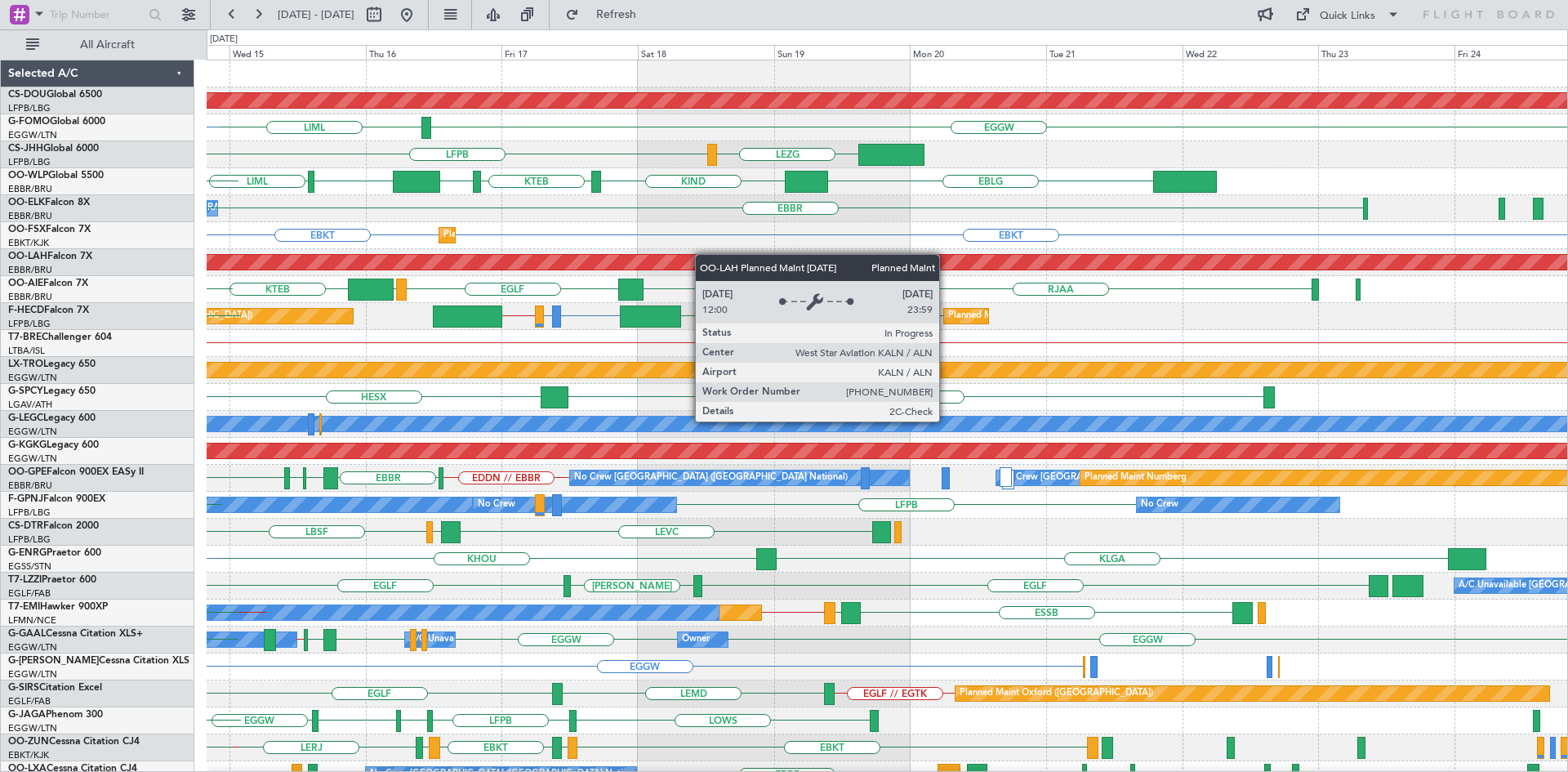
click at [374, 256] on div "Planned Maint London (Biggin Hill) EGGW LIML EGGW LFPB LEZG Planned Maint Paris…" at bounding box center [887, 505] width 1360 height 889
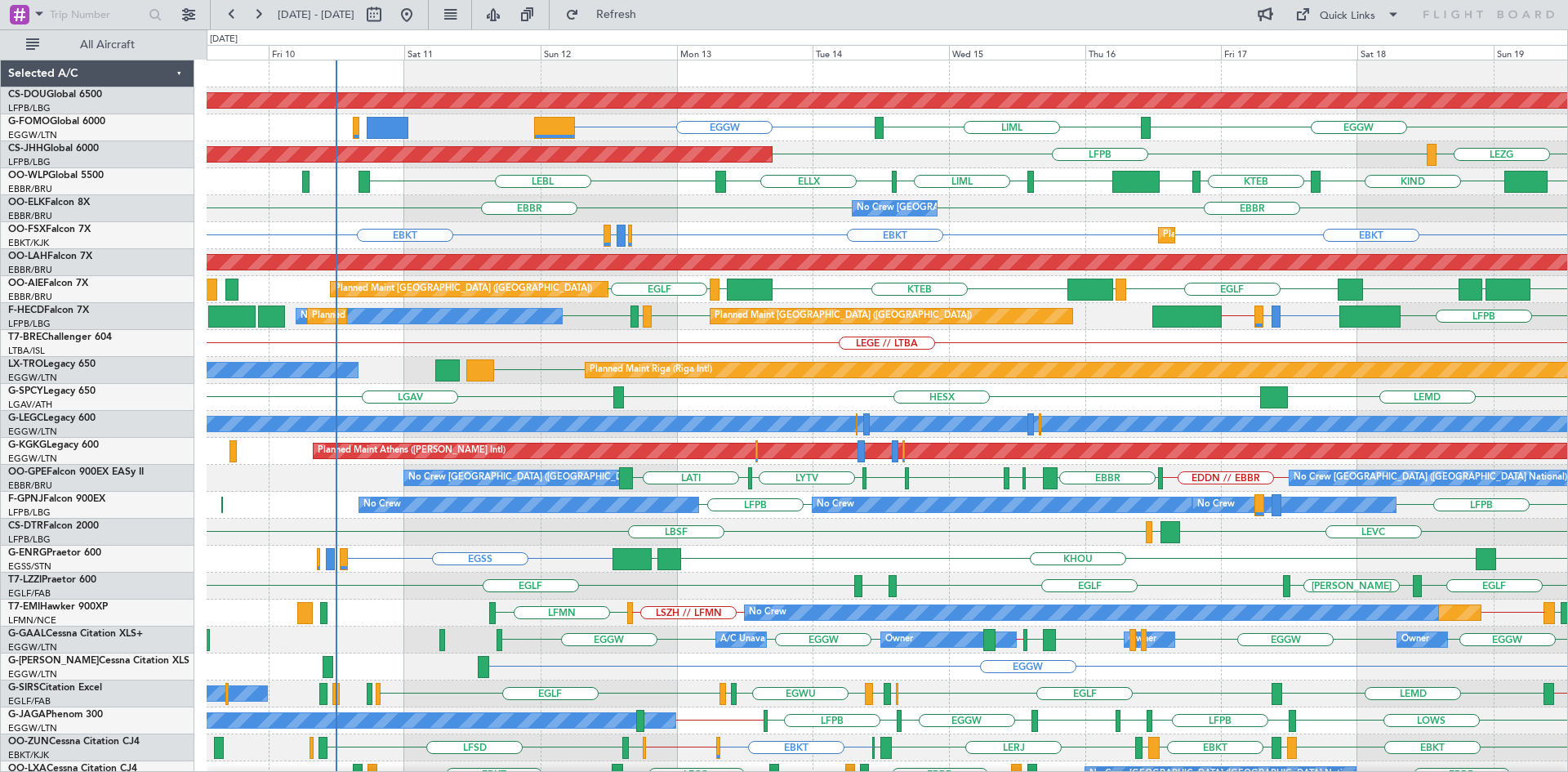
click at [1019, 398] on div "Planned Maint London (Biggin Hill) EGGW EGGW LIML Planned Maint Paris (Le Bourg…" at bounding box center [887, 505] width 1360 height 889
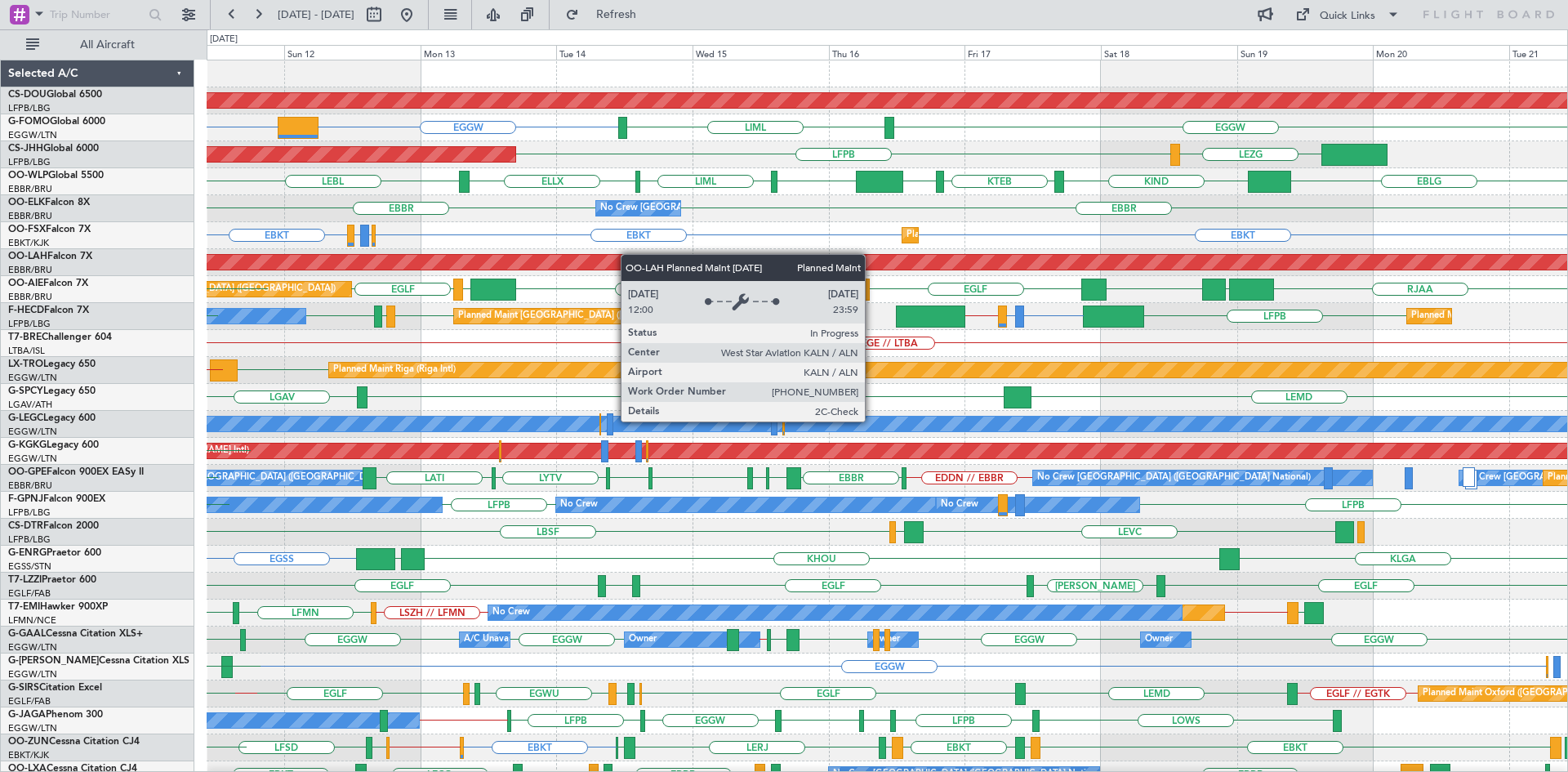
click at [540, 259] on div "Planned Maint London (Biggin Hill) EGGW KORD or EGGW EGGW LIML EGPE or EGGW EGG…" at bounding box center [887, 505] width 1360 height 889
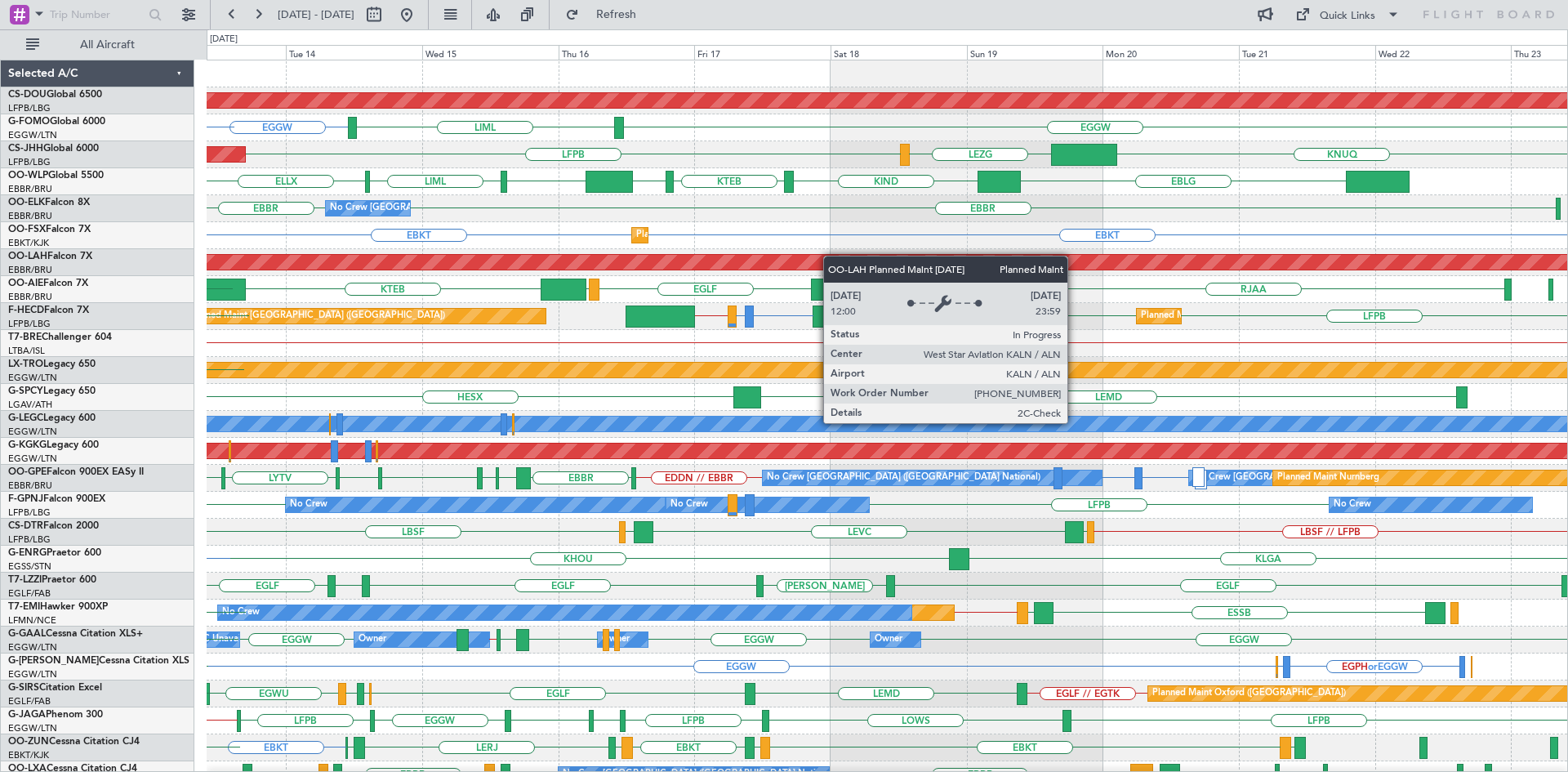
click at [737, 266] on div "Planned Maint London (Biggin Hill) EGGW EGGW LIML KORD or EGGW Planned Maint Pa…" at bounding box center [887, 505] width 1360 height 889
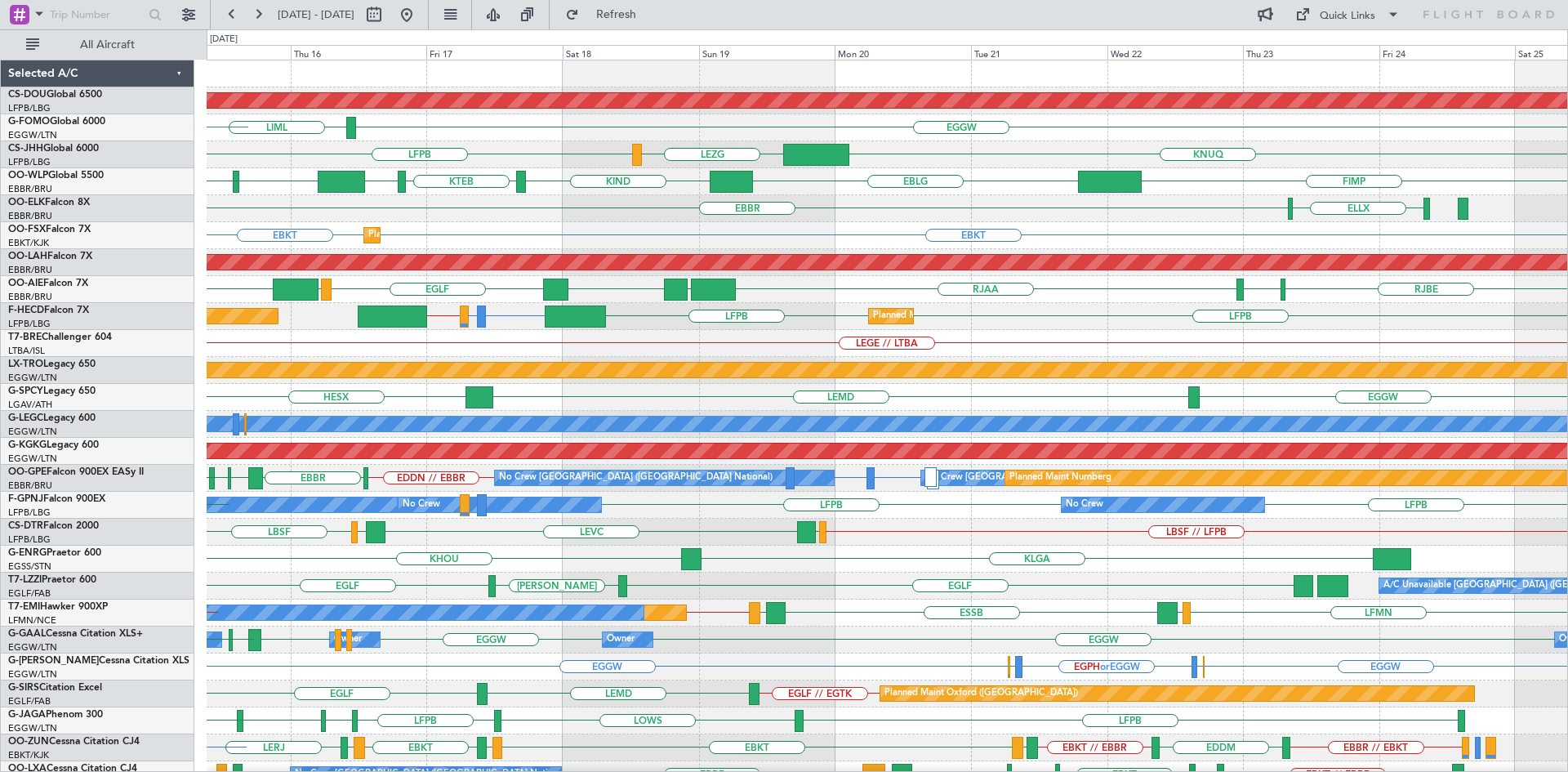
click at [844, 294] on div "Planned Maint London (Biggin Hill) EGGW LIML EGGW LFPB KNUQ LEZG Planned Maint …" at bounding box center [887, 505] width 1360 height 889
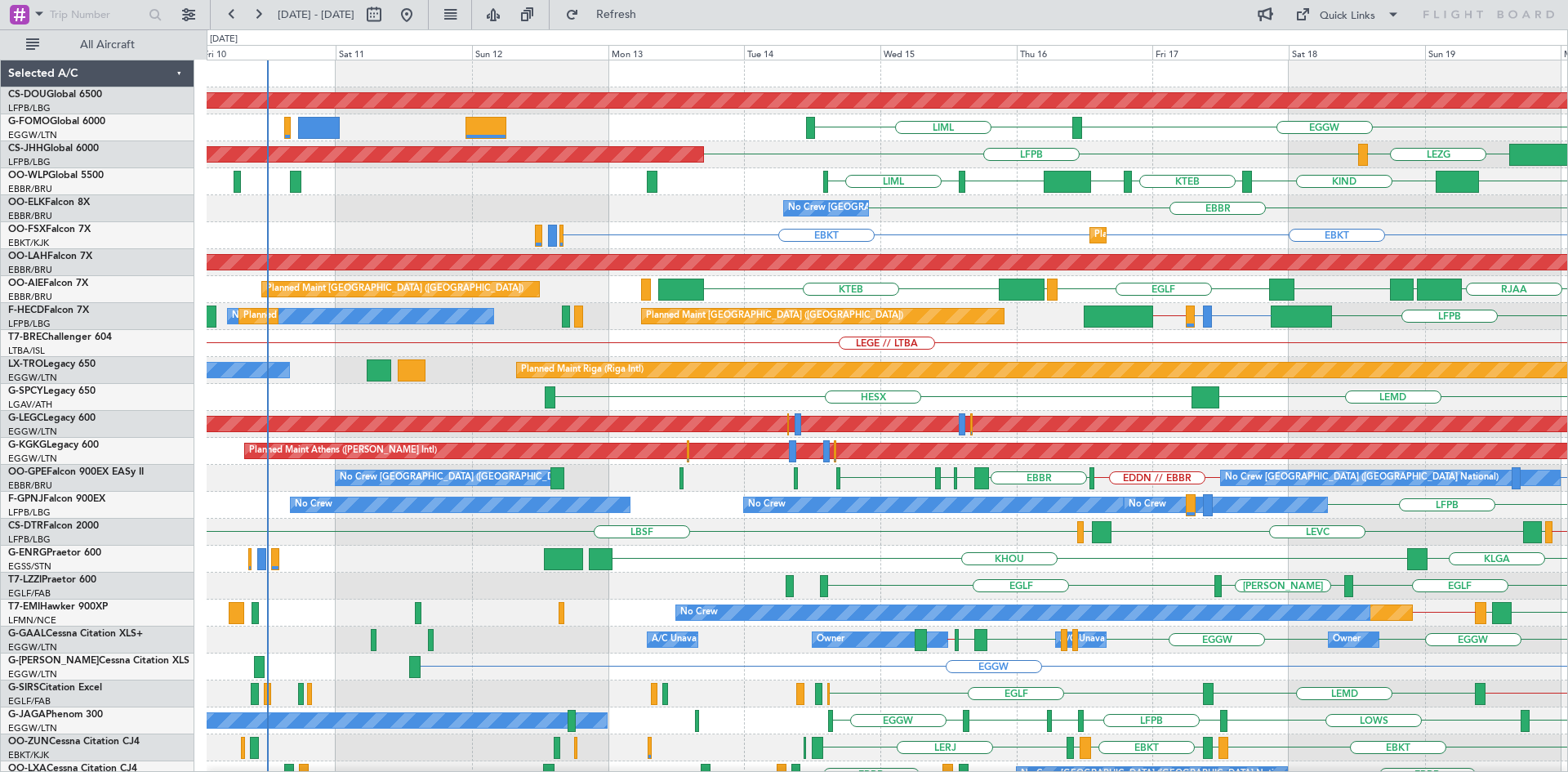
click at [1047, 568] on div "Planned Maint London (Biggin Hill) EGGW LIML LEZG LFPB Planned Maint Paris (Le …" at bounding box center [887, 505] width 1360 height 889
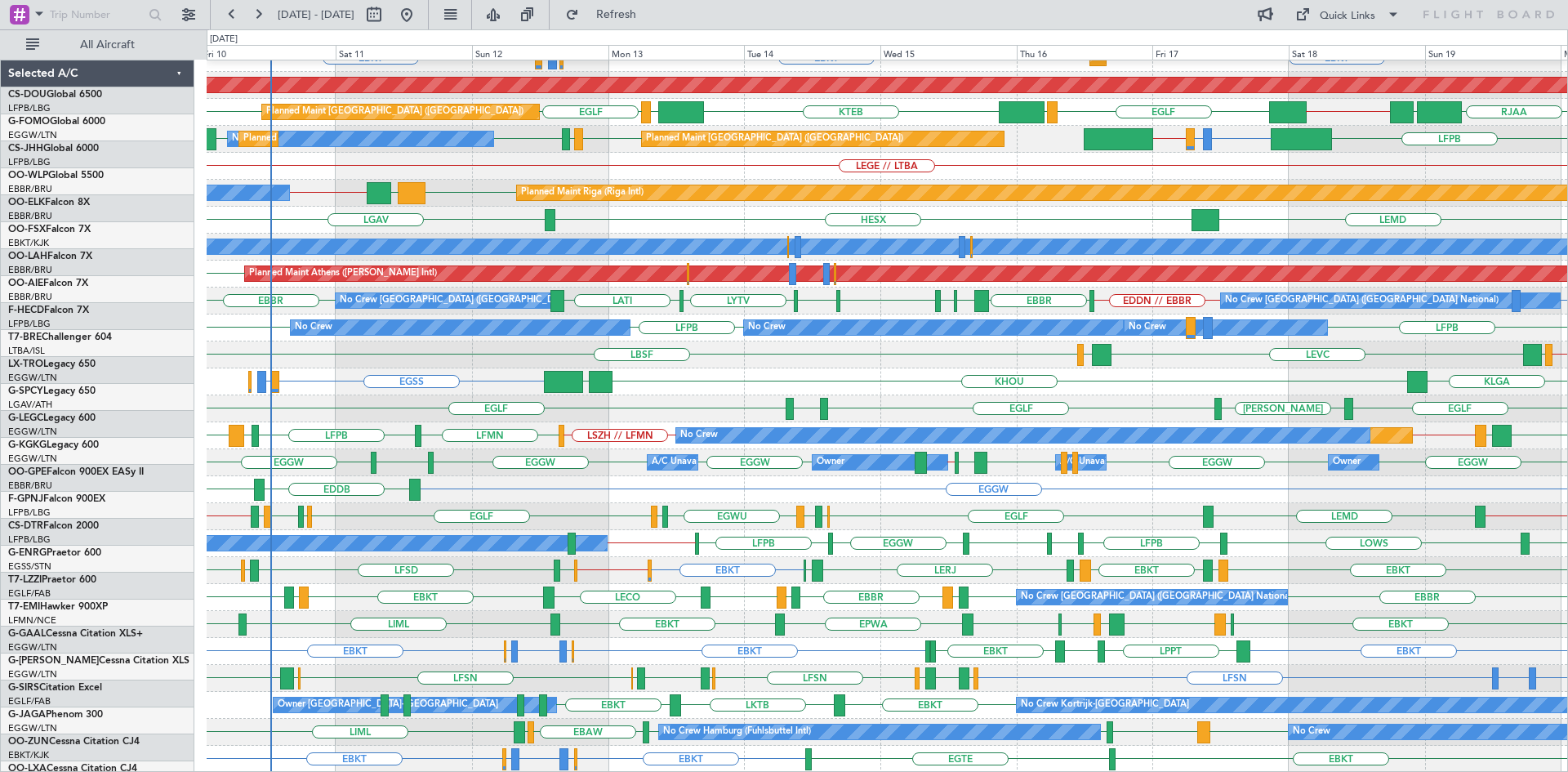
scroll to position [177, 0]
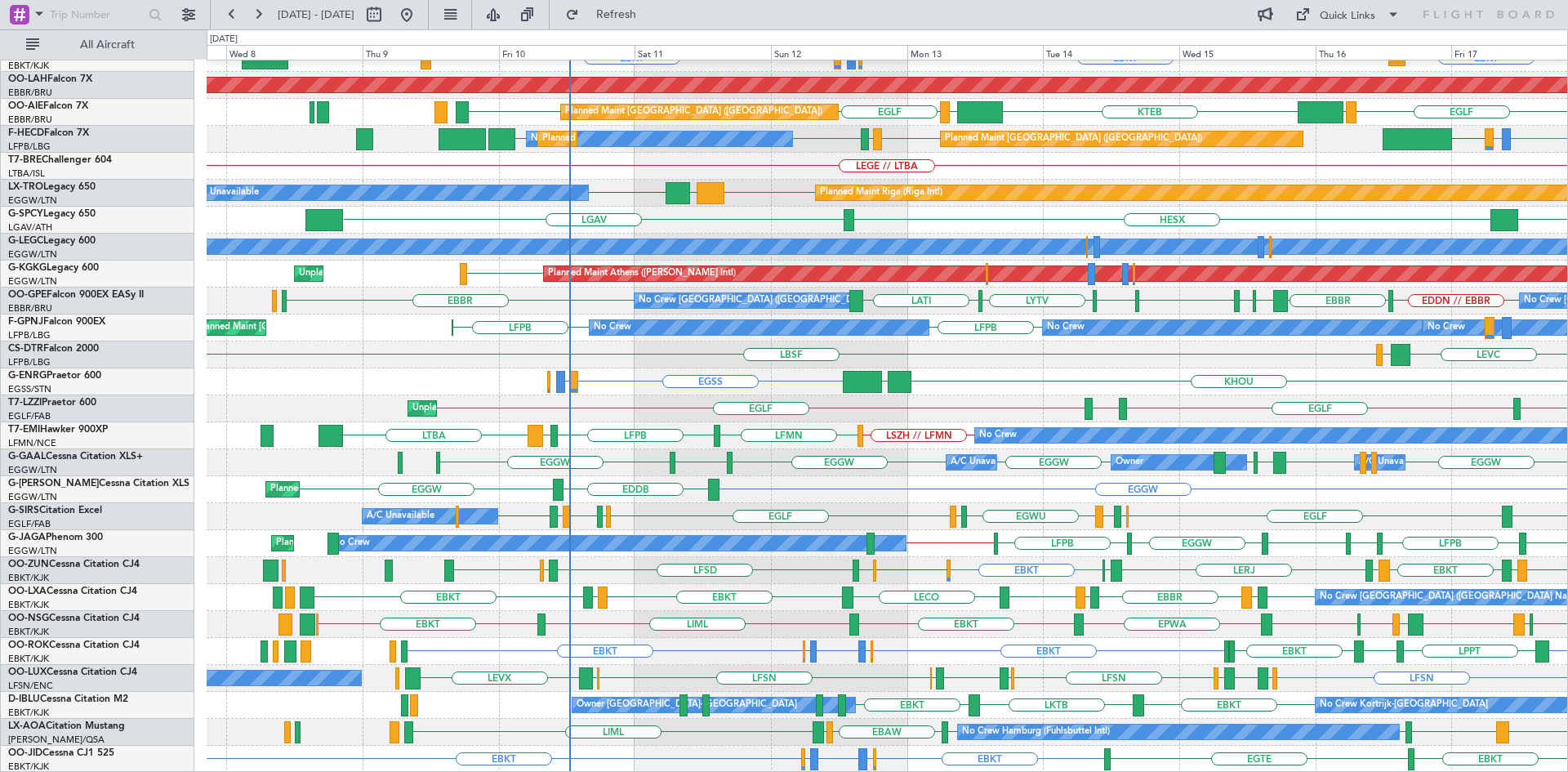
click at [801, 570] on div "EBBR EBBR No Crew Brussels (Brussels National) EBKT EBKT EBMB or EBKT LIMJ or E…" at bounding box center [887, 328] width 1360 height 889
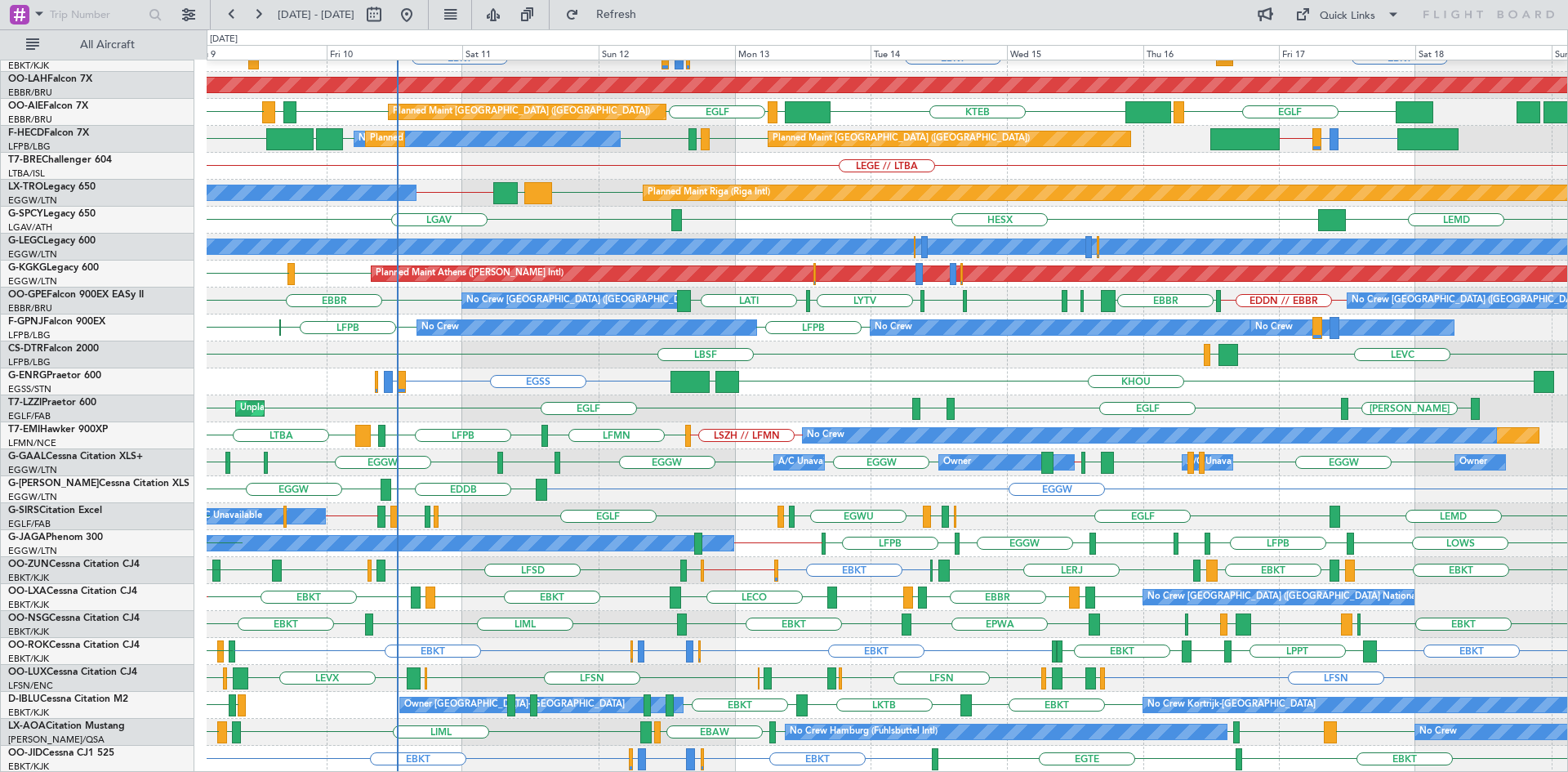
click at [547, 601] on div "No Crew Brussels (Brussels National) EBBR EBBR Planned Maint Kortrijk-Wevelgem …" at bounding box center [887, 328] width 1360 height 889
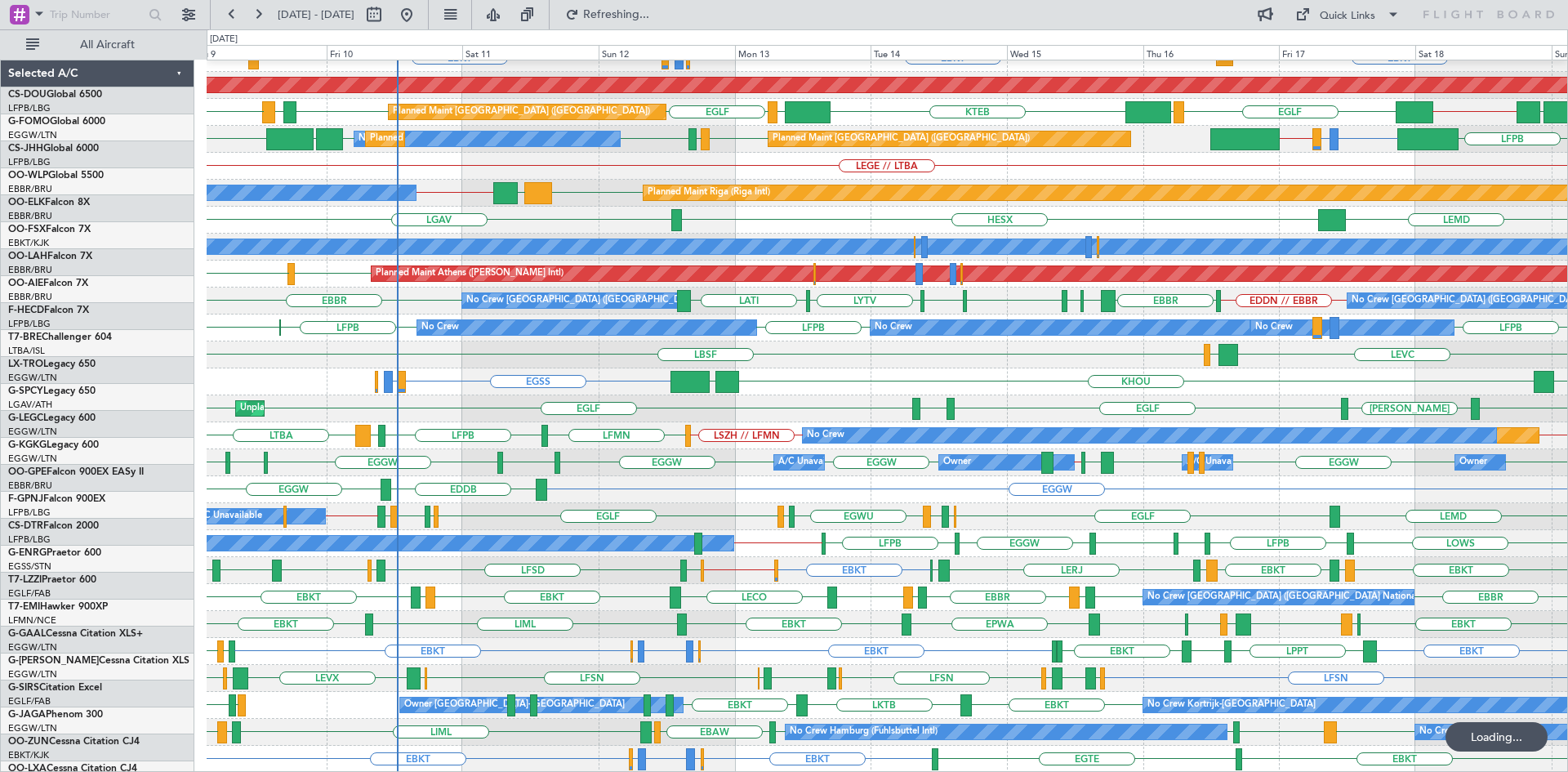
scroll to position [177, 0]
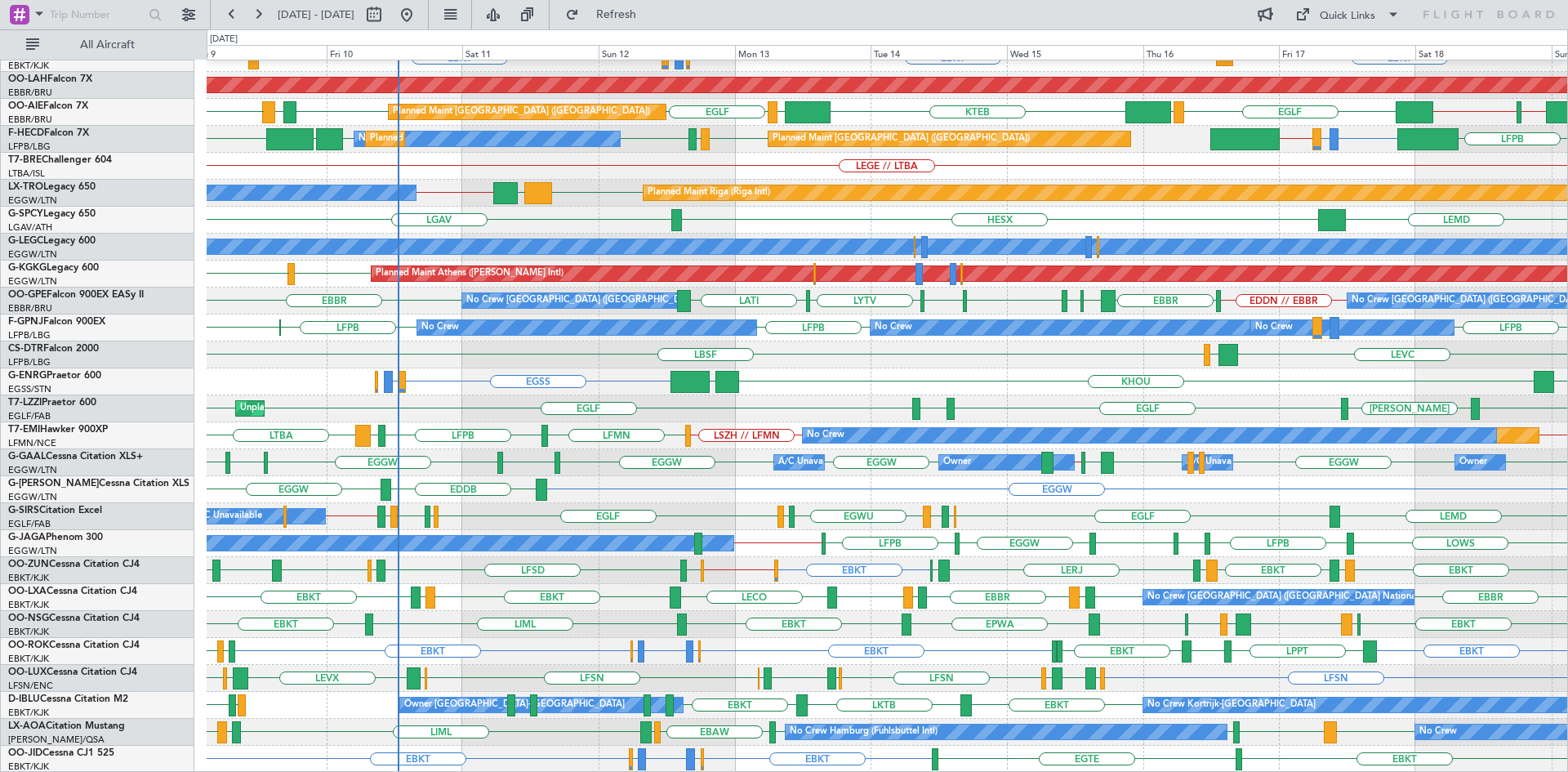
click at [633, 442] on div "LFMN // LSZH LSZH // LFMN LFMN LFPB LFMN LTBA Planned Maint No Crew" at bounding box center [887, 435] width 1360 height 27
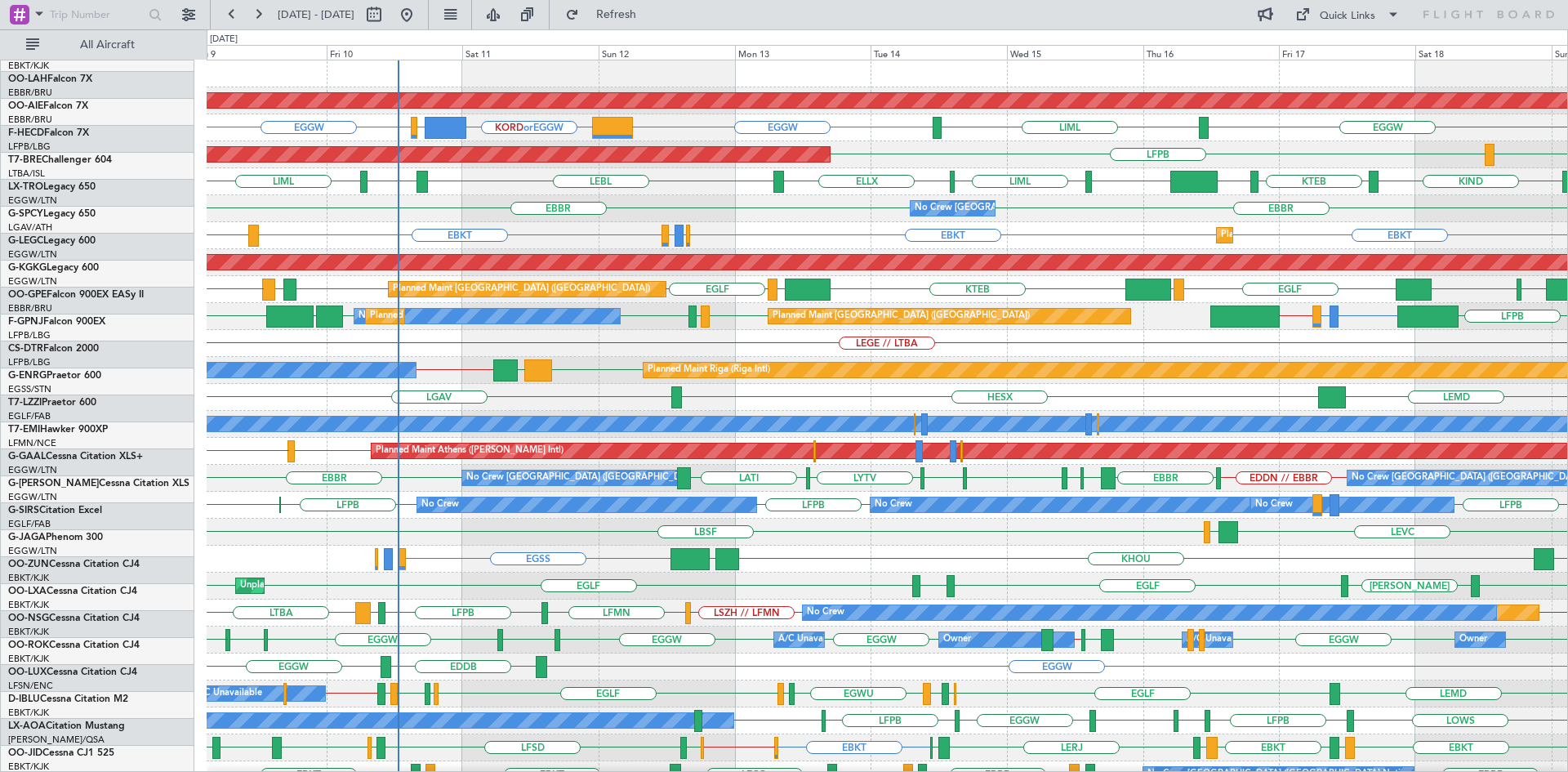
scroll to position [0, 0]
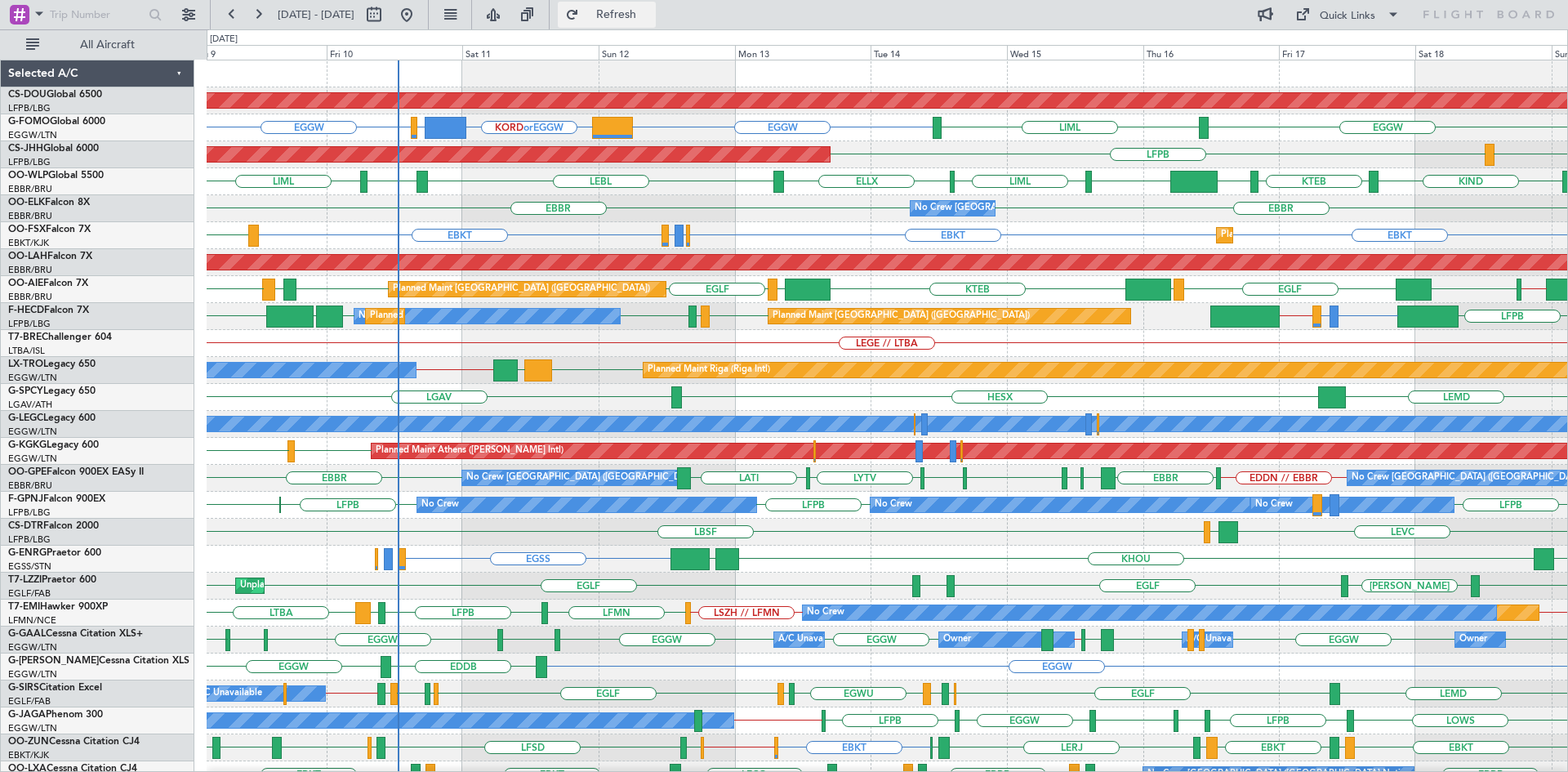
click at [651, 11] on span "Refresh" at bounding box center [616, 14] width 68 height 12
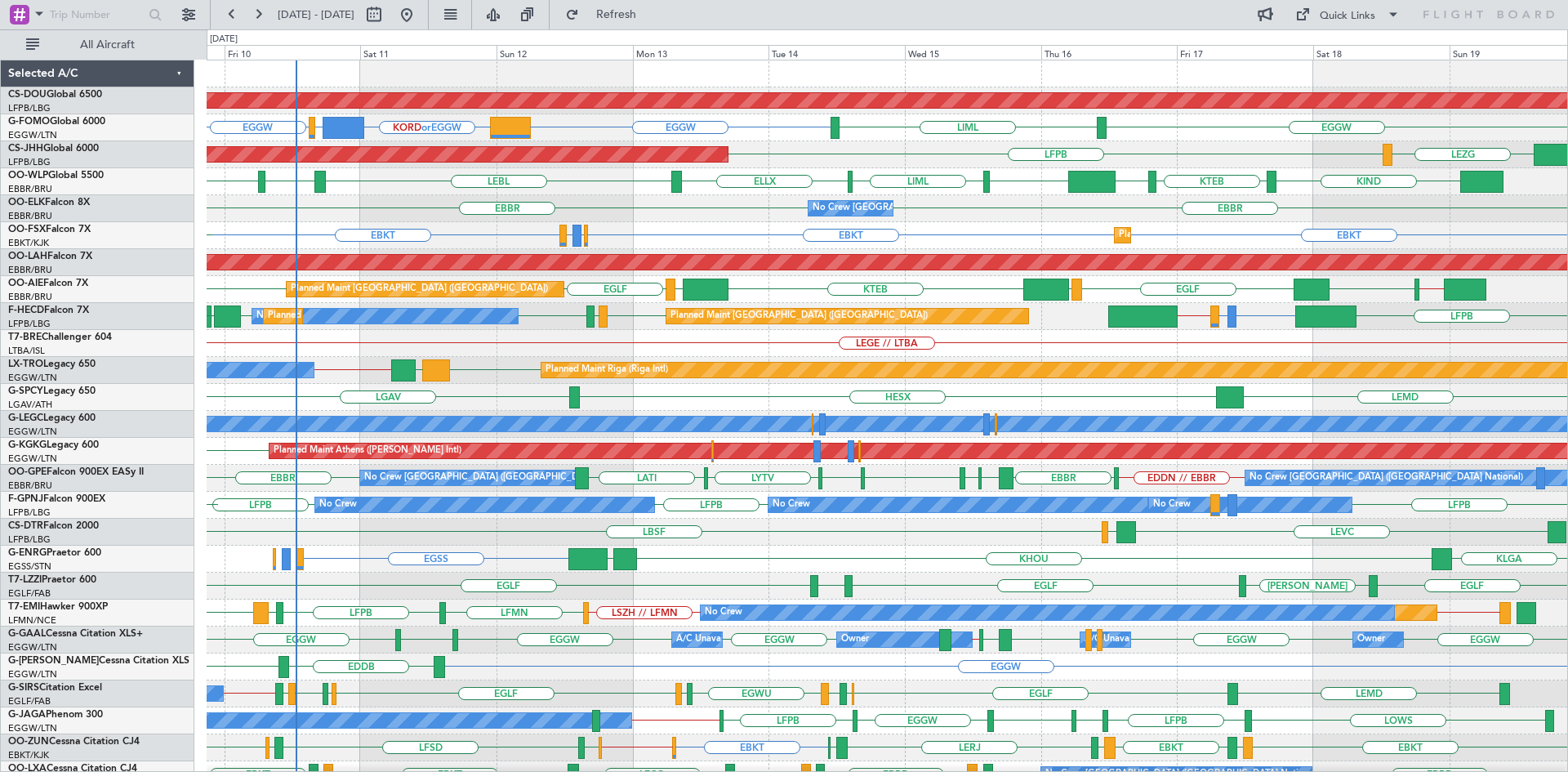
click at [569, 348] on div "LEGE // LTBA" at bounding box center [887, 343] width 1360 height 27
click at [647, 12] on span "Refresh" at bounding box center [616, 14] width 68 height 12
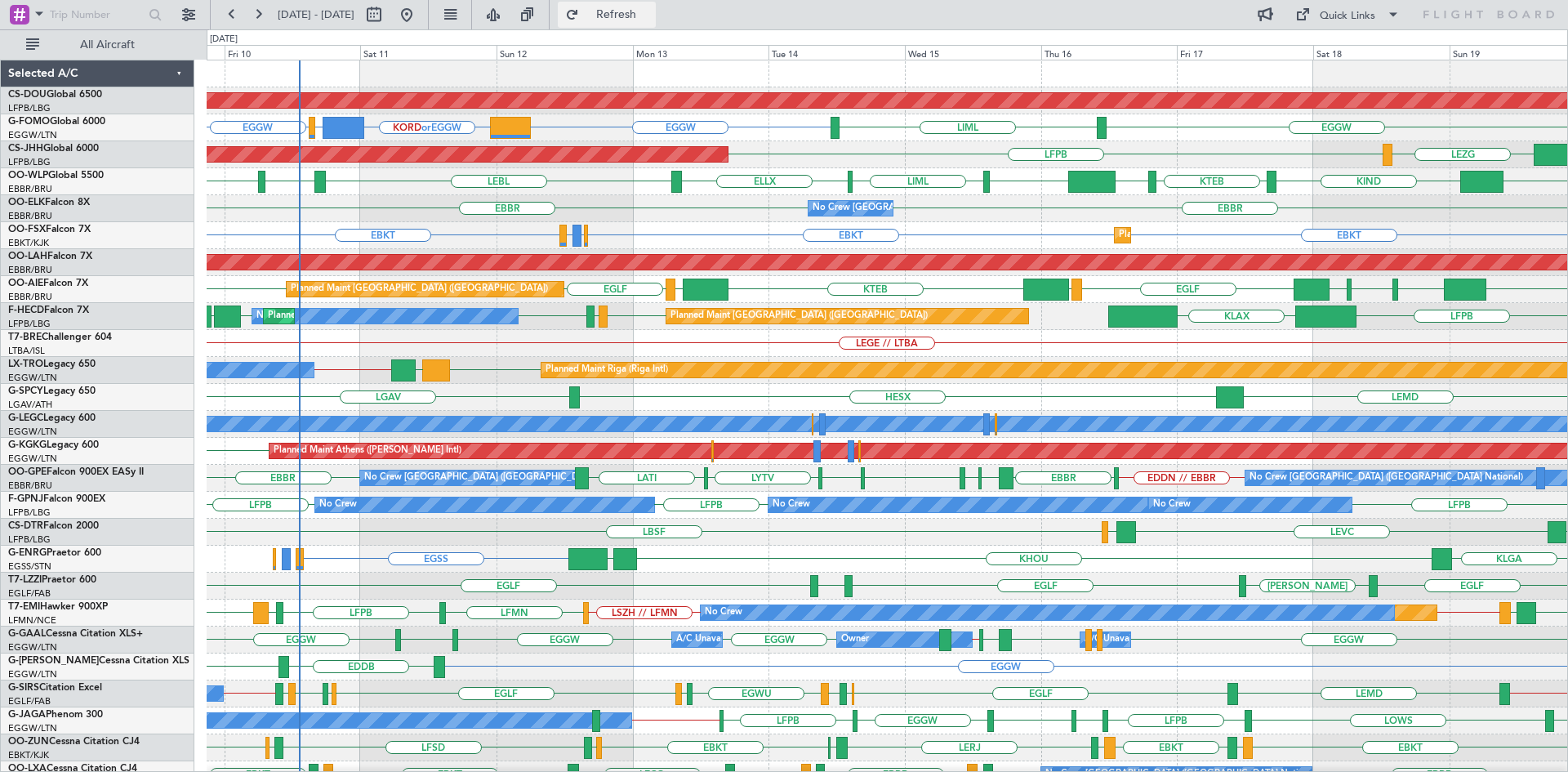
click at [651, 20] on span "Refresh" at bounding box center [616, 14] width 68 height 12
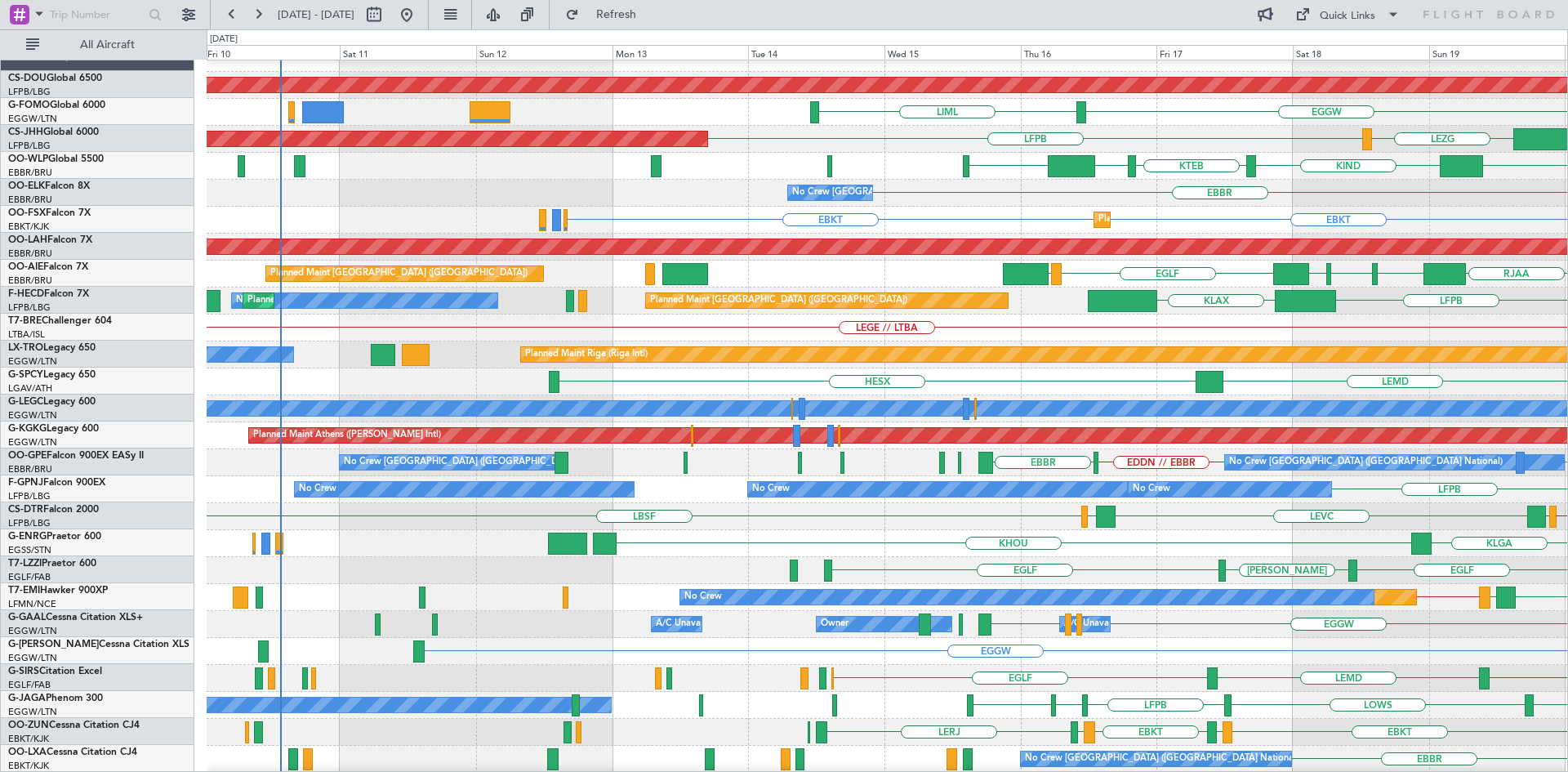
scroll to position [15, 0]
click at [1500, 301] on div "LFPB KLAX Planned Maint Paris (Le Bourget) No Crew Planned Maint Paris (Le Bour…" at bounding box center [887, 301] width 1360 height 27
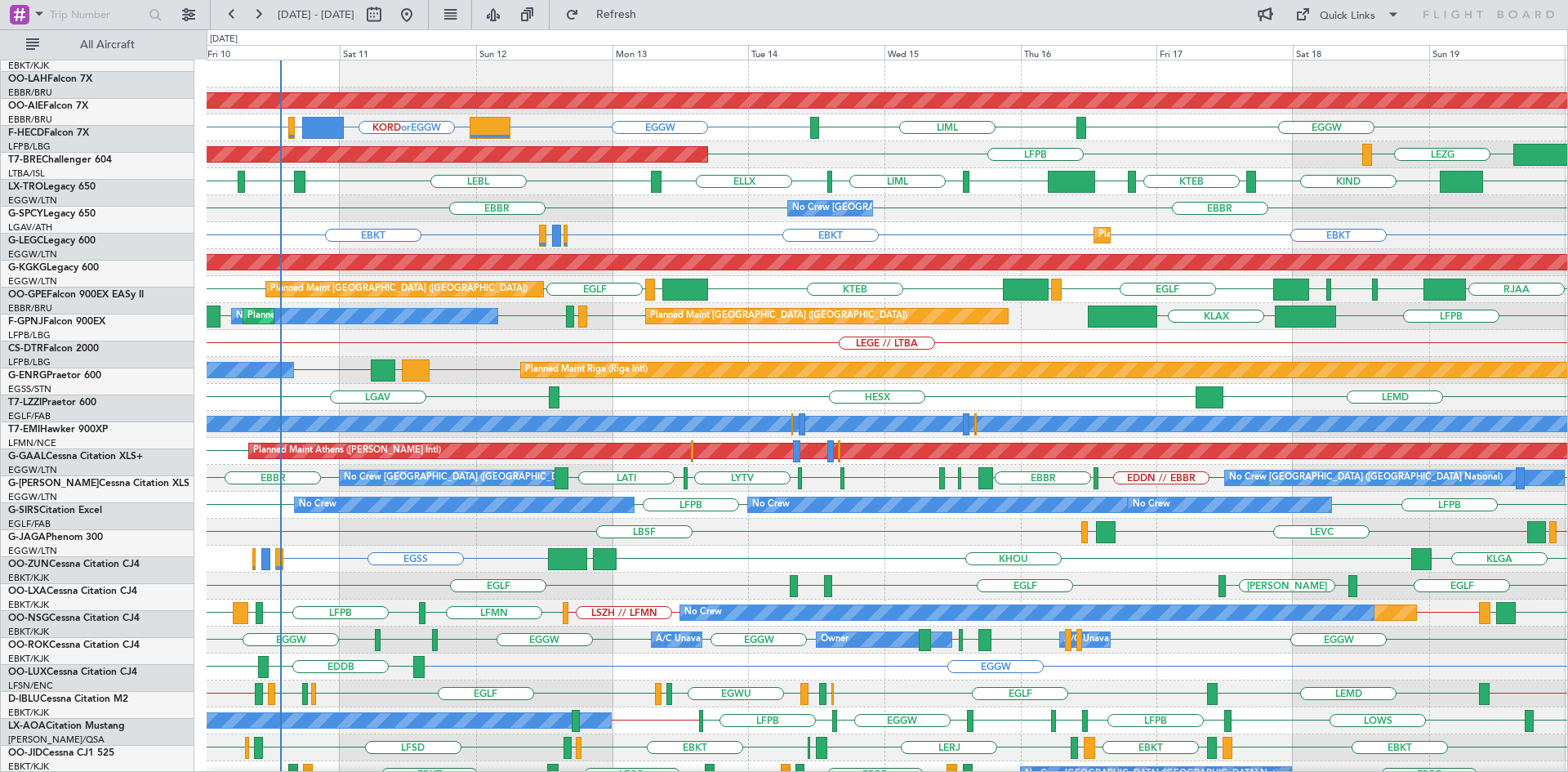
scroll to position [0, 0]
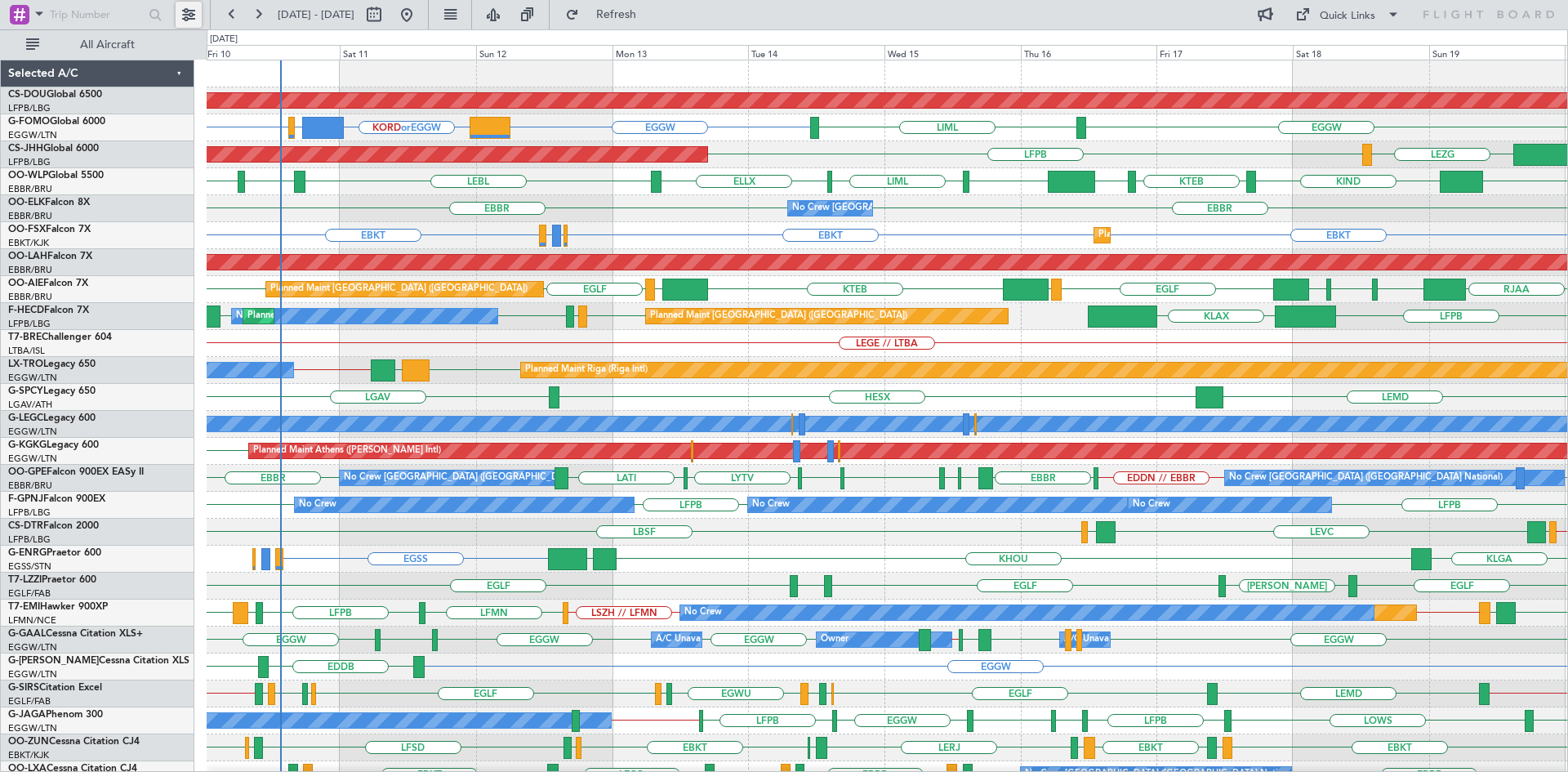
click at [184, 15] on button at bounding box center [188, 14] width 26 height 26
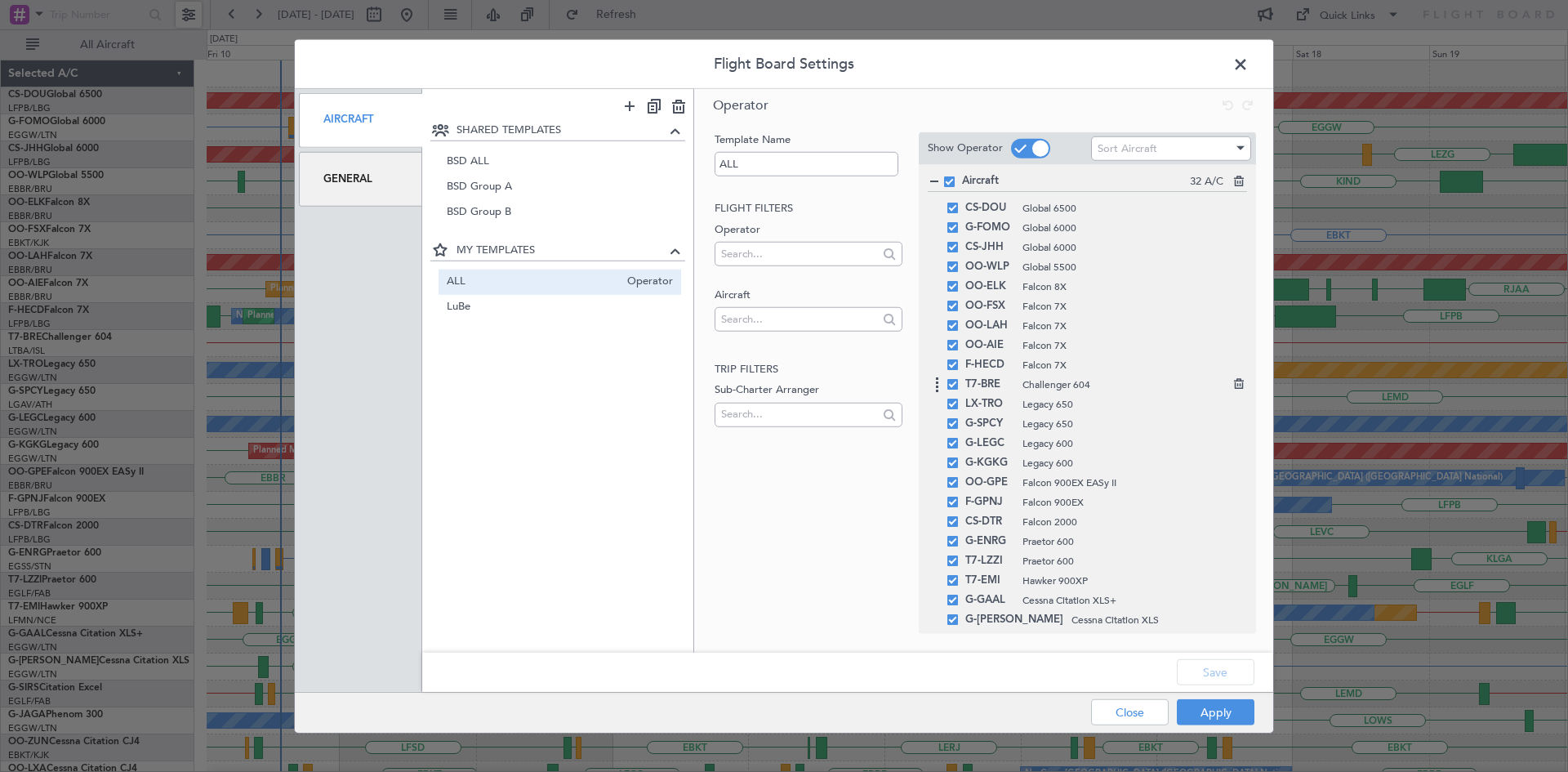
scroll to position [253, 0]
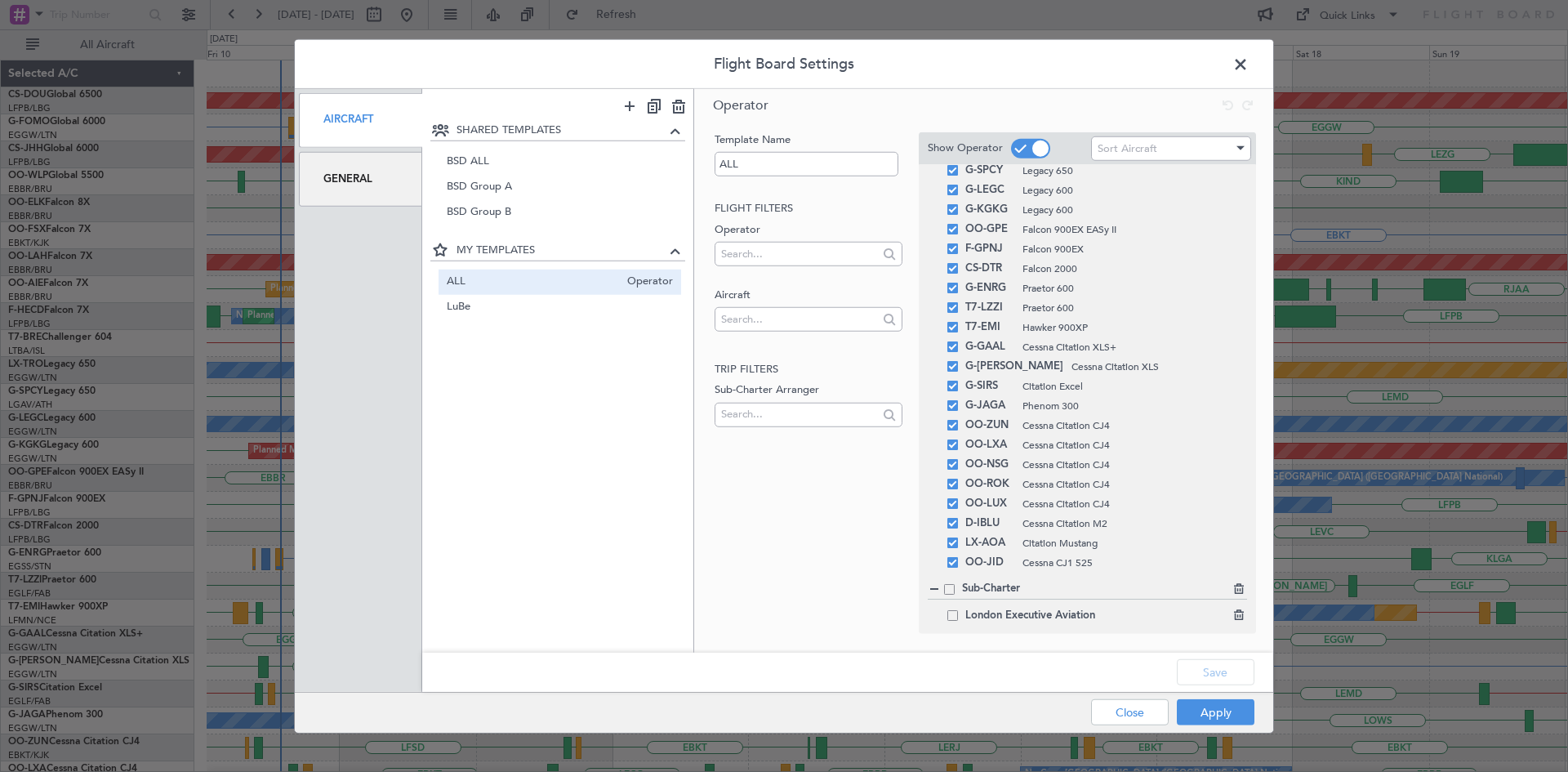
click at [951, 615] on span at bounding box center [952, 615] width 11 height 11
click at [959, 609] on input "checkbox" at bounding box center [959, 609] width 0 height 0
click at [1214, 712] on button "Apply" at bounding box center [1214, 712] width 77 height 26
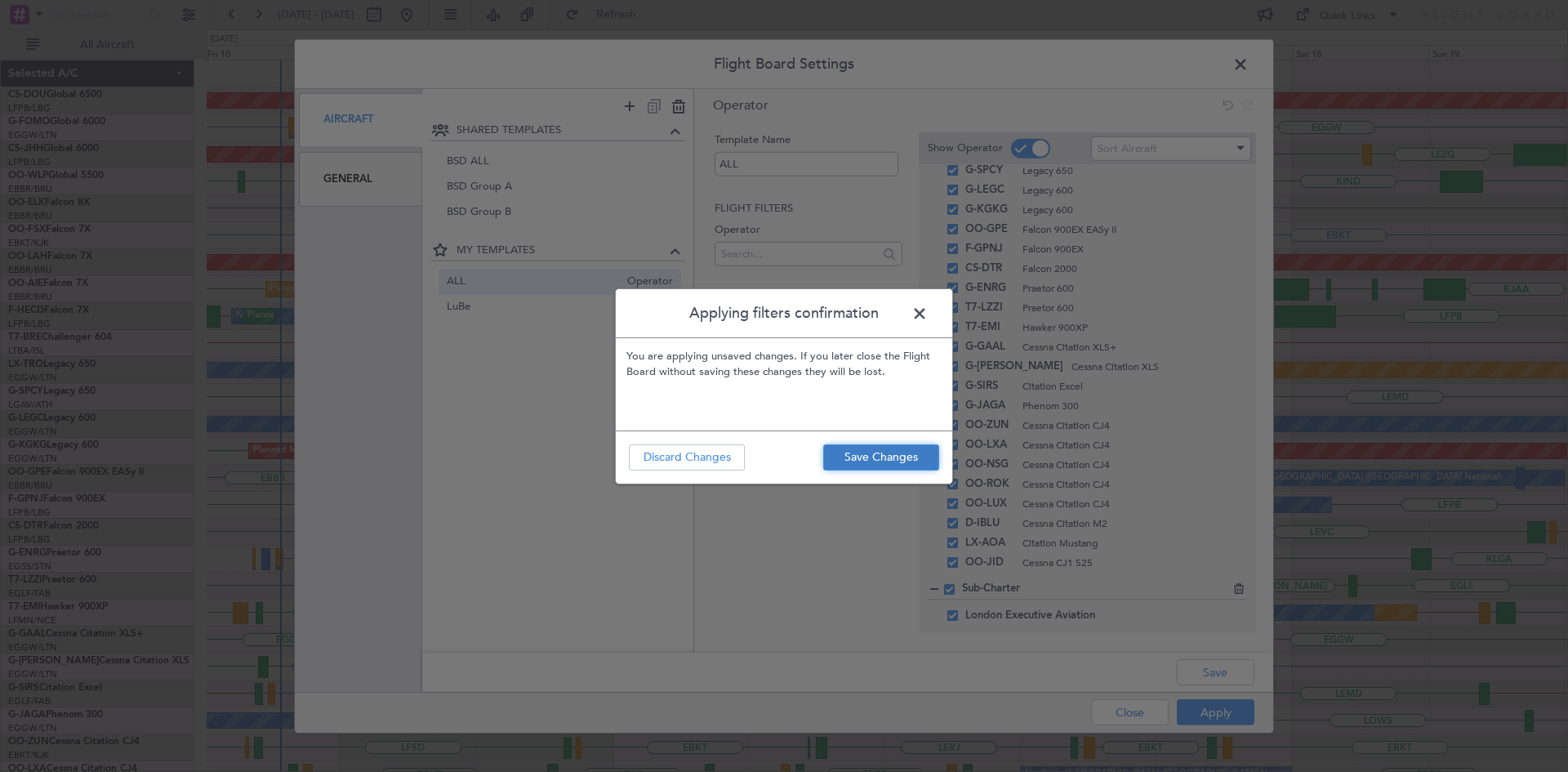
click at [871, 449] on button "Save Changes" at bounding box center [880, 457] width 116 height 26
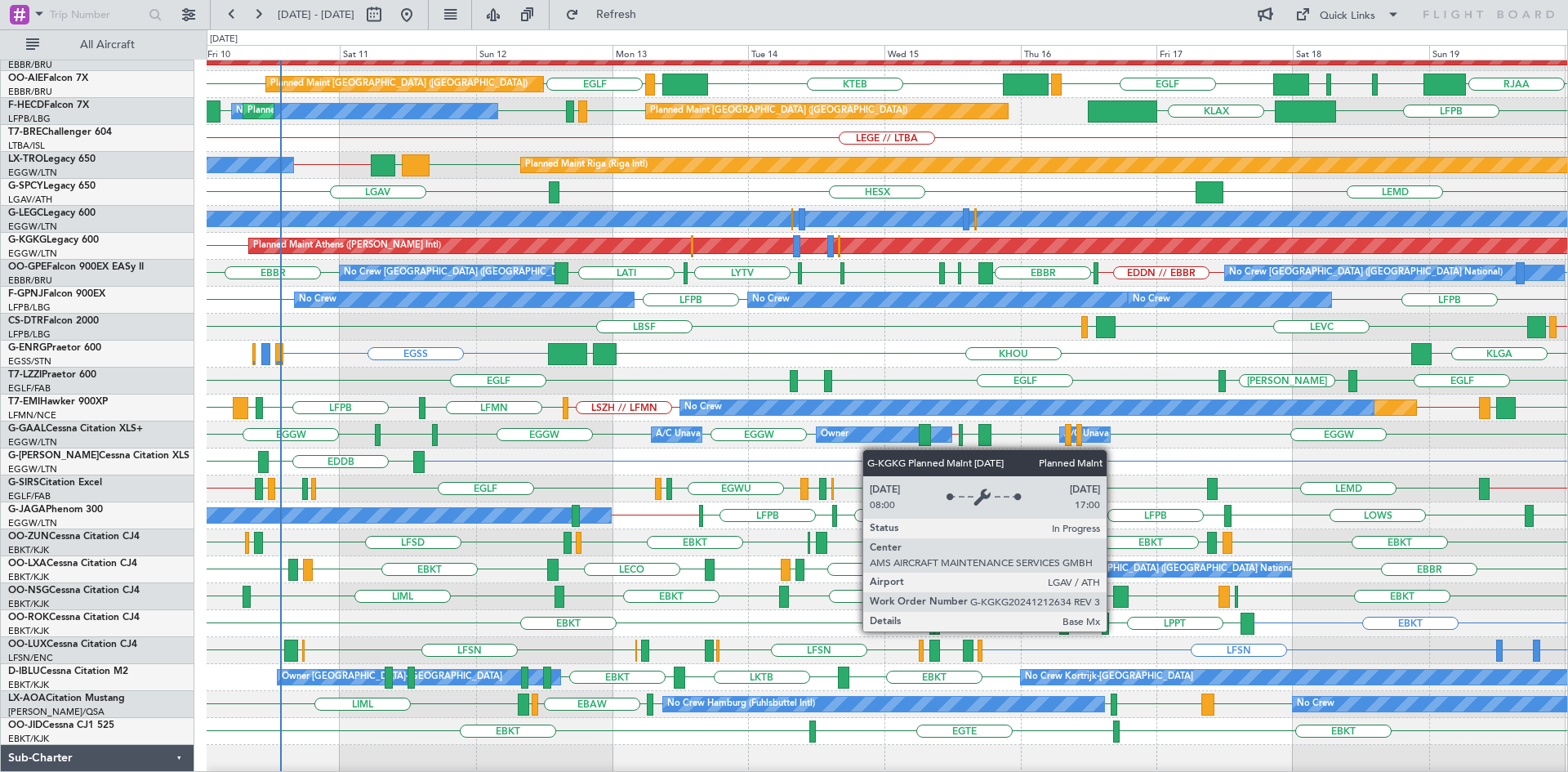
scroll to position [231, 0]
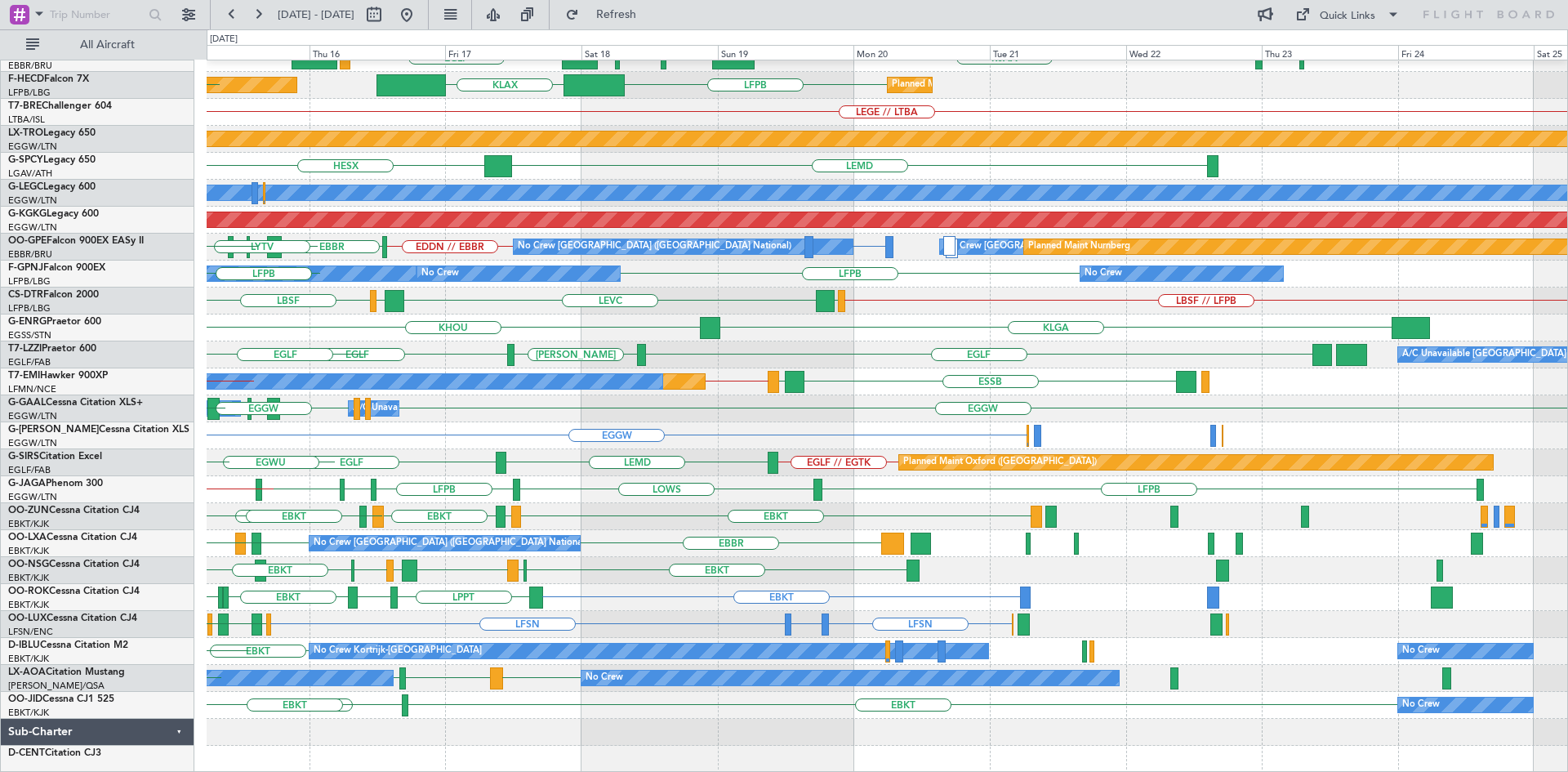
click at [278, 668] on div "Planned Maint Alton-st Louis (St Louis Regl) RJAA EGLF LOWS KTEB UZTT UZSS UZSB…" at bounding box center [887, 301] width 1360 height 943
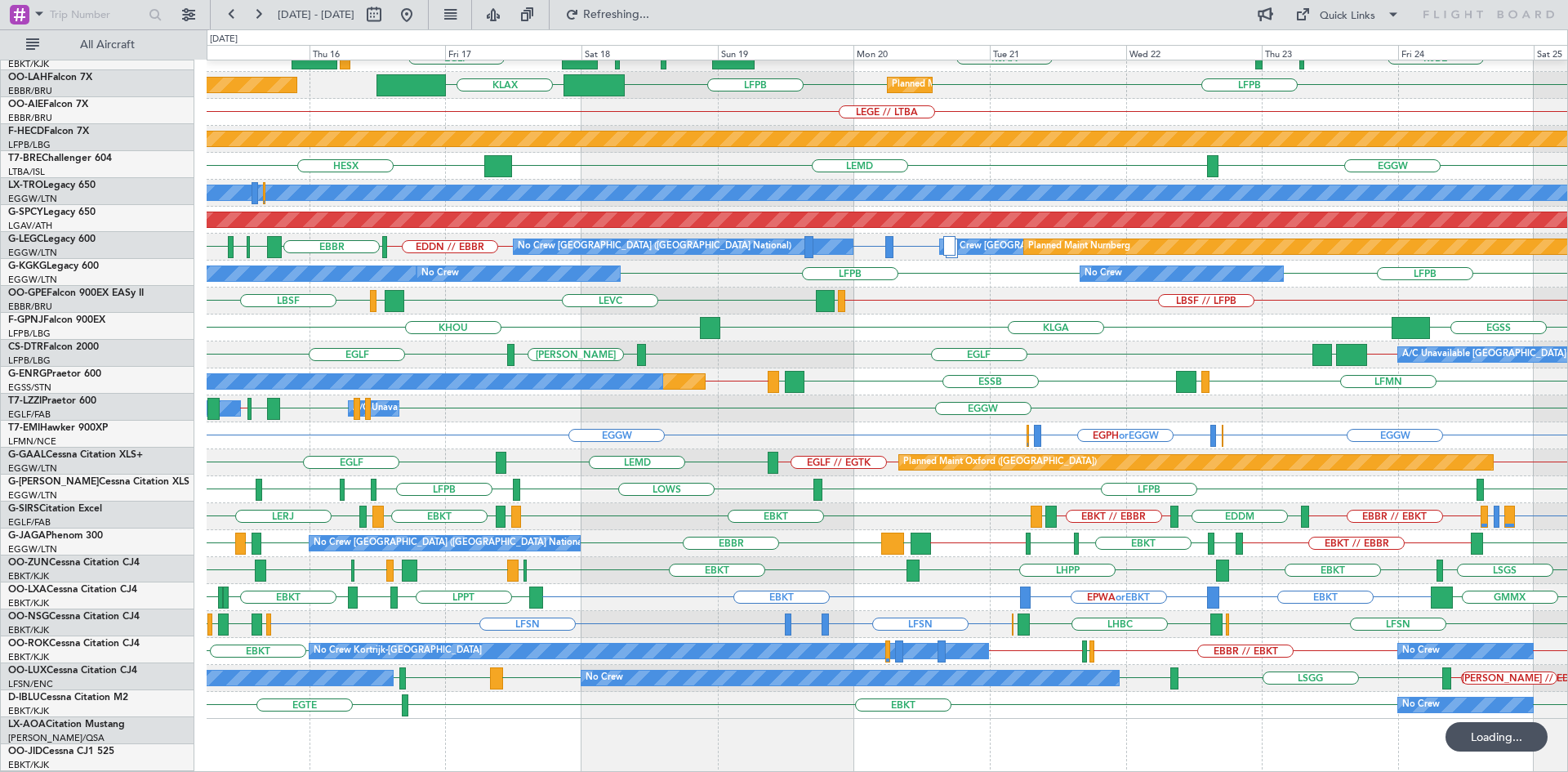
scroll to position [177, 0]
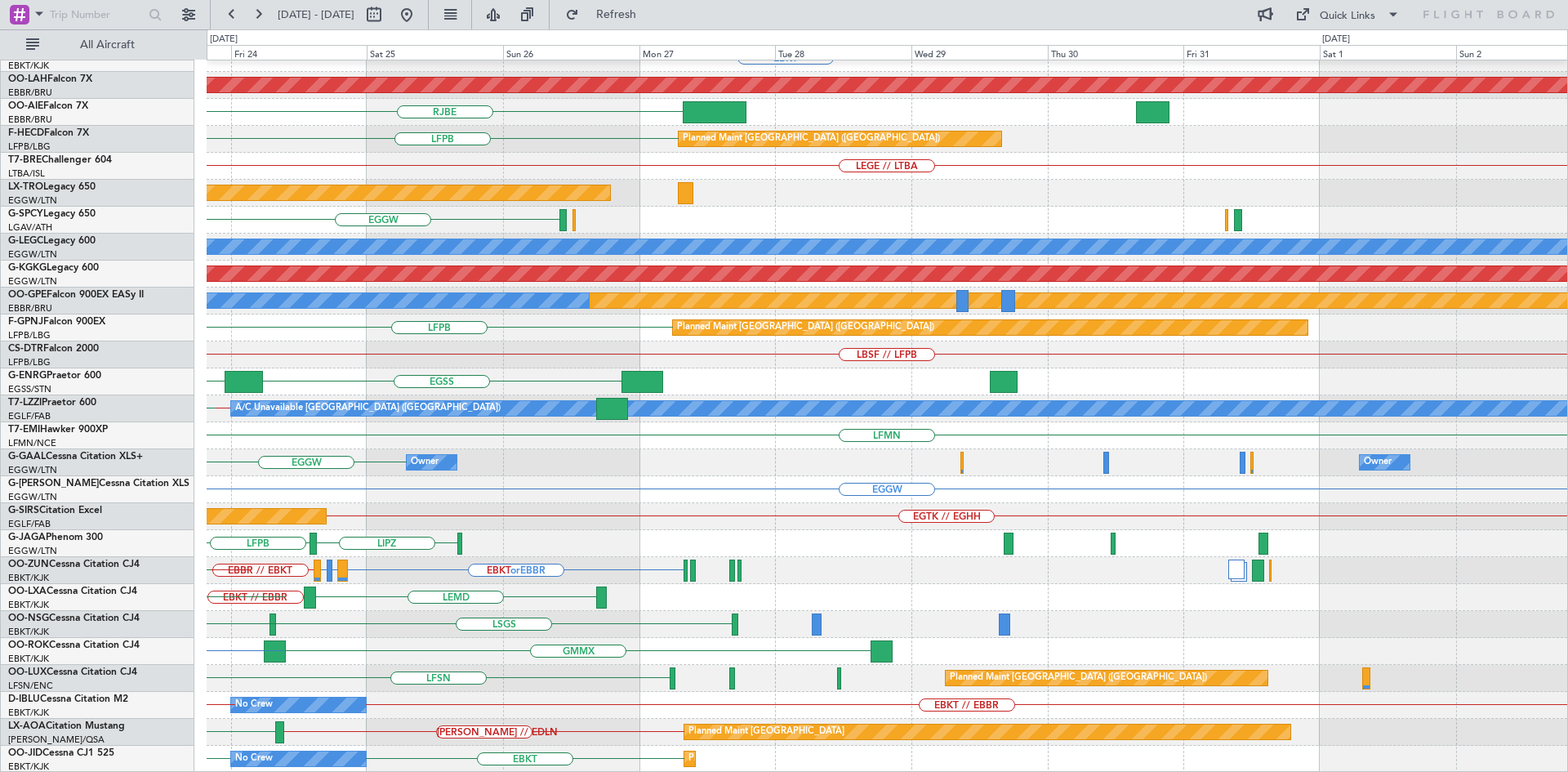
click at [24, 476] on div "LFMN EDDH ELLX EBBR EBKT Planned Maint Alton-st Louis (St Louis Regl) RJBE RJOB…" at bounding box center [784, 400] width 1568 height 742
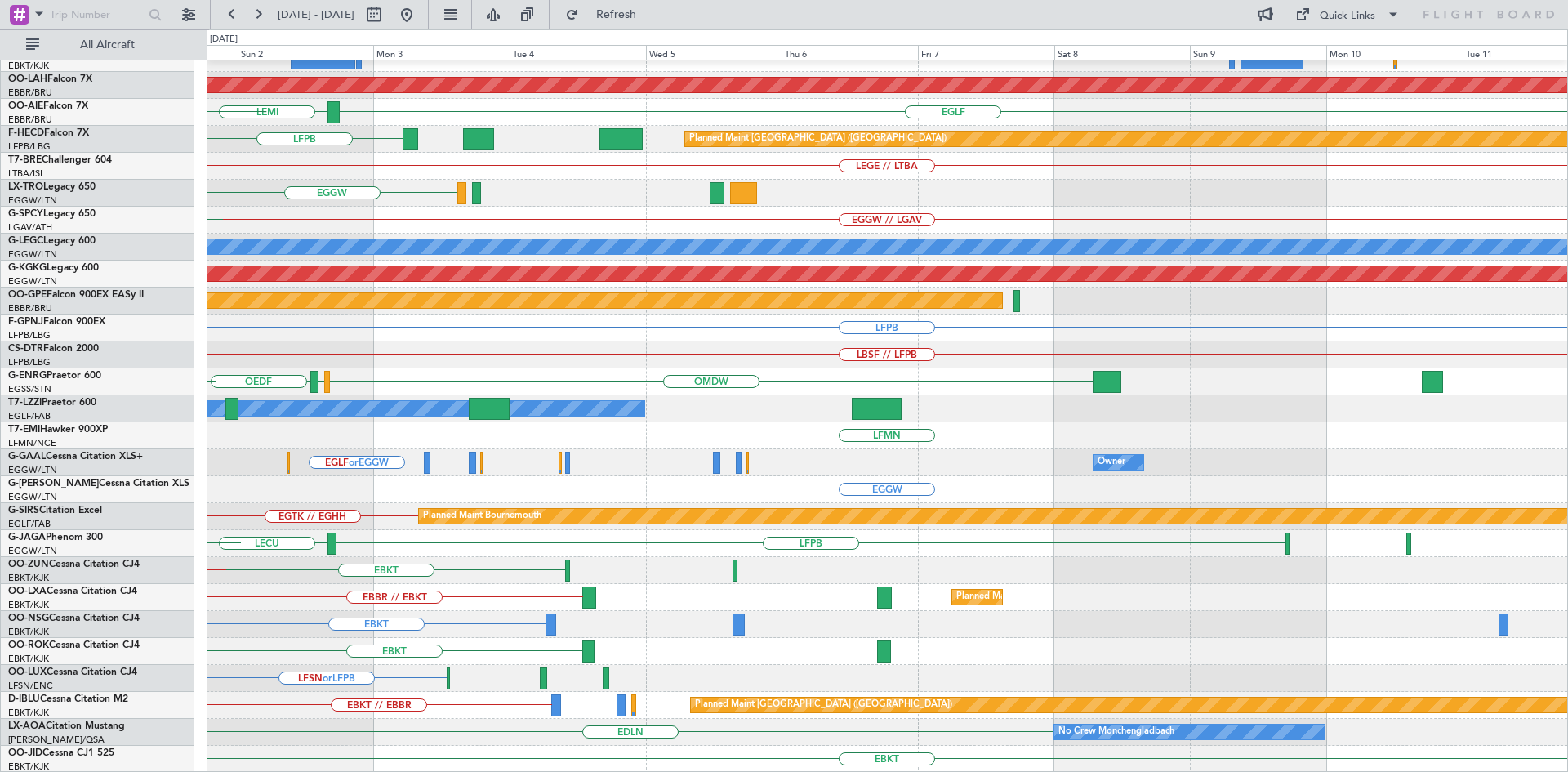
click at [144, 440] on div "EBBR EHRD or EBKT EBKT Planned Maint Alton-st Louis (St Louis Regl) EGLF LEMI E…" at bounding box center [784, 400] width 1568 height 742
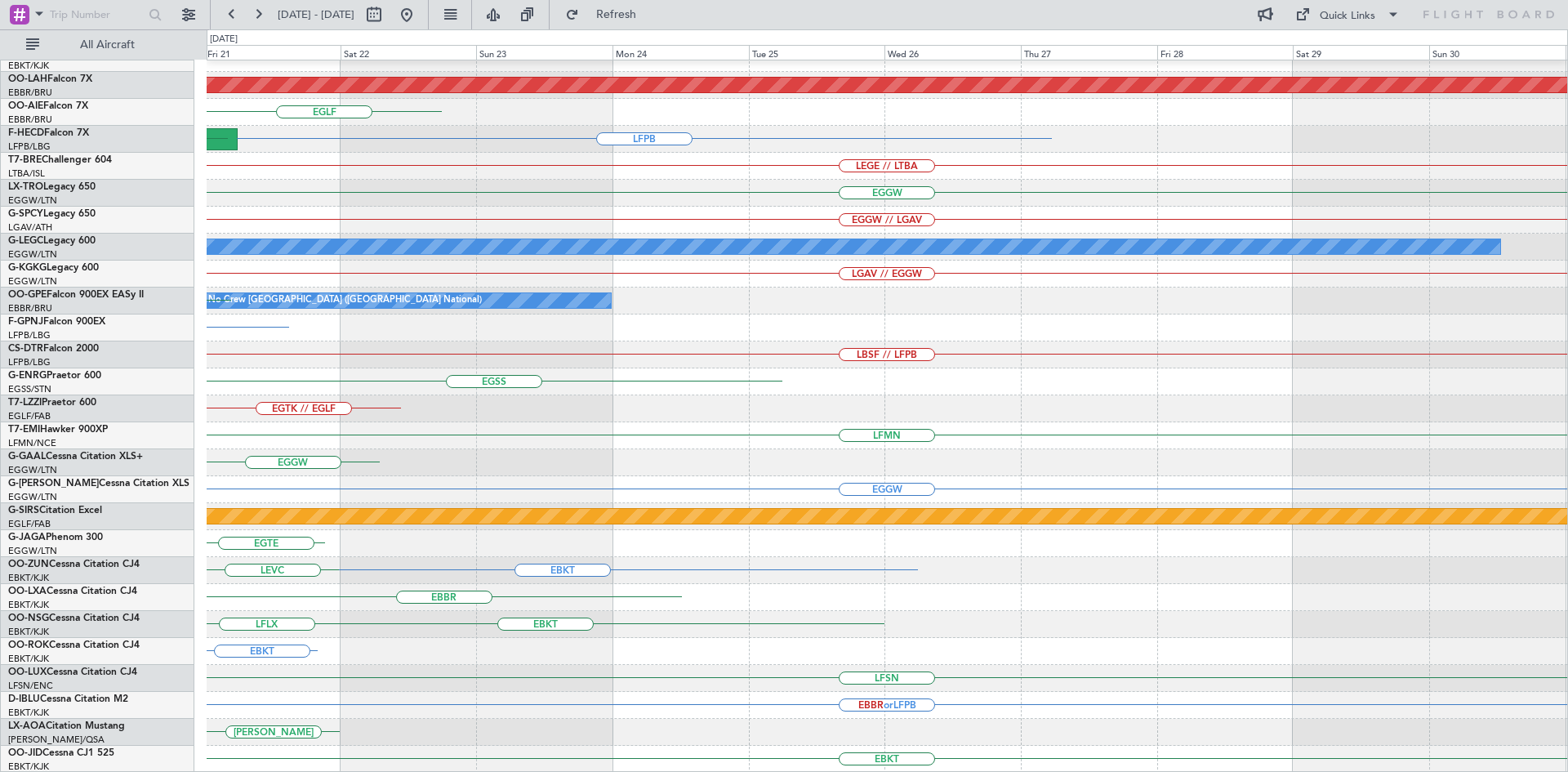
click at [0, 330] on div "EBBR EBKT Planned Maint Alton-st Louis (St Louis Regl) EGLF LFPB KTEB LEGE // L…" at bounding box center [784, 400] width 1568 height 742
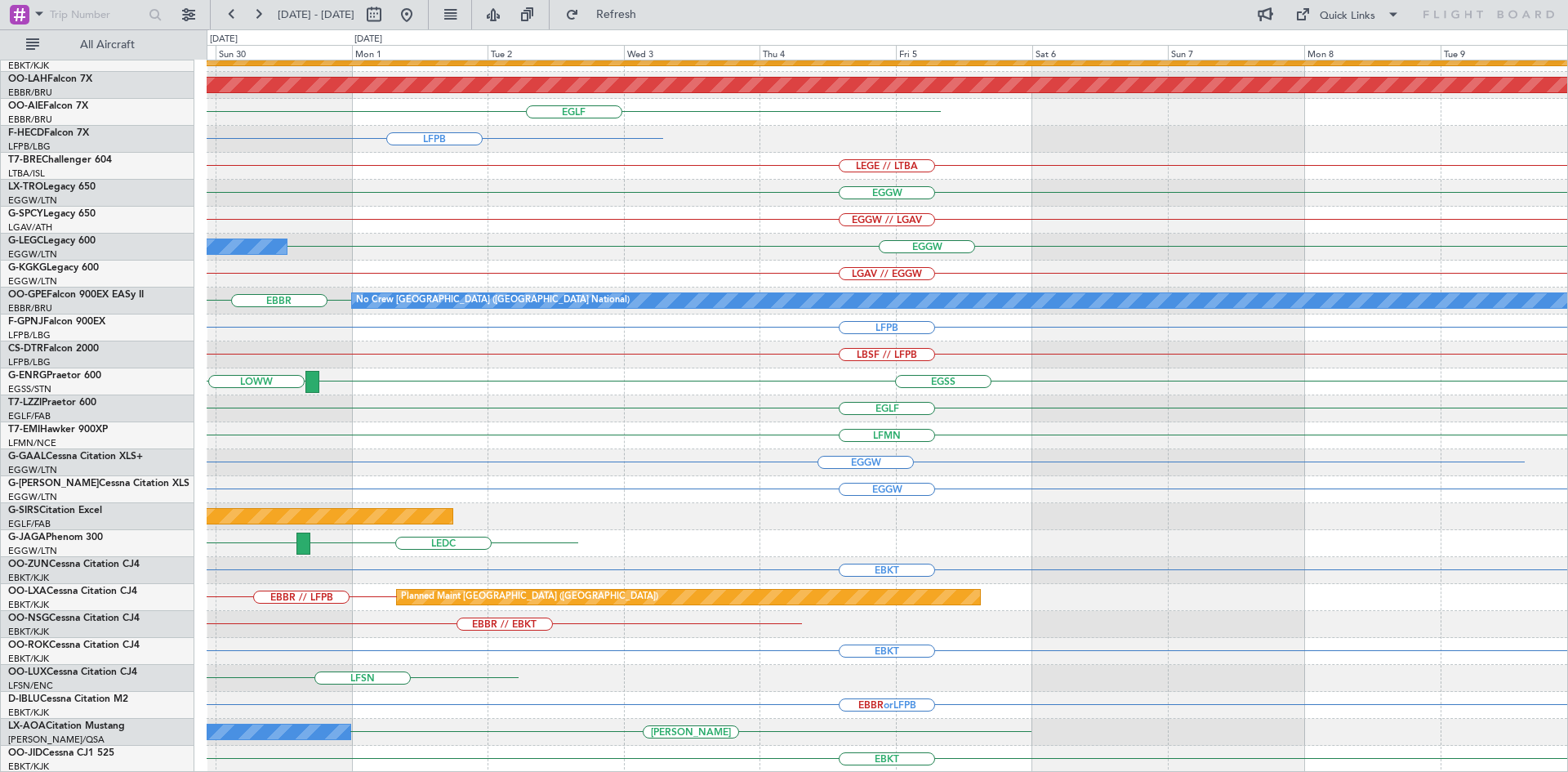
click at [0, 365] on div "EGKB // LFPB EGGW // EGKB MYAM LFPB EBLG // EBBR EBBR Planned Maint Kortrijk-We…" at bounding box center [784, 400] width 1568 height 742
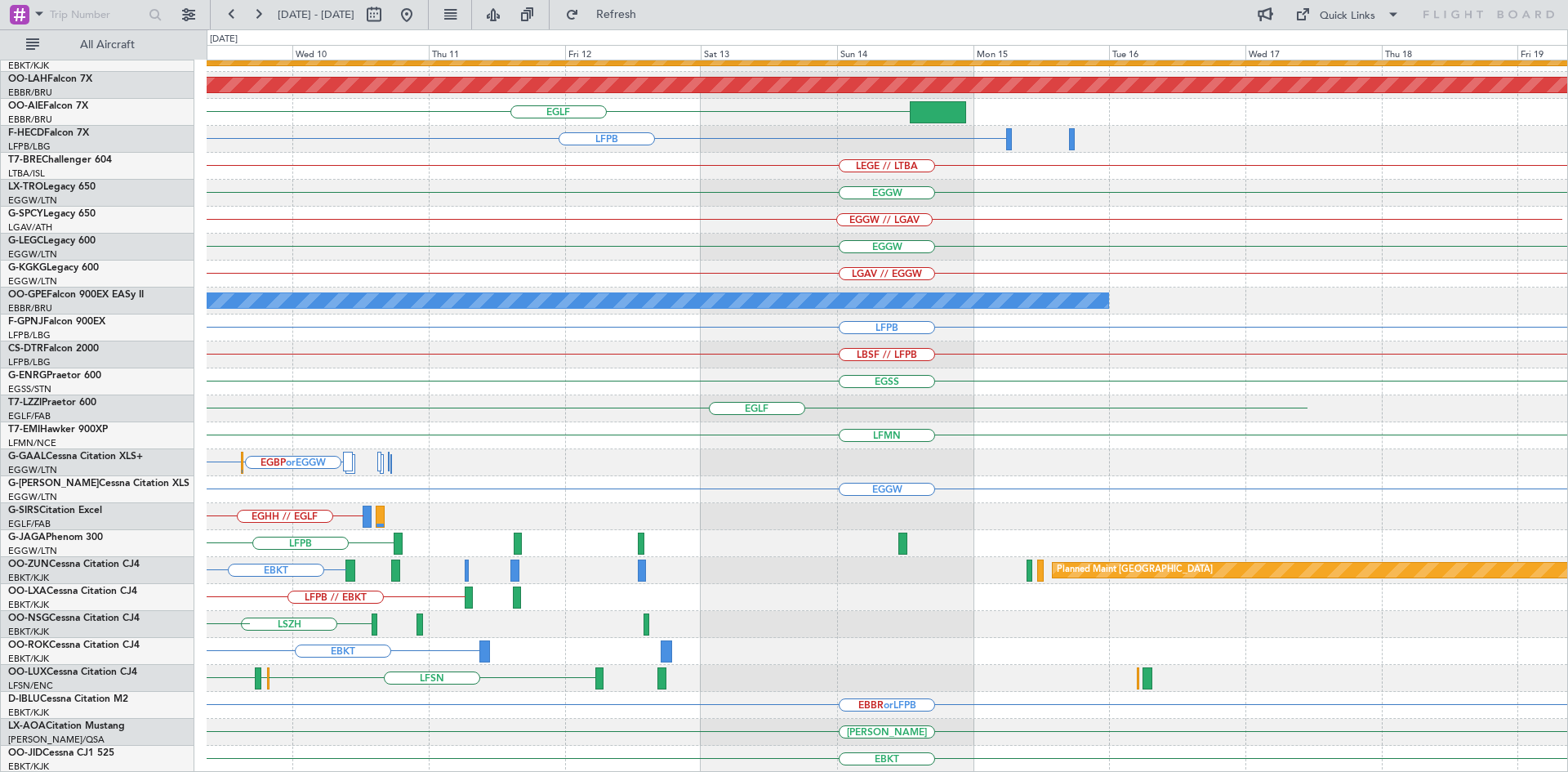
click at [0, 363] on div "EBBR LFMN Planned Maint Kortrijk-Wevelgem Planned Maint Alton-st Louis (St Loui…" at bounding box center [784, 400] width 1568 height 742
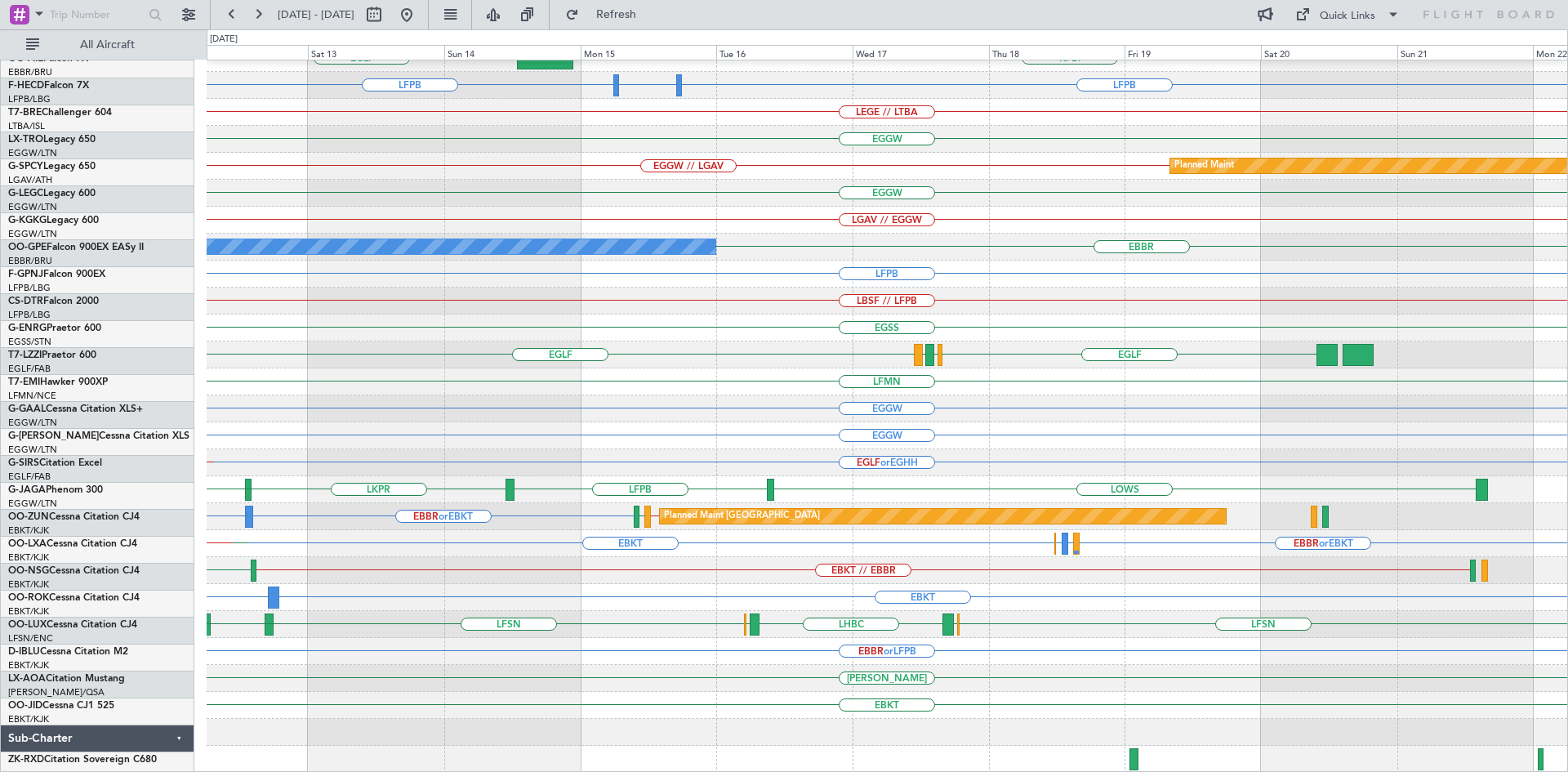
scroll to position [231, 0]
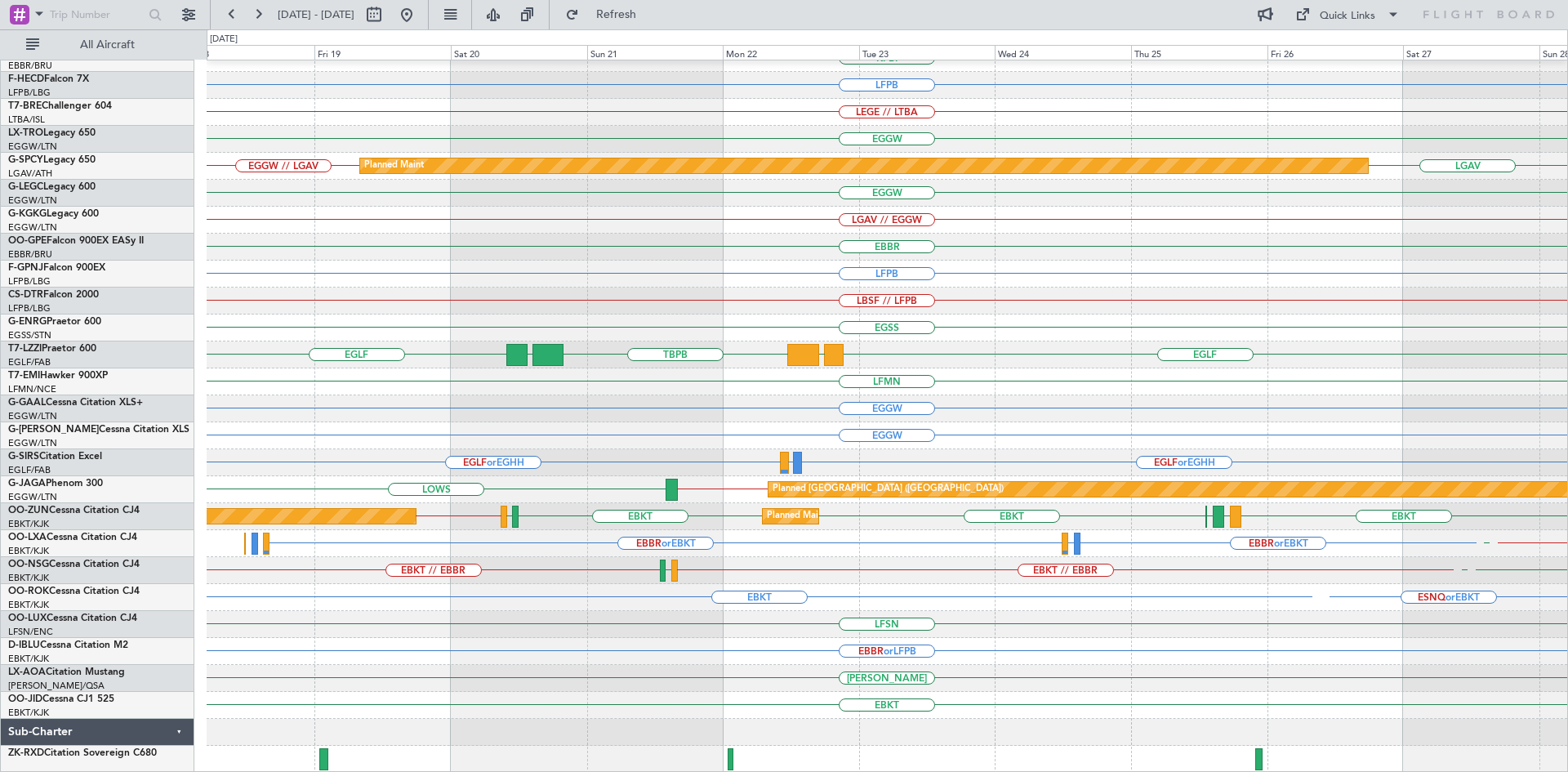
click at [593, 638] on div "EBBR or LFPB" at bounding box center [887, 651] width 1360 height 27
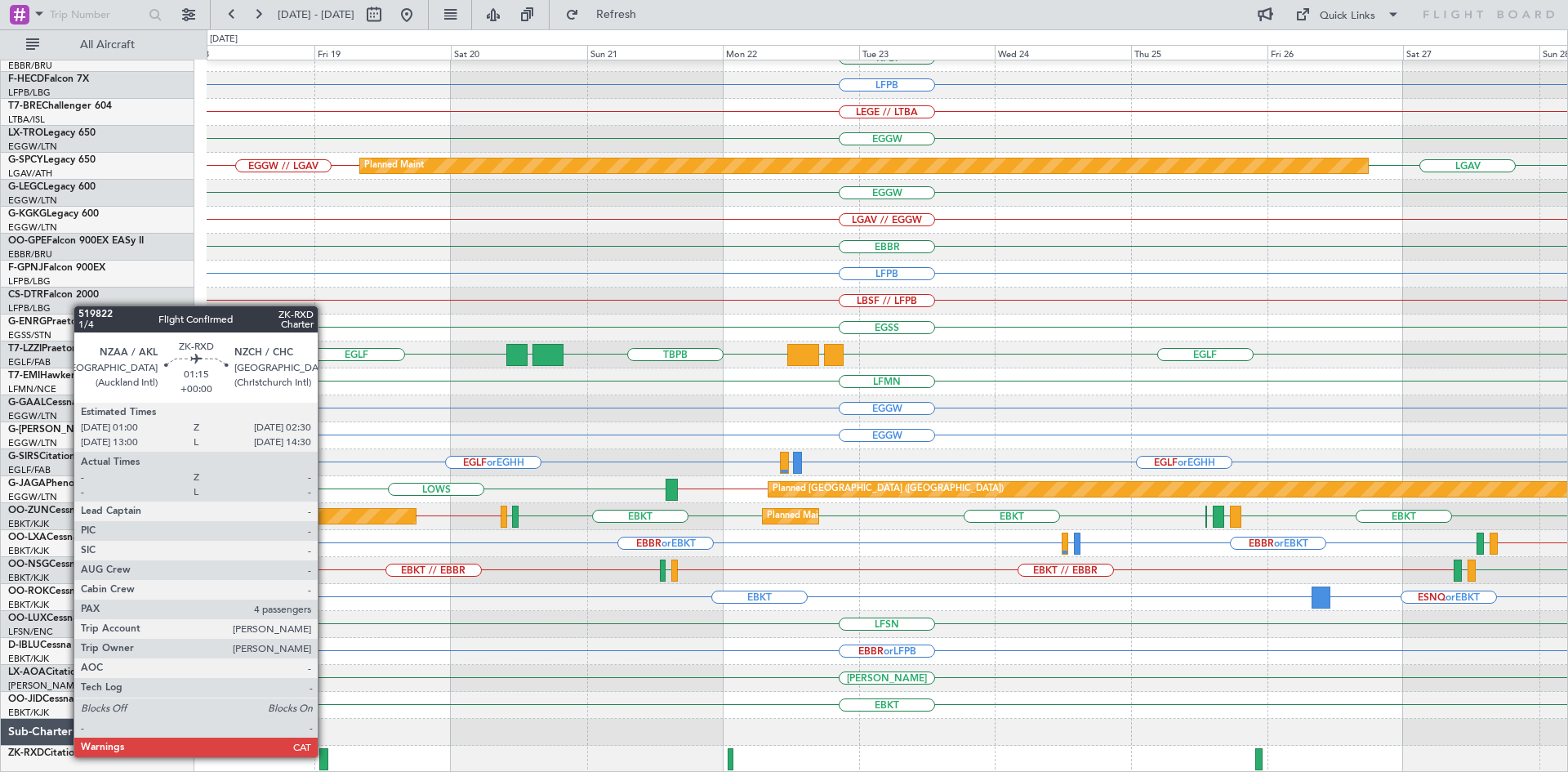
click at [325, 757] on div at bounding box center [323, 759] width 9 height 22
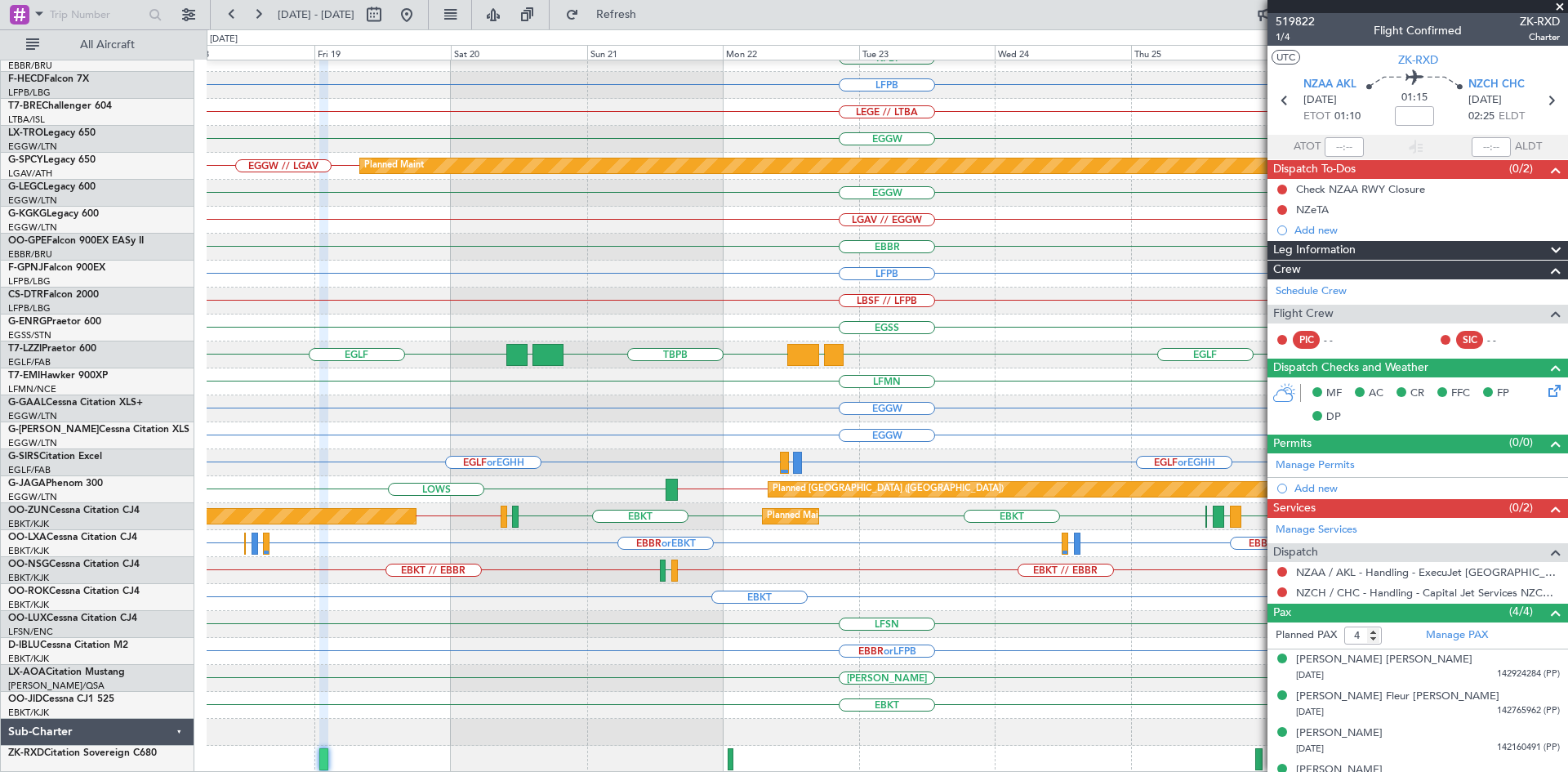
click at [1560, 4] on span at bounding box center [1559, 7] width 16 height 15
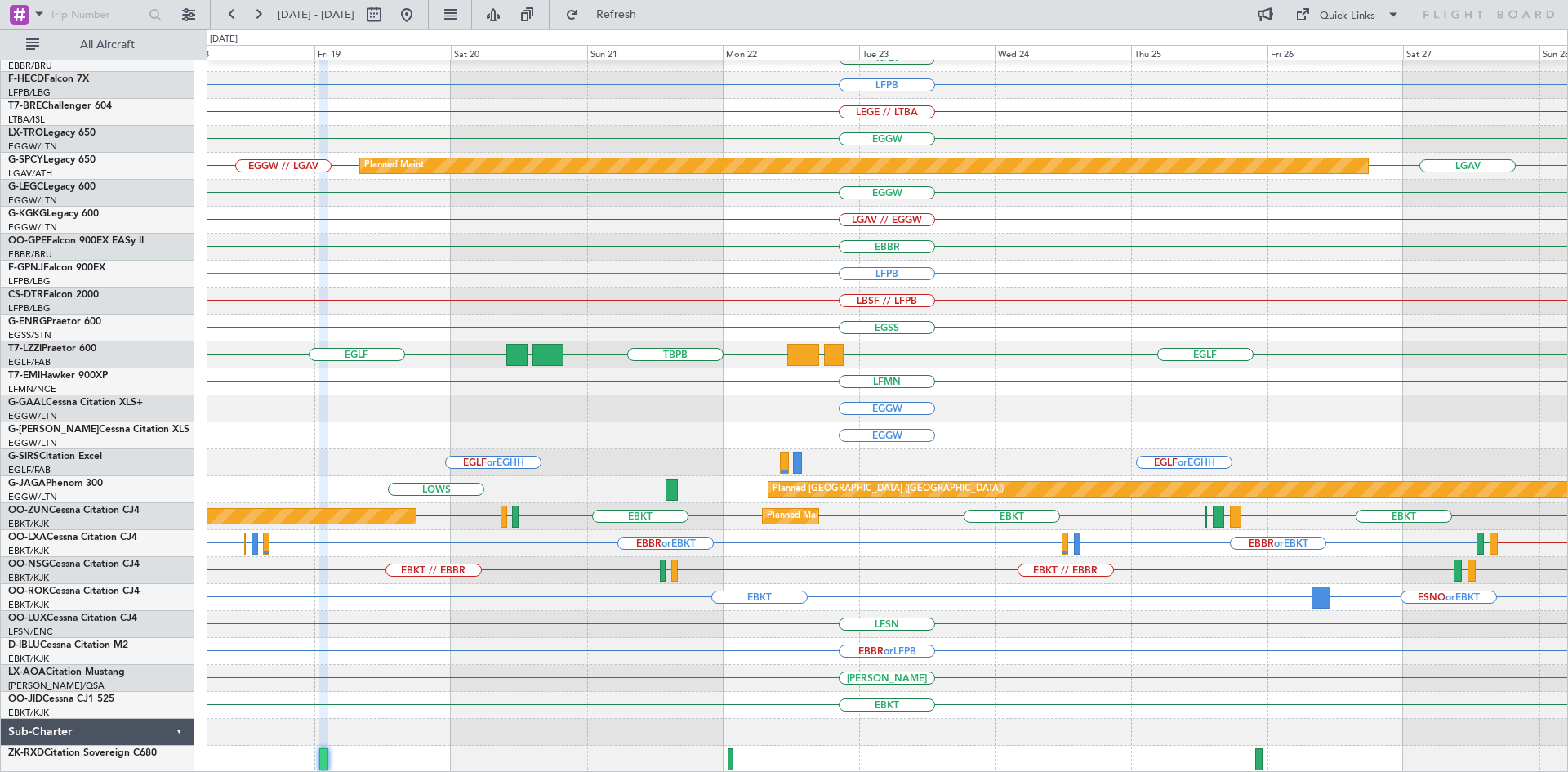
type input "0"
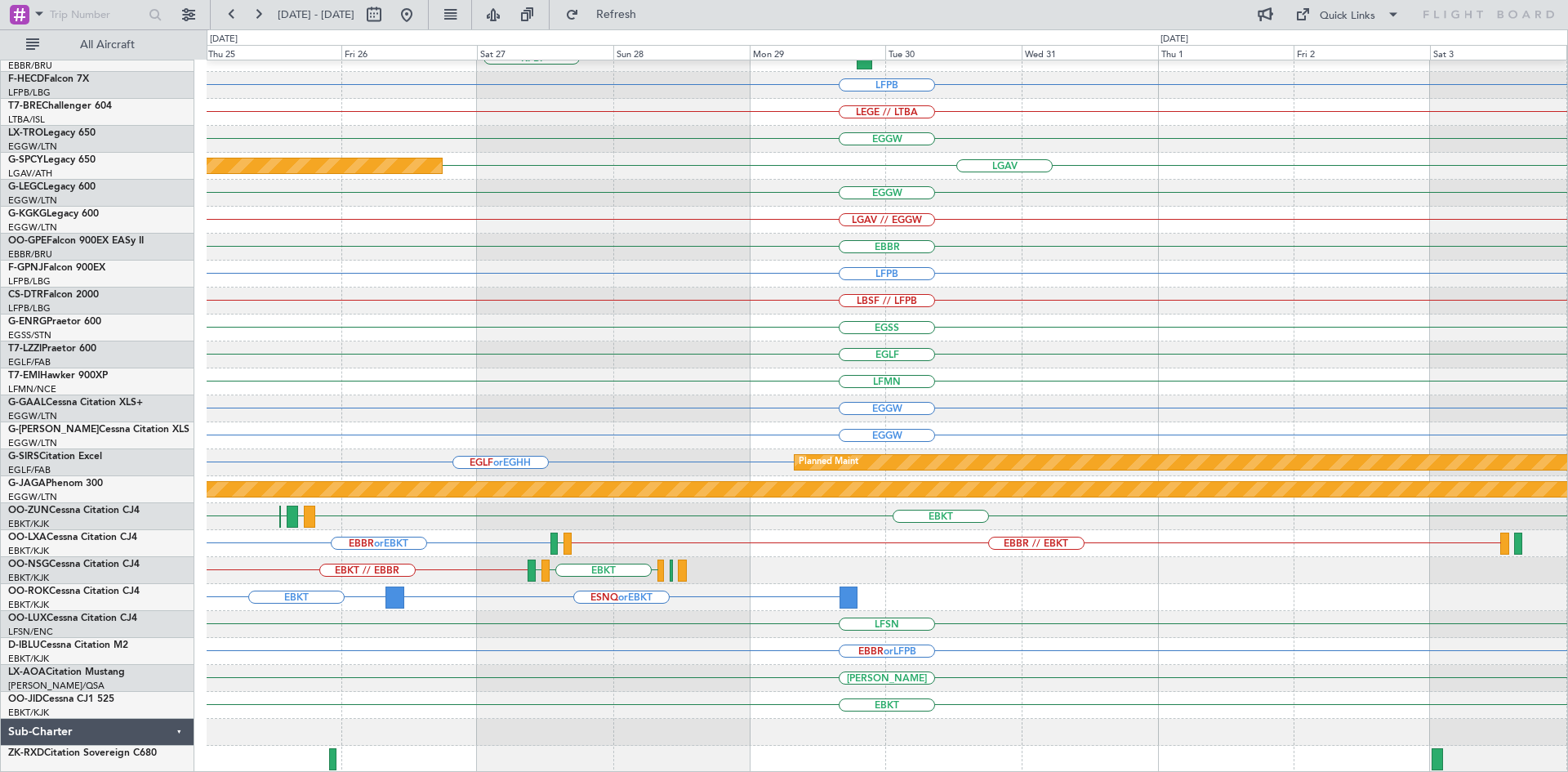
click at [0, 515] on div "Planned Maint Alton-st Louis (St Louis Regl) KPBI LFPB Planned Maint Paris (Le …" at bounding box center [784, 400] width 1568 height 742
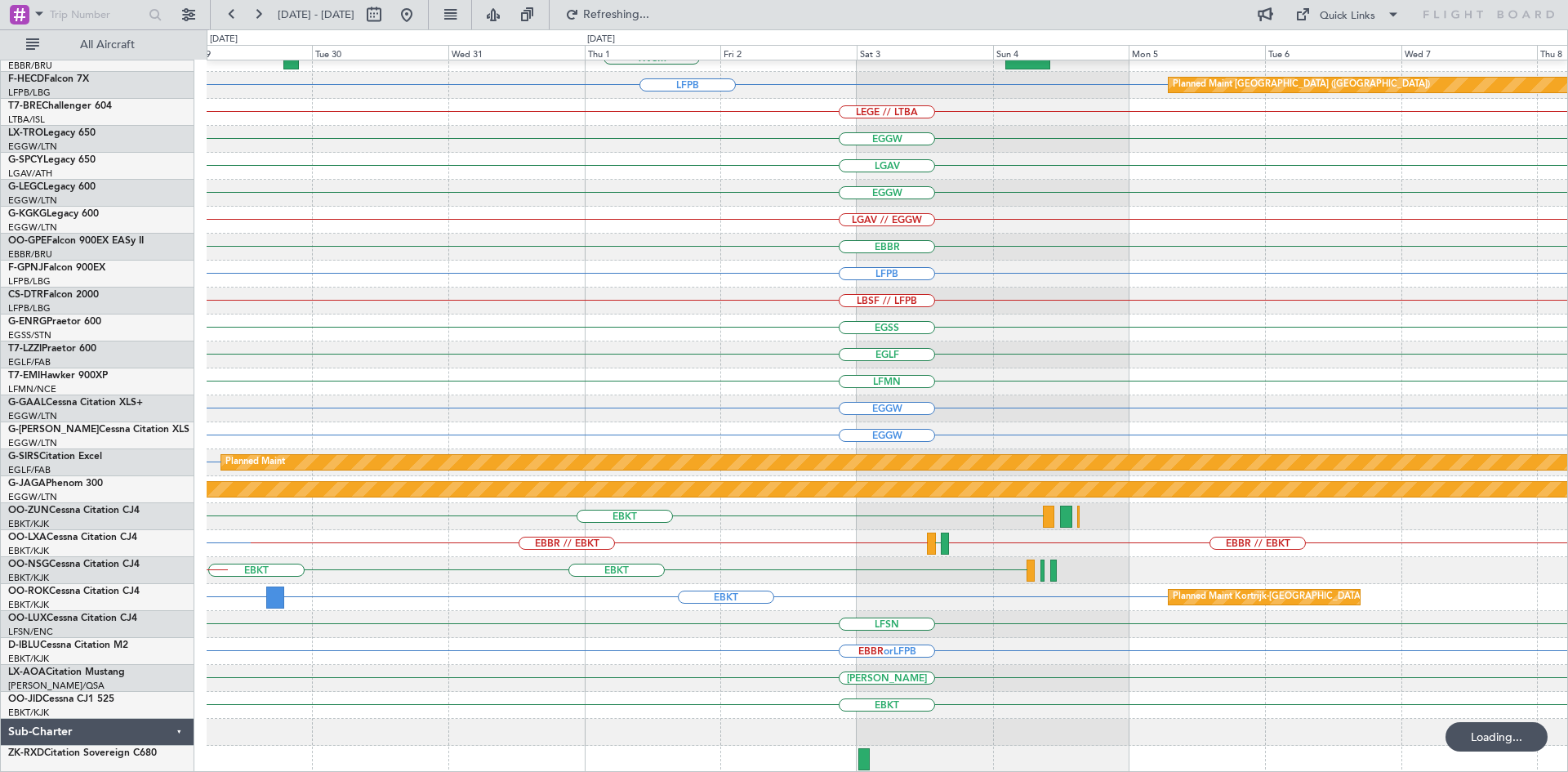
click at [697, 599] on div "Planned Maint Alton-st Louis (St Louis Regl) KPBI TNCM LFPB Planned Maint Paris…" at bounding box center [887, 301] width 1360 height 943
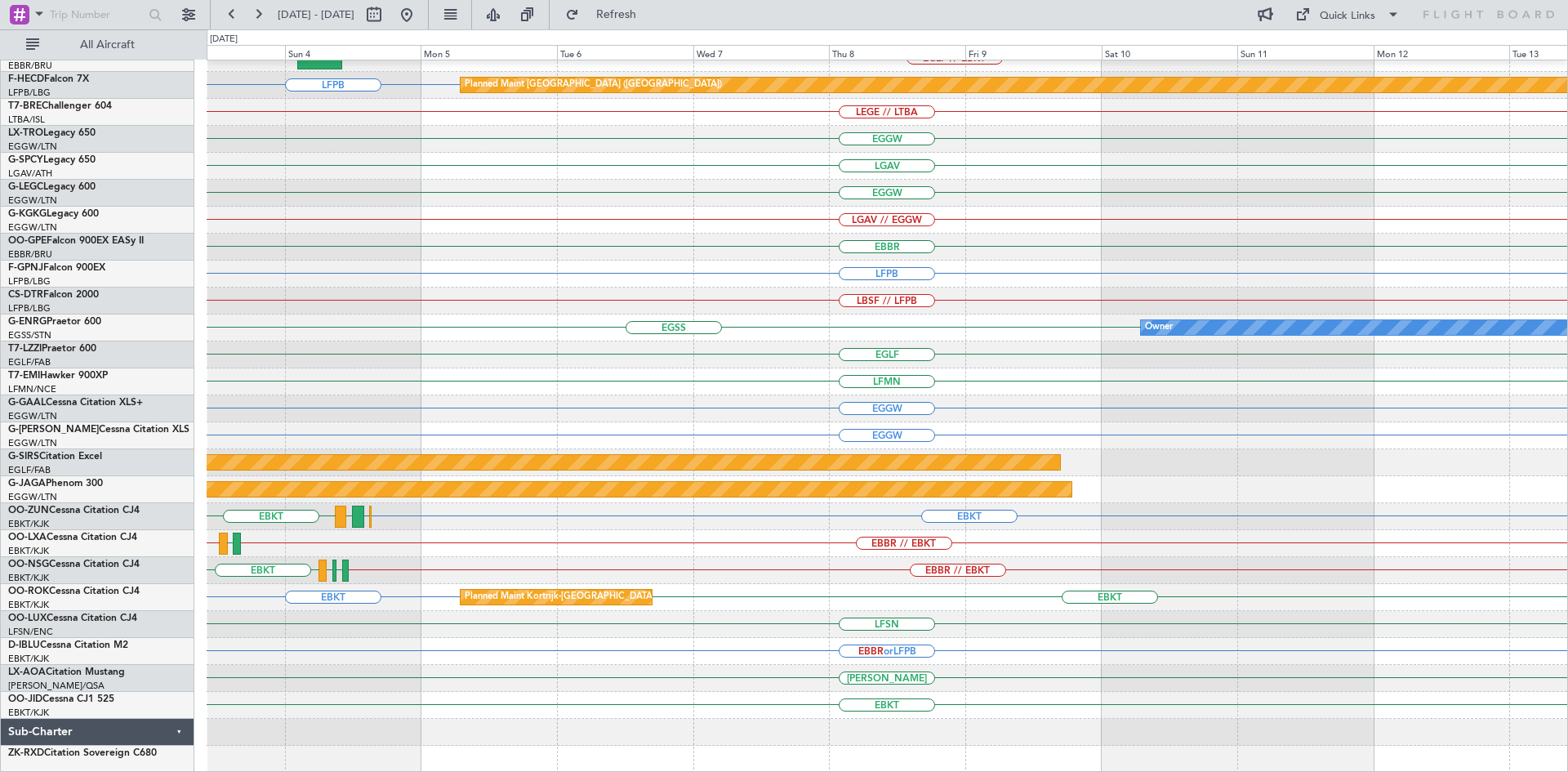
click at [521, 571] on div "Planned Maint Alton-st Louis (St Louis Regl) TNCM EGLF // EBKT LFPB Planned Mai…" at bounding box center [887, 301] width 1360 height 943
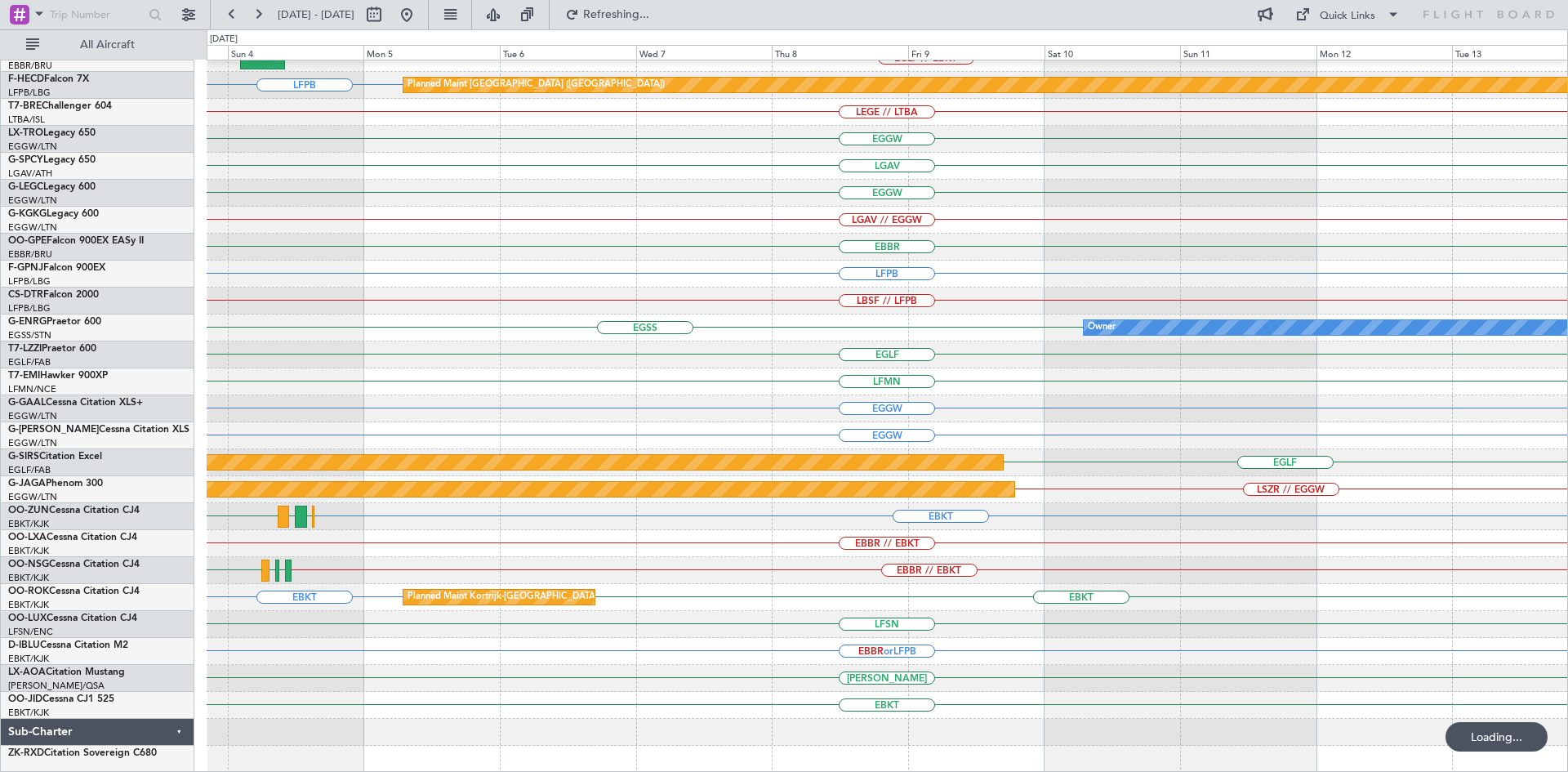
scroll to position [177, 0]
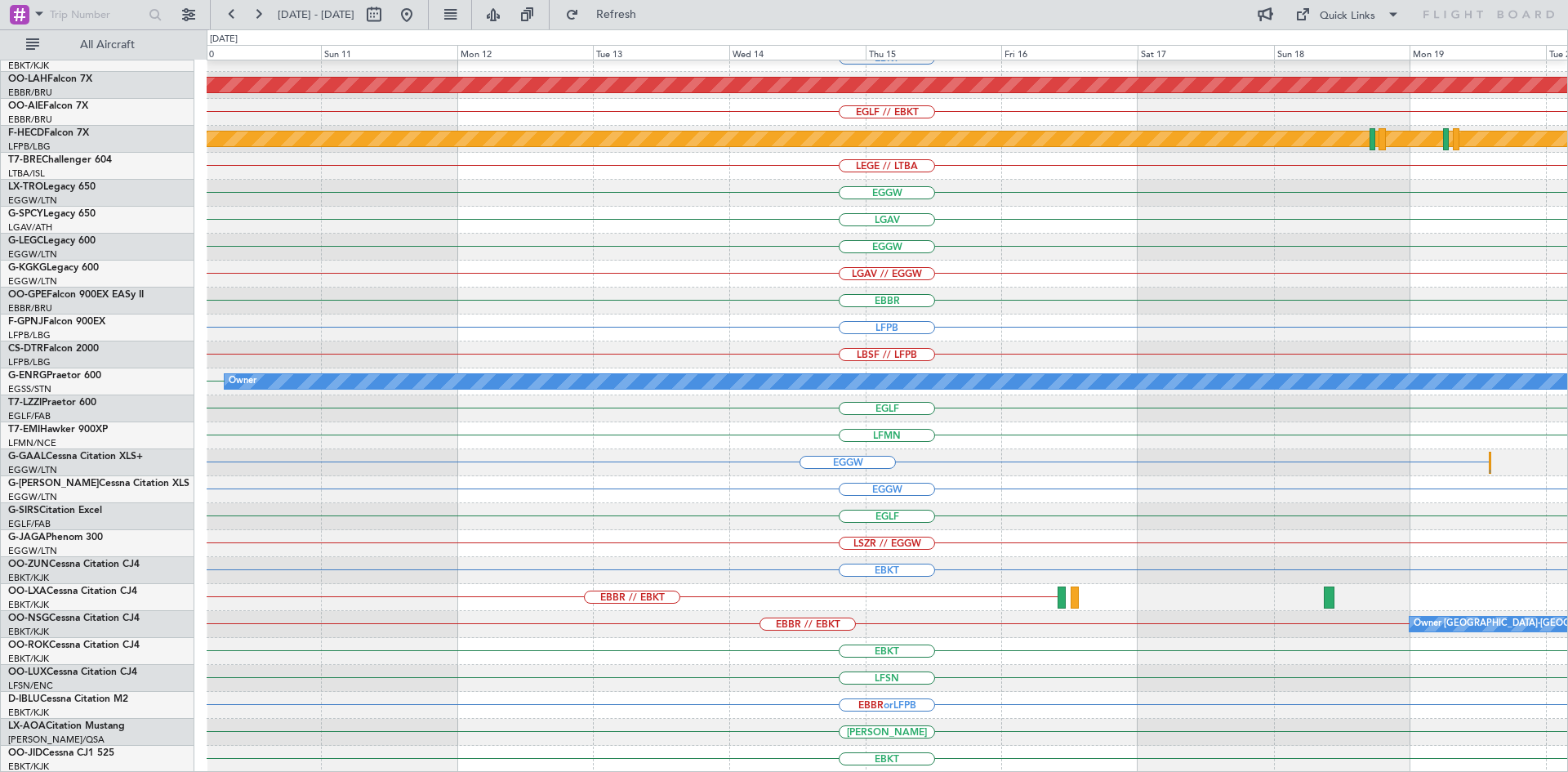
click at [288, 495] on div "EBBR EBKT Planned Maint Alton-st Louis (St Louis Regl) EGLF // EBKT Planned Mai…" at bounding box center [887, 328] width 1360 height 889
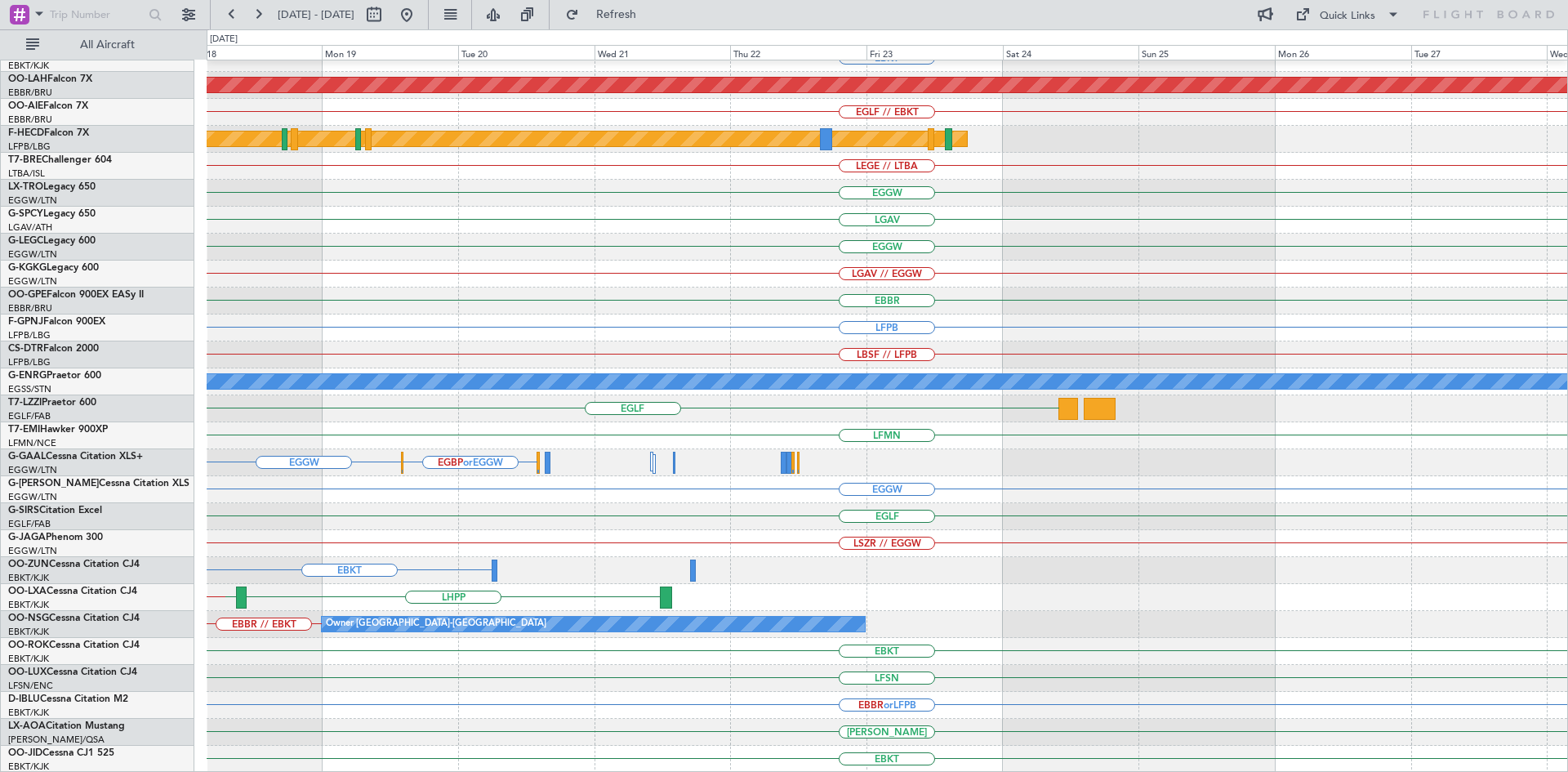
click at [0, 439] on div "EBBR EBKT Planned Maint Alton-st Louis (St Louis Regl) EGLF // EBKT Planned Mai…" at bounding box center [784, 400] width 1568 height 742
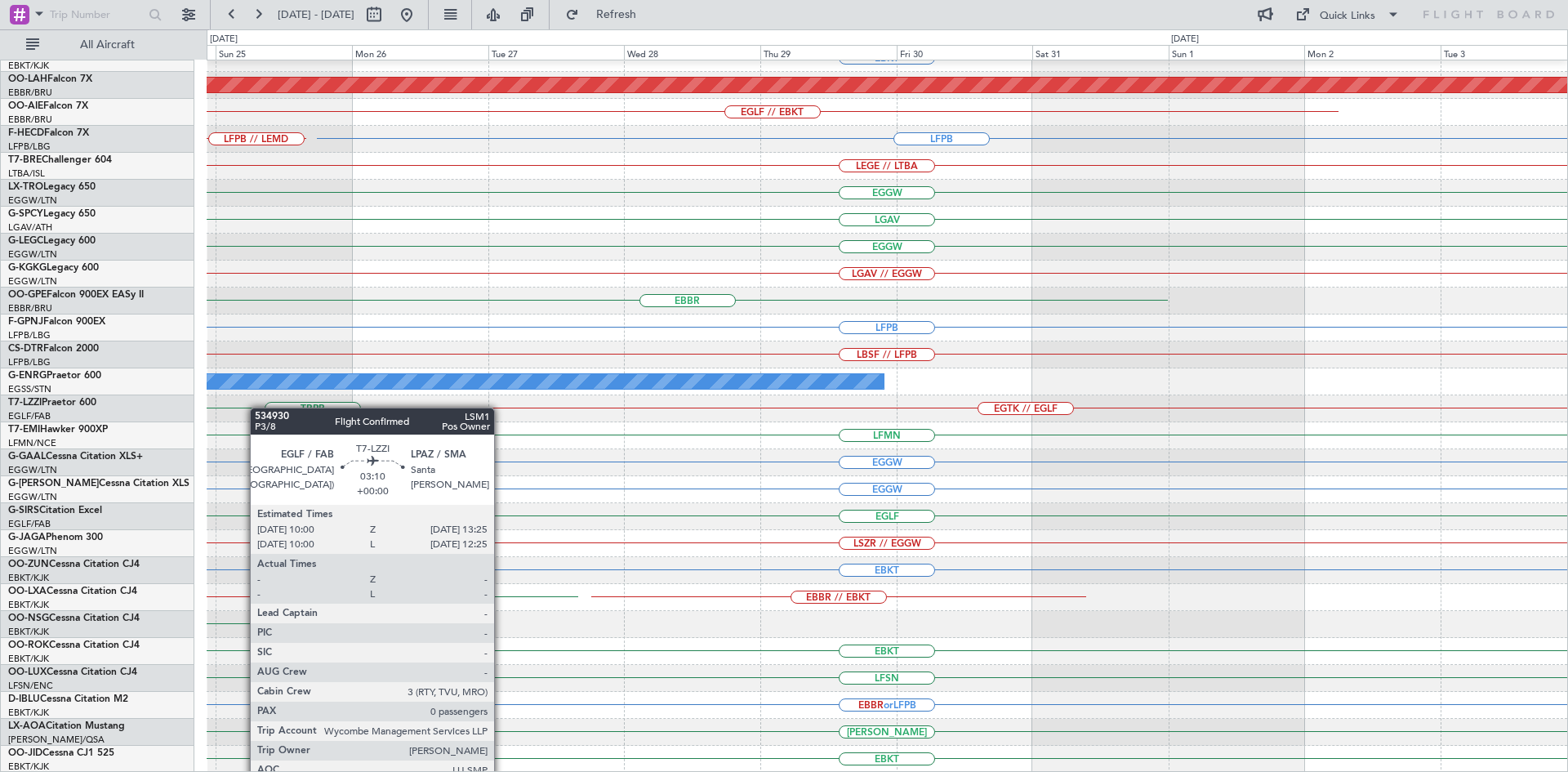
click at [92, 381] on div "EGKB // LFPB EGKB // EGGW LFPB EBLG // EBBR EBBR EBKT Planned Maint Alton-st Lo…" at bounding box center [784, 400] width 1568 height 742
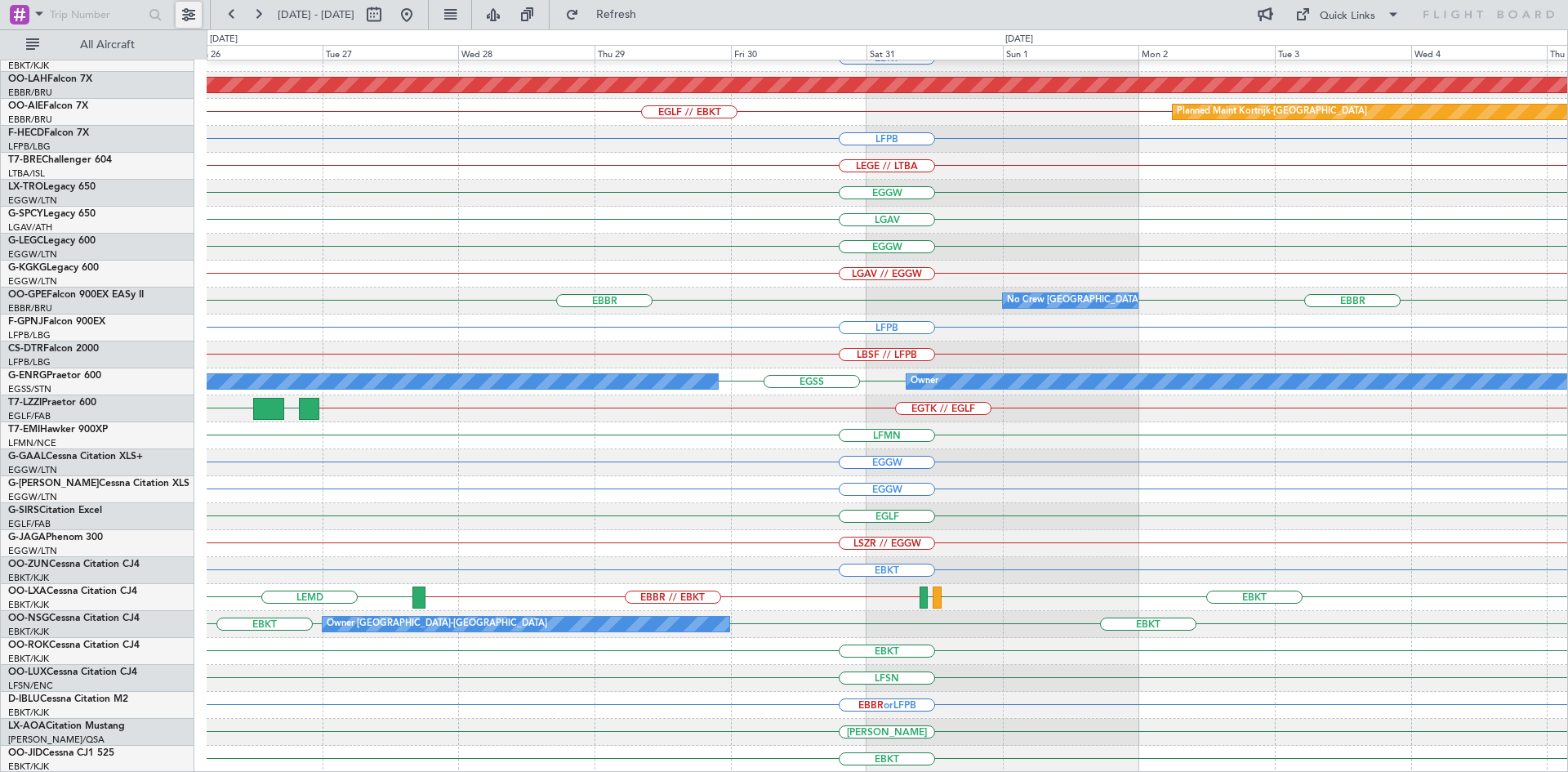
click at [190, 19] on button at bounding box center [188, 14] width 26 height 26
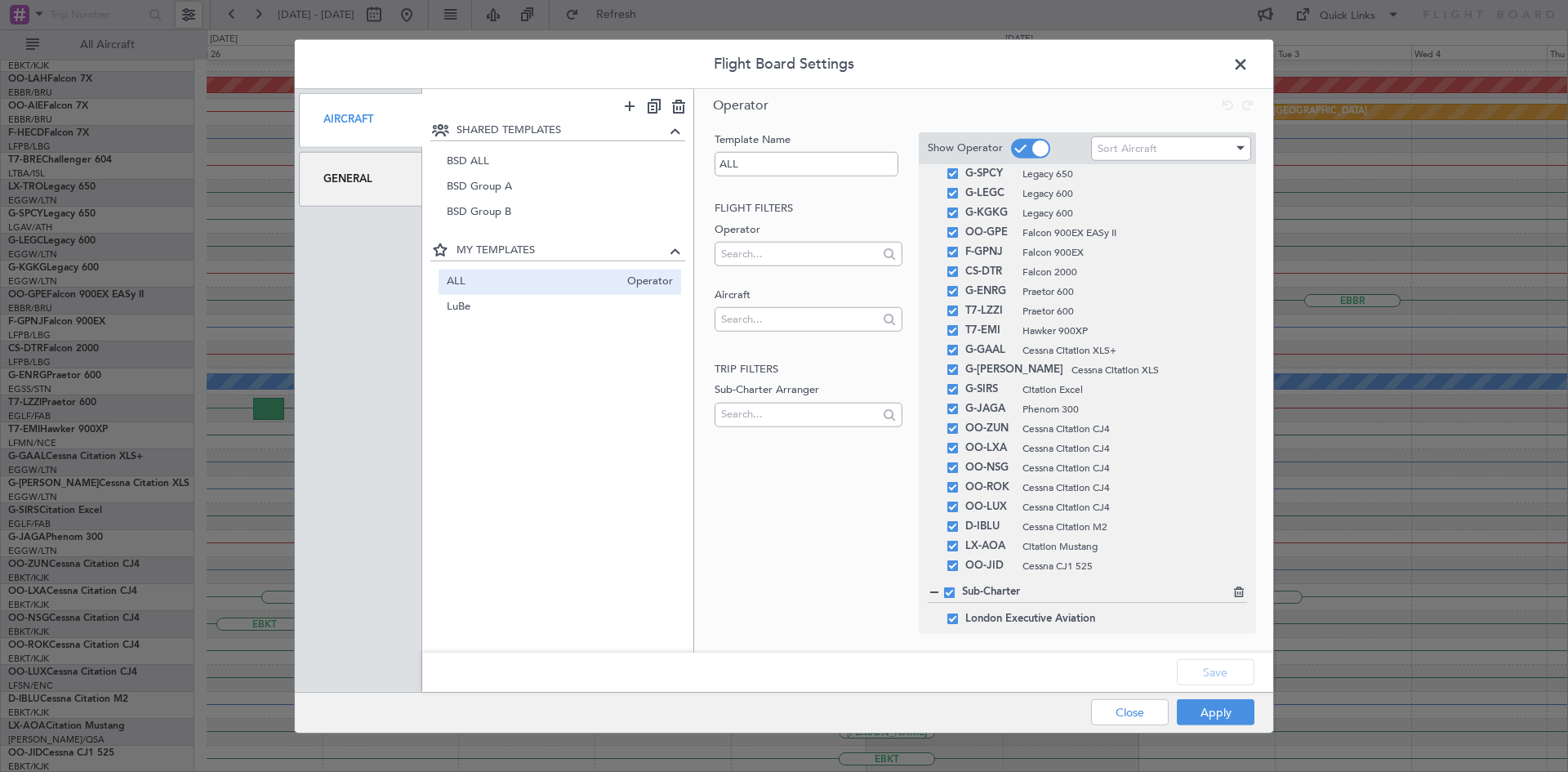
scroll to position [253, 0]
click at [951, 591] on span at bounding box center [949, 588] width 11 height 11
click at [955, 583] on input "checkbox" at bounding box center [955, 583] width 0 height 0
click at [1215, 673] on button "Save" at bounding box center [1214, 672] width 77 height 26
click at [1212, 715] on button "Apply" at bounding box center [1214, 712] width 77 height 26
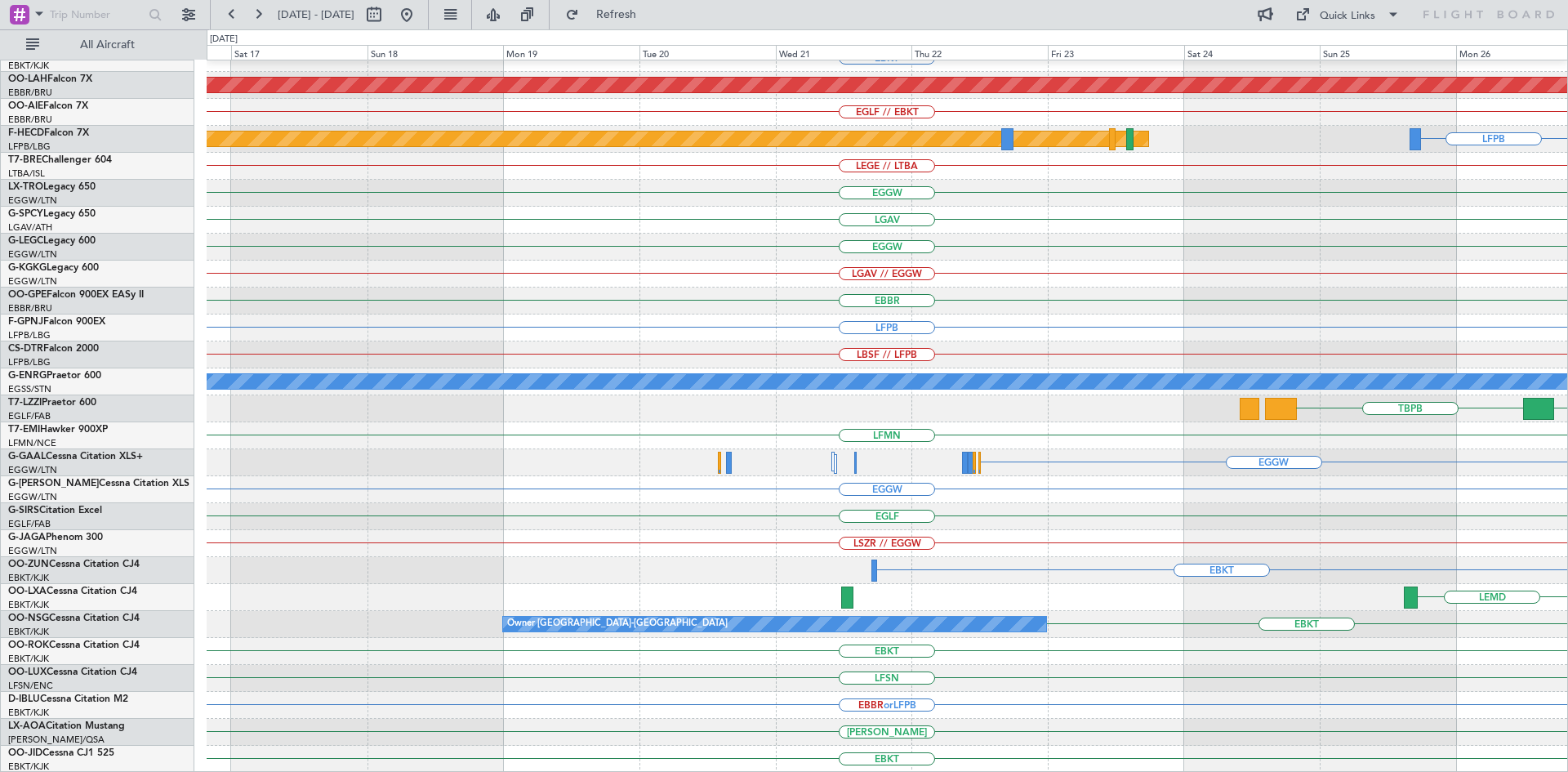
click at [1567, 437] on html "26 Jan 2026 - 05 Feb 2026 Refresh Quick Links All Aircraft EBBR EBKT Planned Ma…" at bounding box center [784, 386] width 1568 height 772
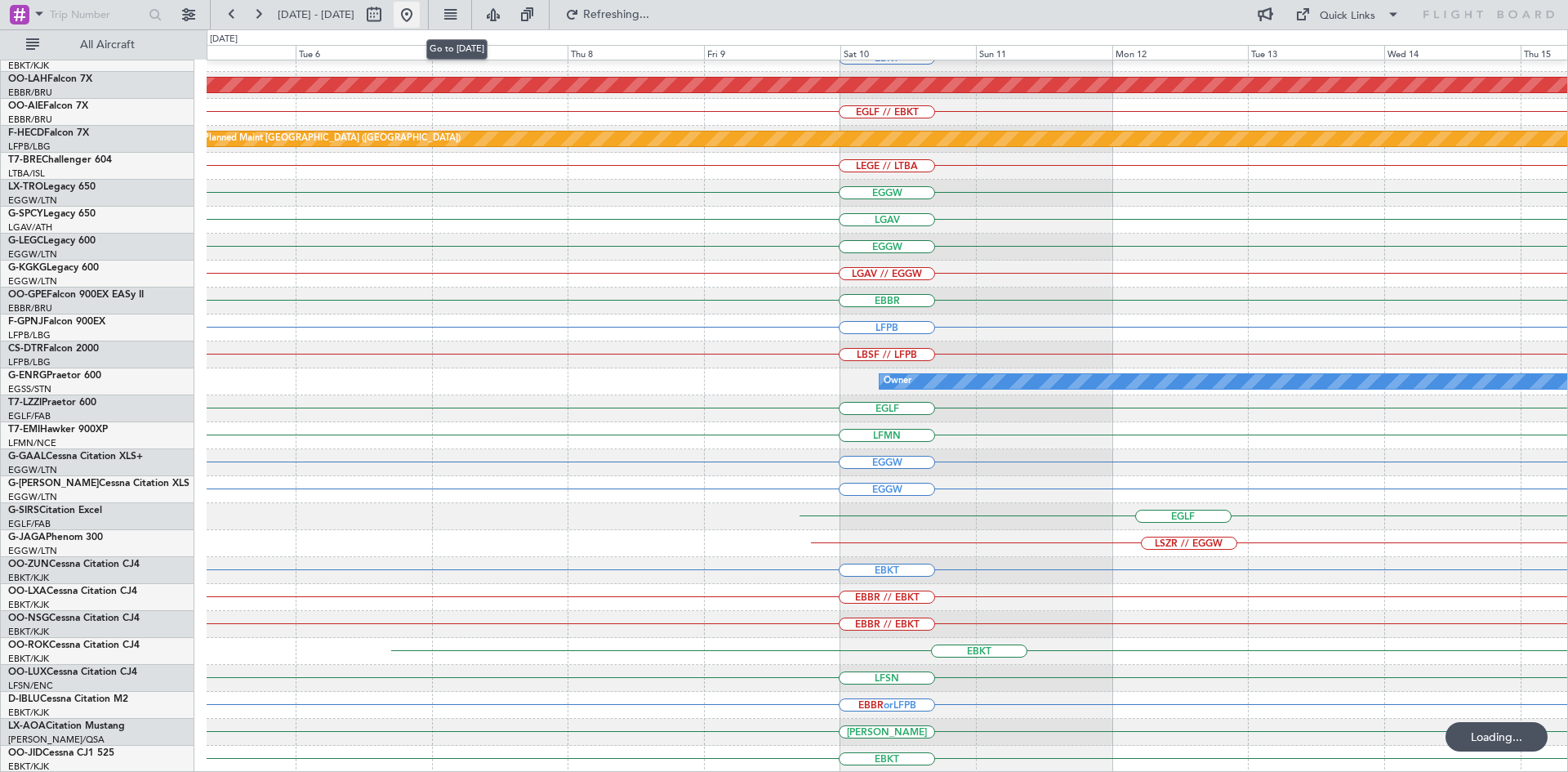
click at [419, 17] on button at bounding box center [406, 14] width 26 height 26
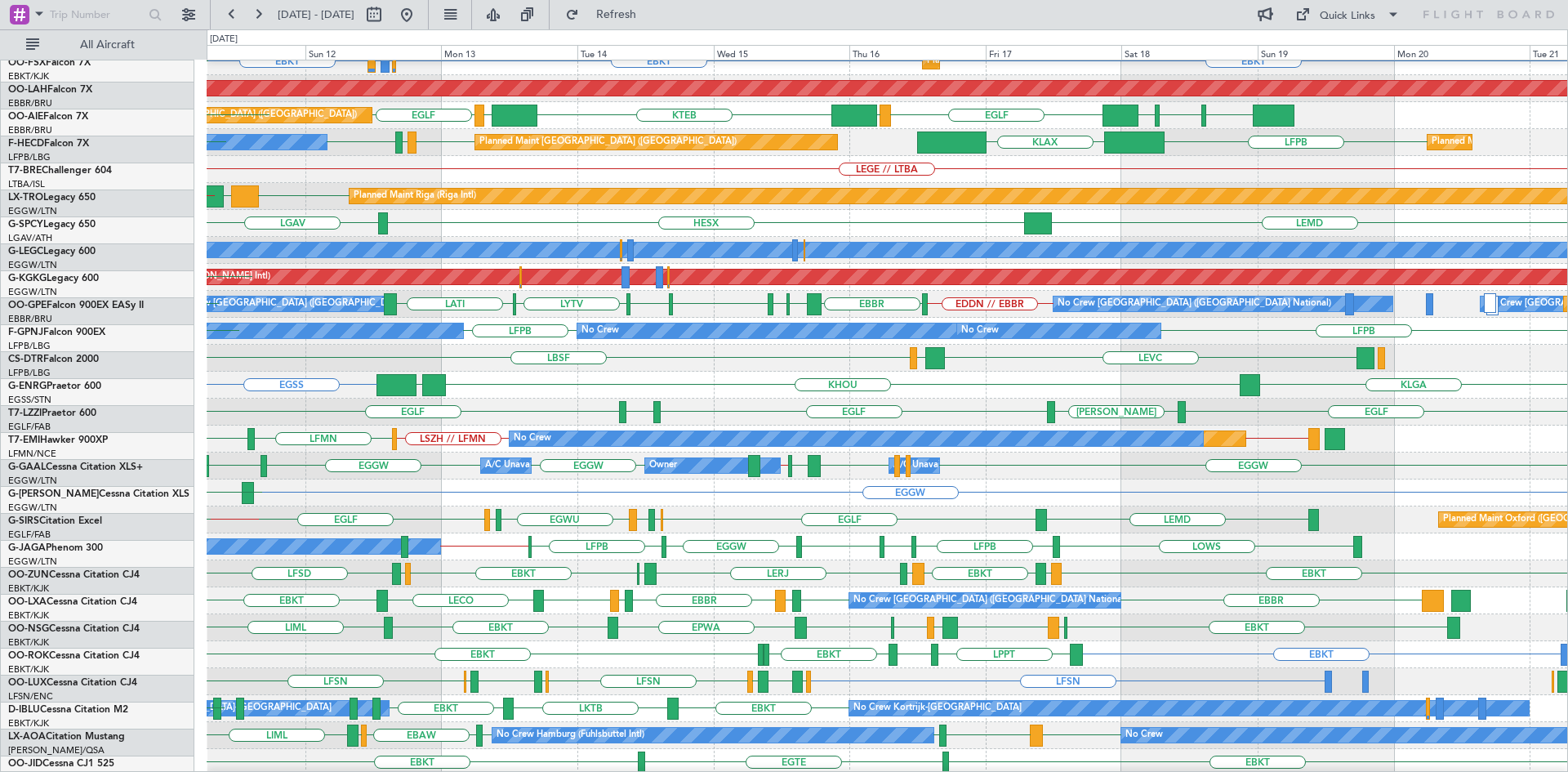
click at [787, 389] on div "EGSS KLGA KHOU KBGR" at bounding box center [887, 385] width 1360 height 27
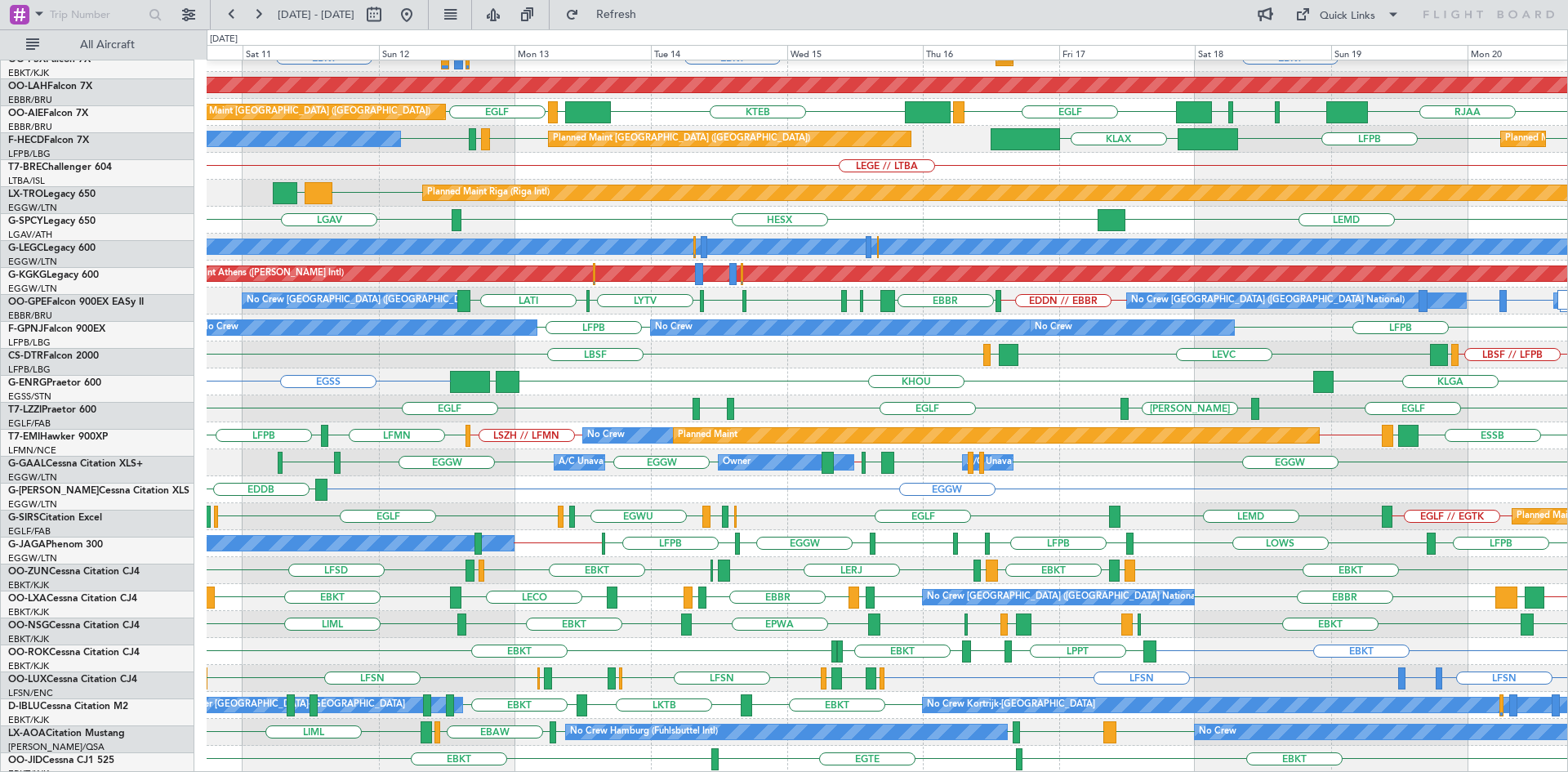
scroll to position [177, 0]
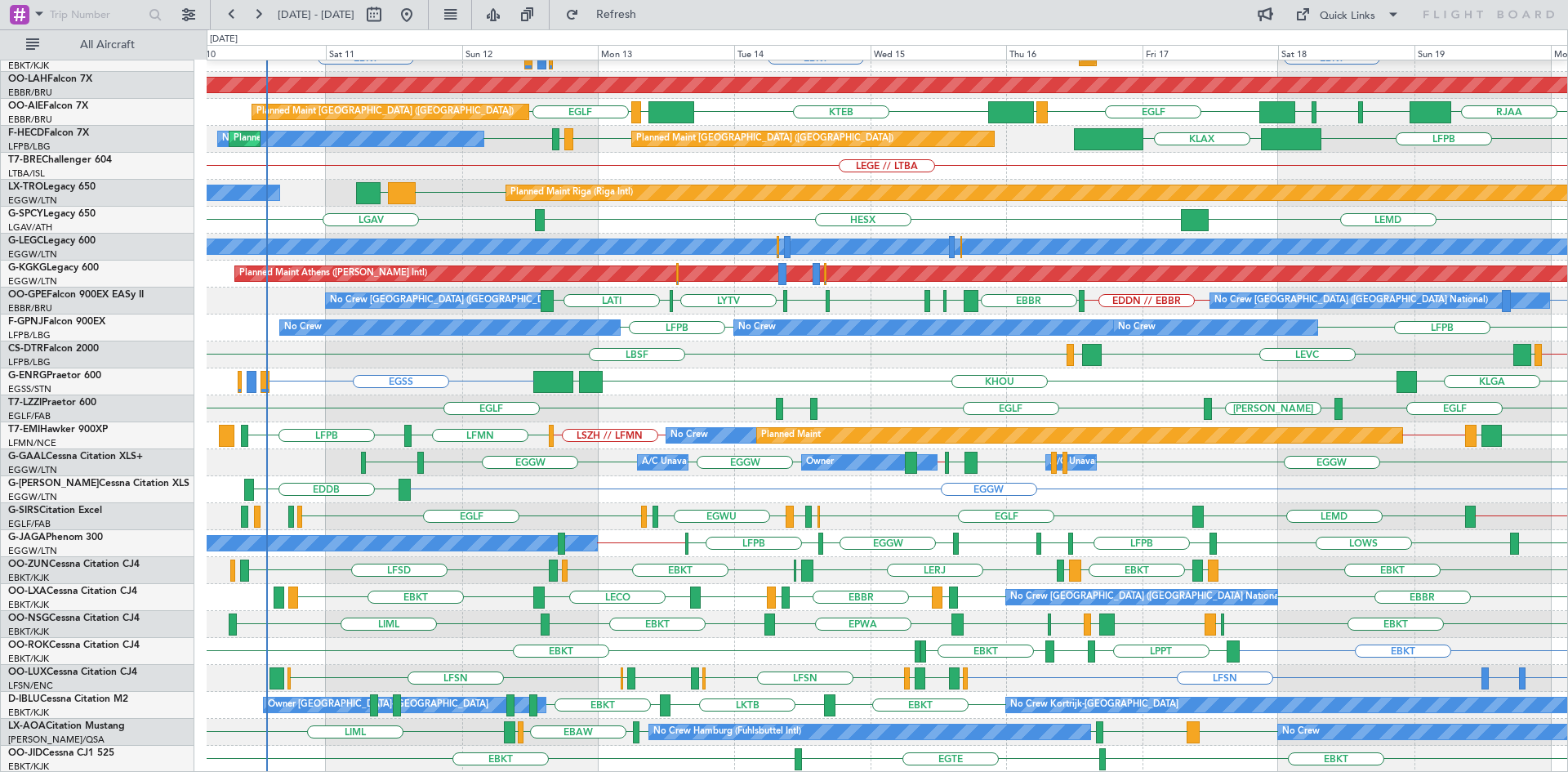
click at [534, 487] on div "EBBR No Crew Brussels (Brussels National) EBBR EBKT EBMB or EBKT LIMJ or EBKT E…" at bounding box center [887, 328] width 1360 height 889
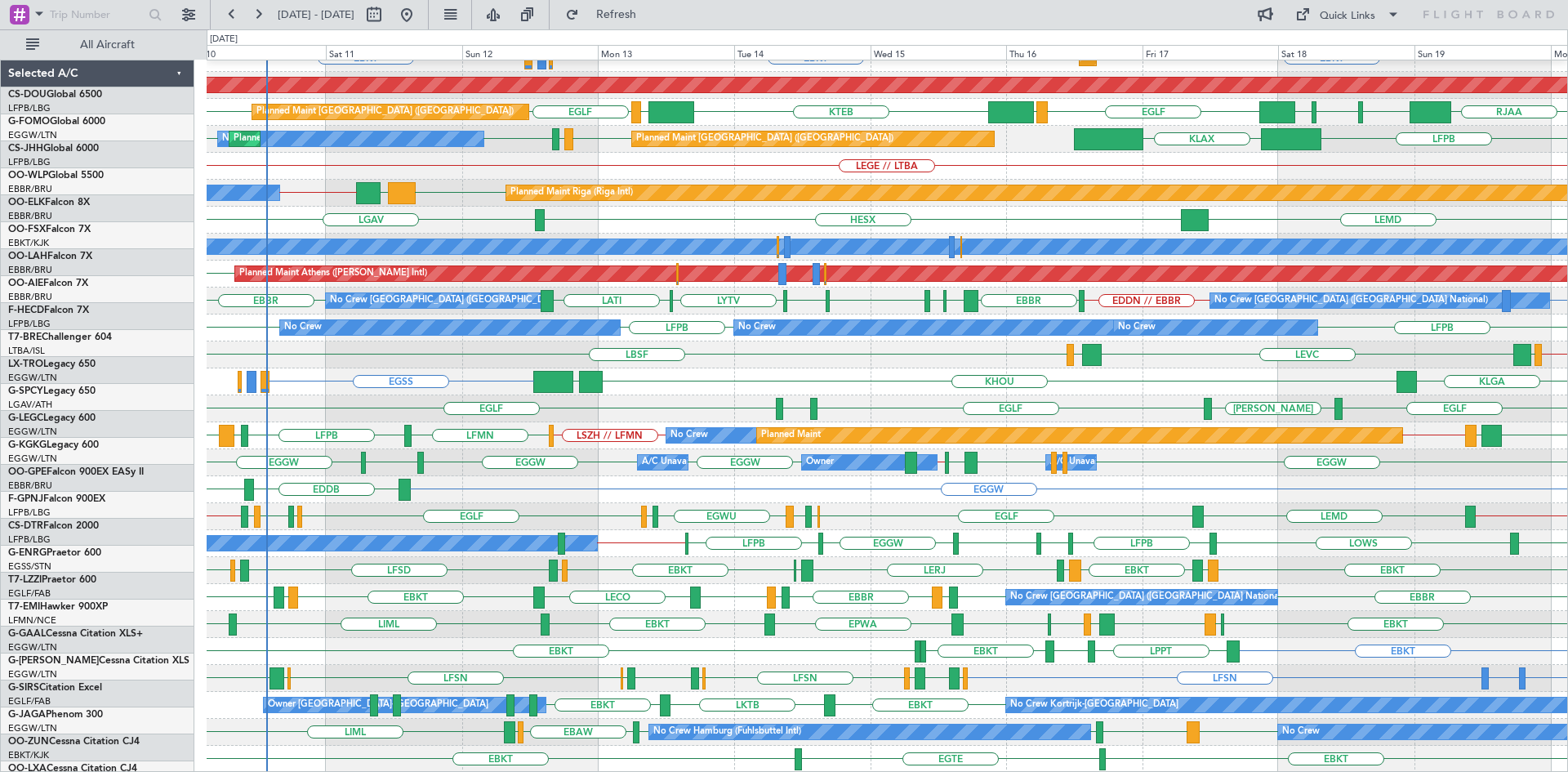
scroll to position [177, 0]
